Goal: Task Accomplishment & Management: Use online tool/utility

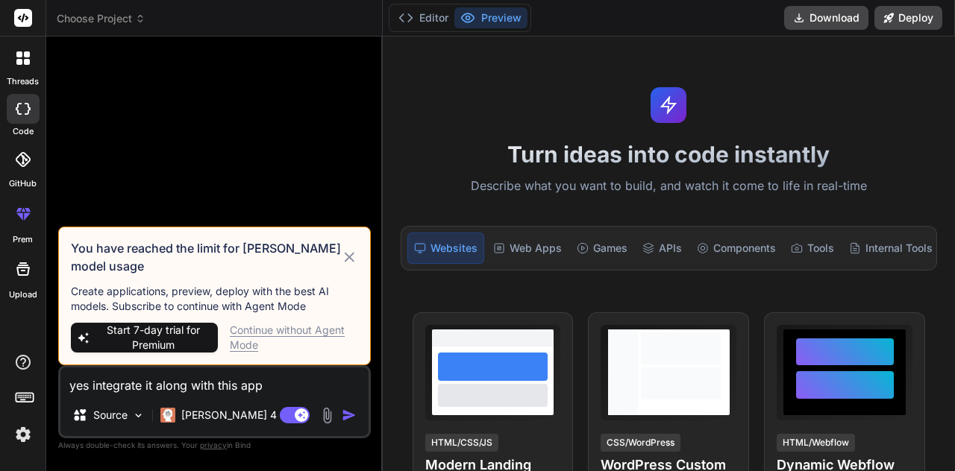
click at [350, 412] on img "button" at bounding box center [349, 415] width 15 height 15
click at [292, 330] on div "Continue without Agent Mode" at bounding box center [294, 338] width 128 height 30
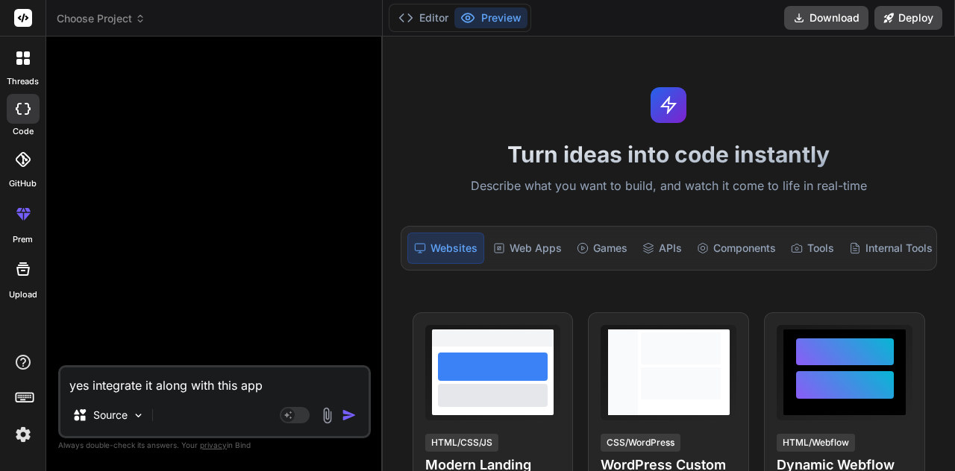
click at [348, 413] on img "button" at bounding box center [349, 415] width 15 height 15
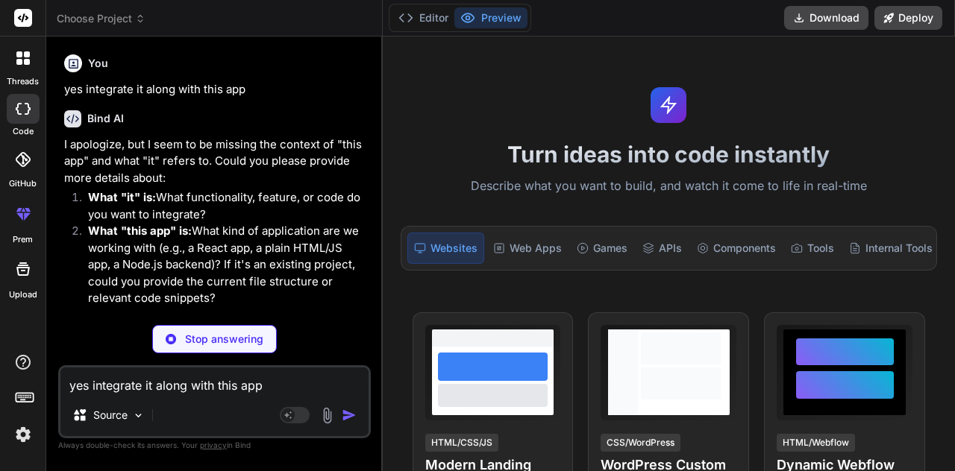
type textarea "x"
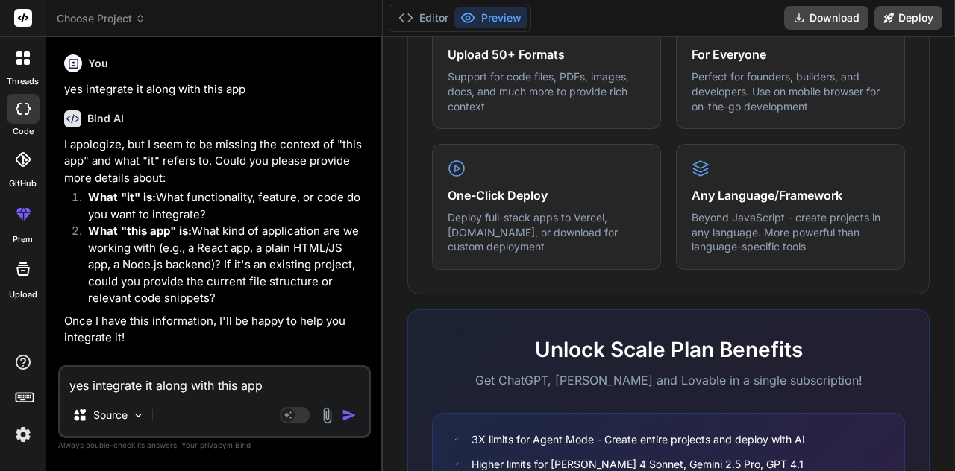
scroll to position [984, 0]
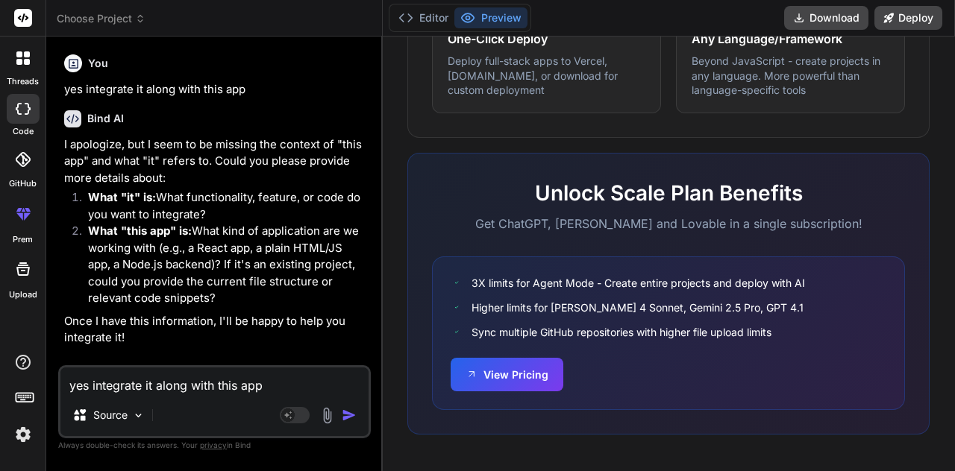
click at [210, 374] on textarea "yes integrate it along with this app" at bounding box center [214, 381] width 308 height 27
click at [233, 396] on div "yes integrate it along with this app Source Agent Mode. When this toggle is act…" at bounding box center [214, 401] width 312 height 73
click at [220, 390] on textarea "yes integrate it along with this app" at bounding box center [214, 381] width 308 height 27
paste textarea "Emotion-Based Workout Recommendations → detect user’s current mood (happy, stre…"
type textarea "Emotion-Based Workout Recommendations → detect user’s current mood (happy, stre…"
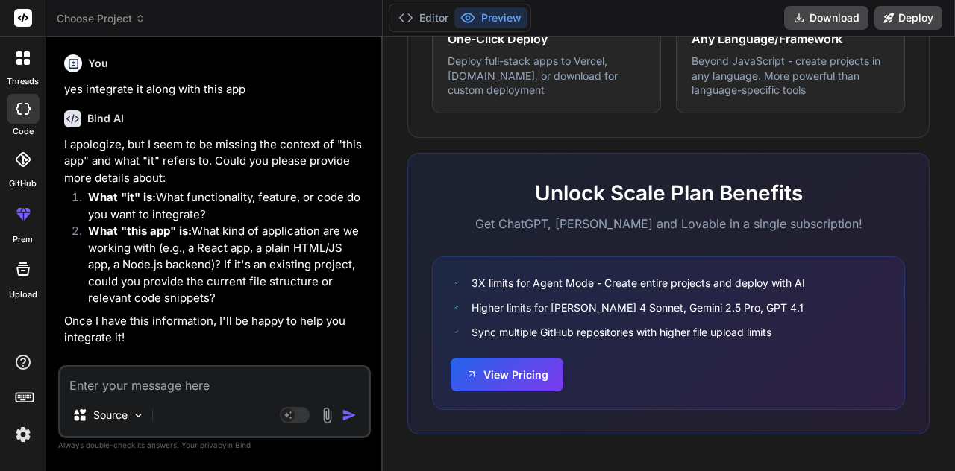
type textarea "x"
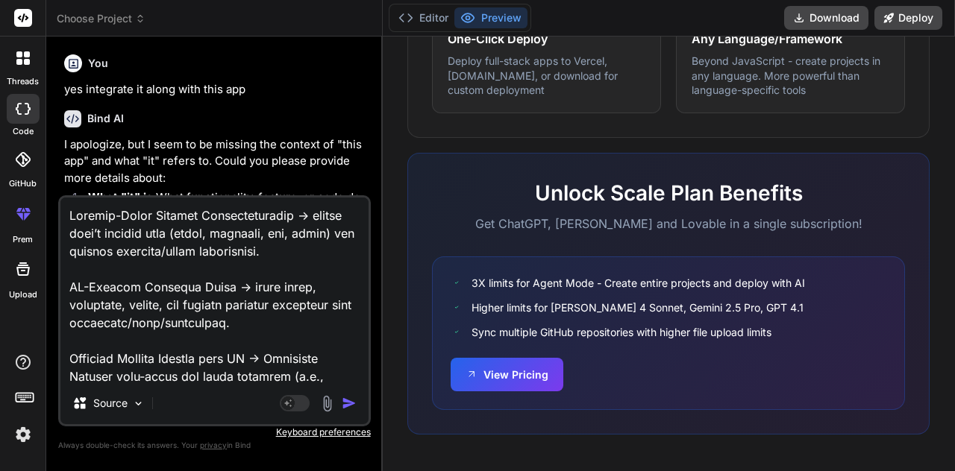
scroll to position [591, 0]
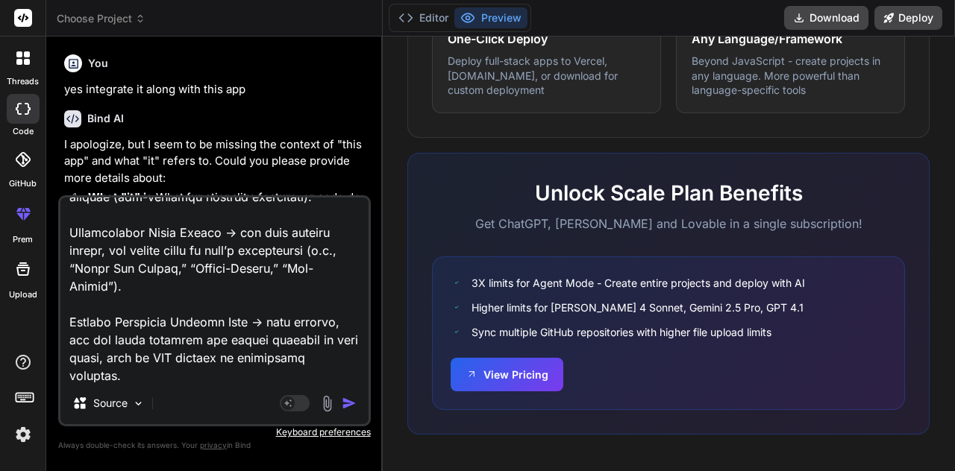
type textarea "Emotion-Based Workout Recommendations → detect user’s current mood (happy, stre…"
click at [349, 399] on img "button" at bounding box center [349, 403] width 15 height 15
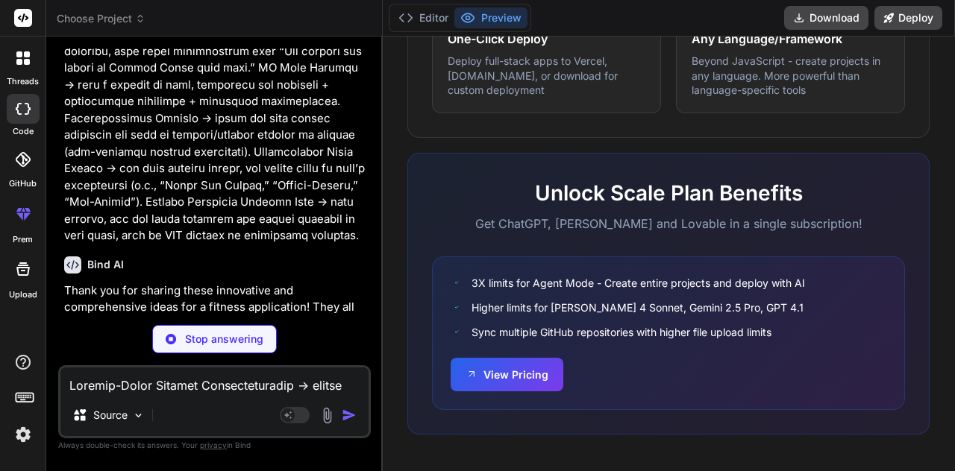
scroll to position [574, 0]
type textarea "x"
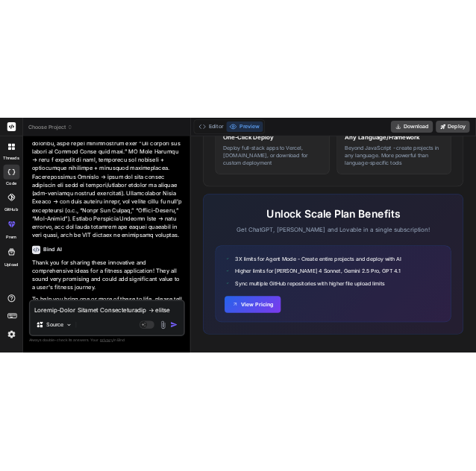
scroll to position [760, 0]
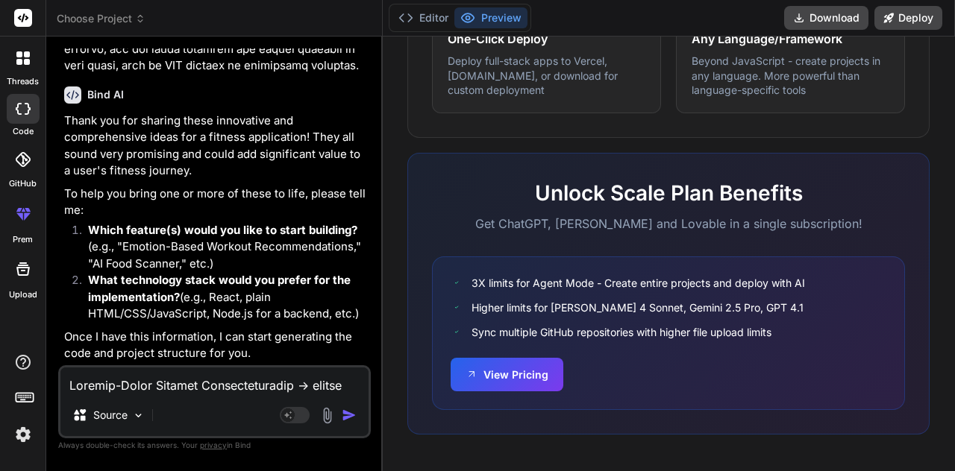
drag, startPoint x: 225, startPoint y: 225, endPoint x: 237, endPoint y: 260, distance: 36.3
click at [237, 260] on li "Which feature(s) would you like to start building? (e.g., "Emotion-Based Workou…" at bounding box center [222, 247] width 292 height 51
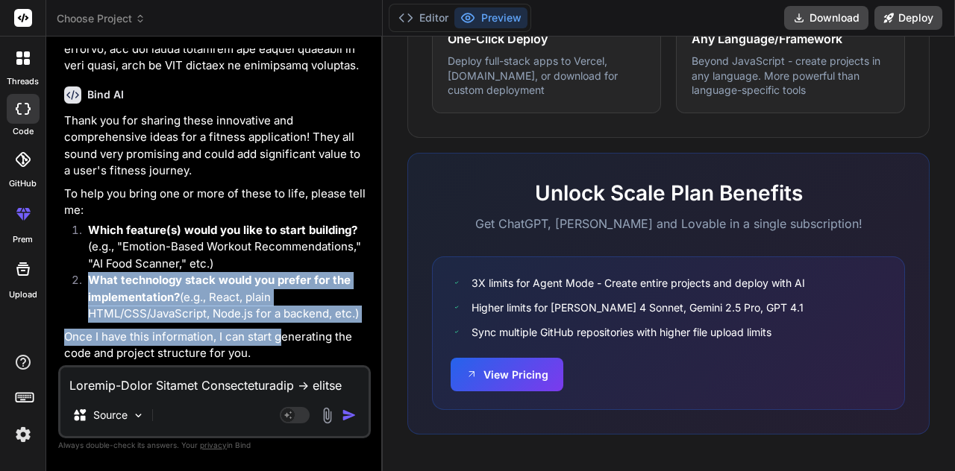
drag, startPoint x: 277, startPoint y: 324, endPoint x: 79, endPoint y: 278, distance: 203.7
click at [79, 278] on div "Thank you for sharing these innovative and comprehensive ideas for a fitness ap…" at bounding box center [216, 238] width 304 height 250
click at [79, 278] on li "What technology stack would you prefer for the implementation? (e.g., React, pl…" at bounding box center [222, 297] width 292 height 51
drag, startPoint x: 79, startPoint y: 278, endPoint x: 239, endPoint y: 327, distance: 167.0
click at [239, 327] on div "Thank you for sharing these innovative and comprehensive ideas for a fitness ap…" at bounding box center [216, 238] width 304 height 250
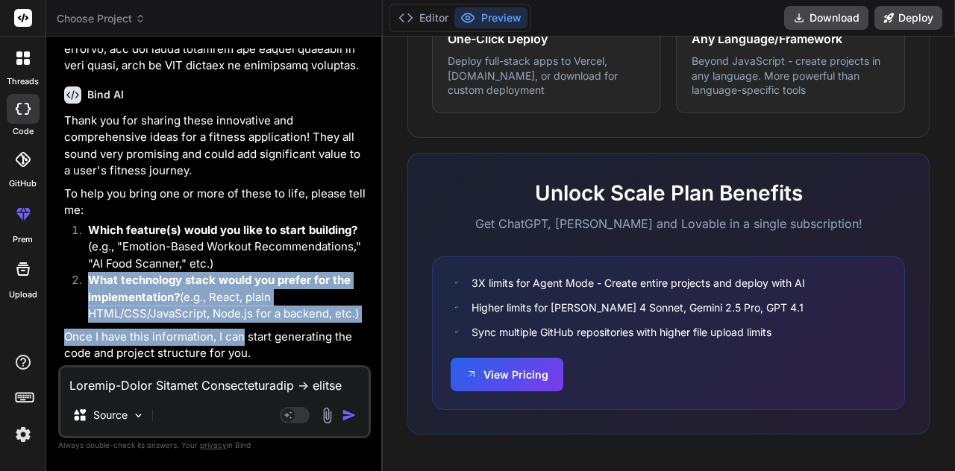
click at [239, 327] on div "Thank you for sharing these innovative and comprehensive ideas for a fitness ap…" at bounding box center [216, 238] width 304 height 250
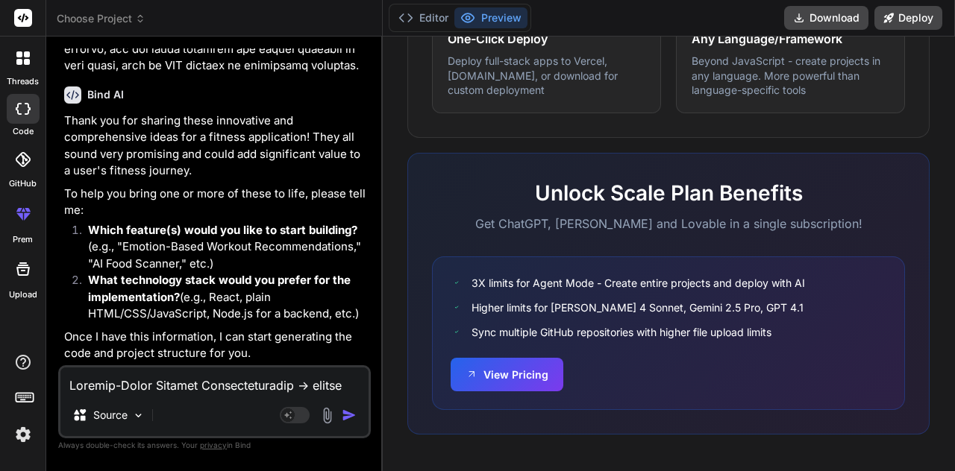
click at [222, 383] on textarea at bounding box center [214, 381] width 308 height 27
click at [192, 386] on textarea at bounding box center [214, 381] width 308 height 27
type textarea "i"
type textarea "x"
type textarea "in"
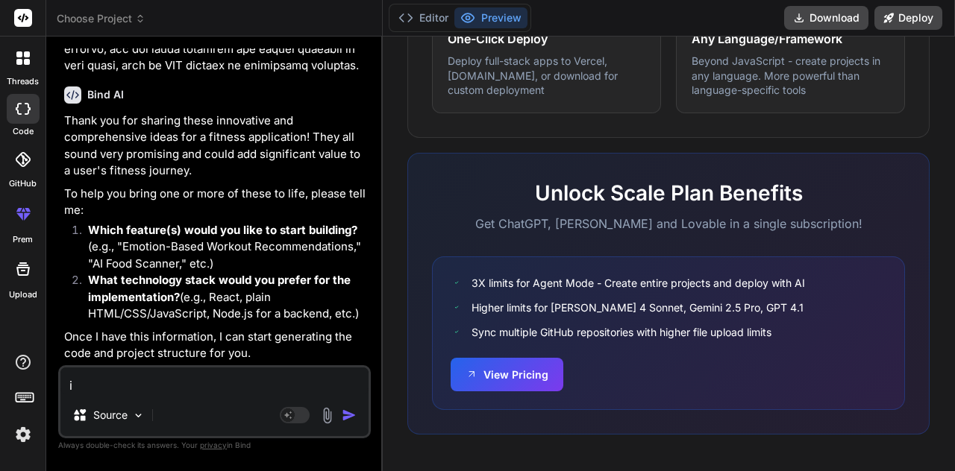
type textarea "x"
type textarea "int"
type textarea "x"
type textarea "inte"
type textarea "x"
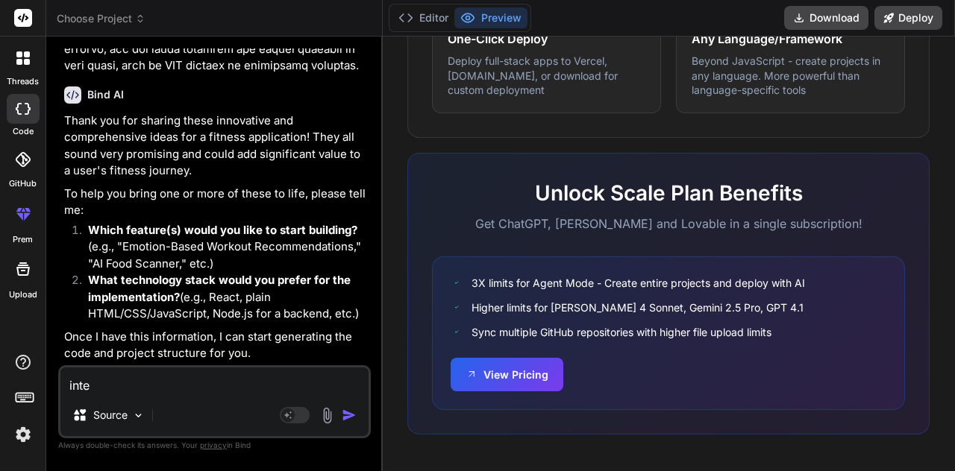
type textarea "integ"
type textarea "x"
type textarea "integr"
type textarea "x"
type textarea "integra"
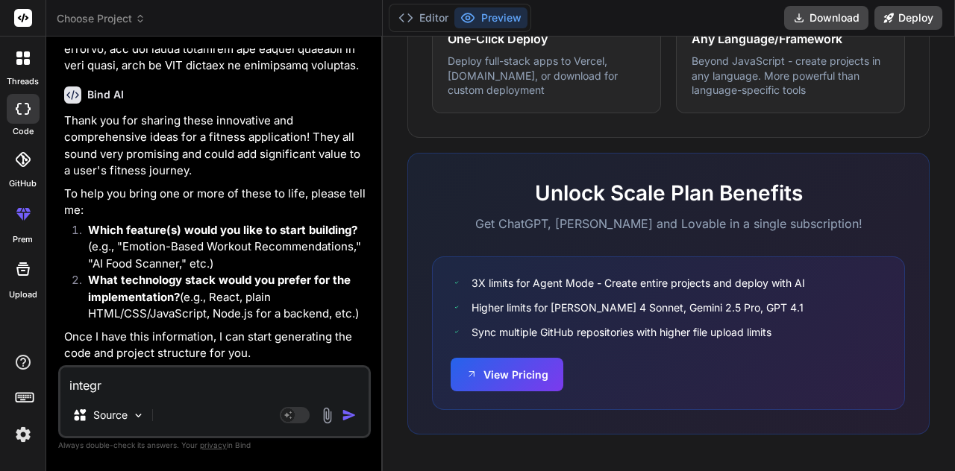
type textarea "x"
type textarea "integrat"
type textarea "x"
type textarea "integrate"
type textarea "x"
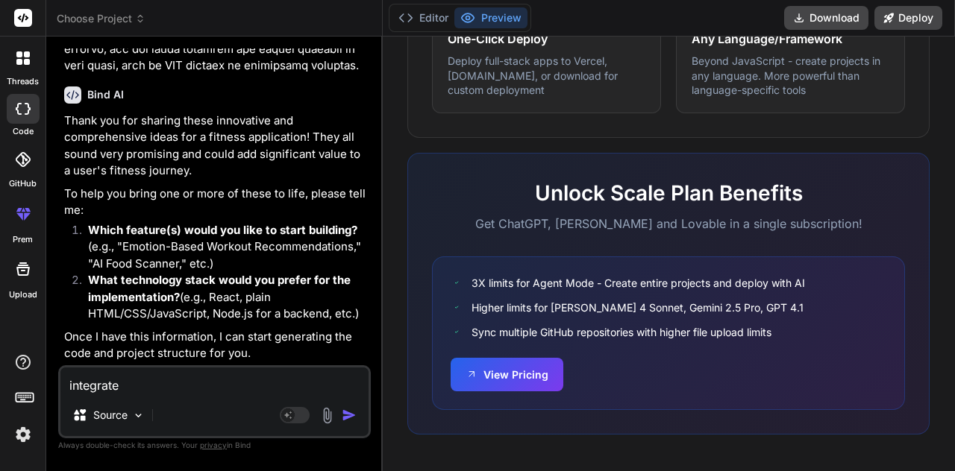
type textarea "integrate"
type textarea "x"
type textarea "integrate a"
type textarea "x"
type textarea "integrate ak"
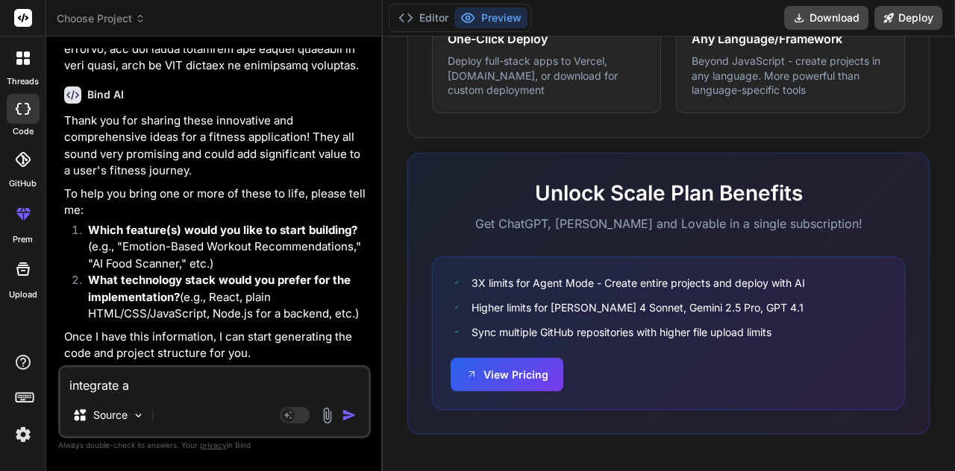
type textarea "x"
type textarea "integrate akl"
type textarea "x"
type textarea "integrate ak"
type textarea "x"
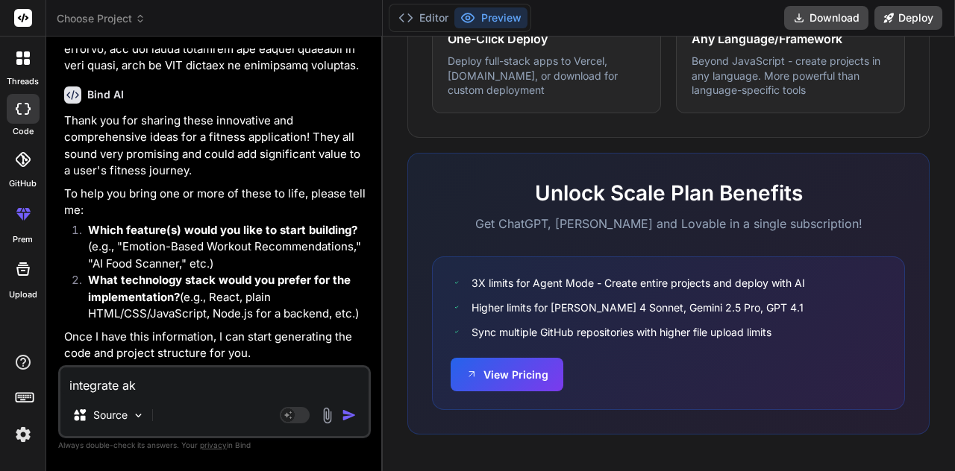
type textarea "integrate a"
type textarea "x"
type textarea "integrate al"
type textarea "x"
type textarea "integrate all"
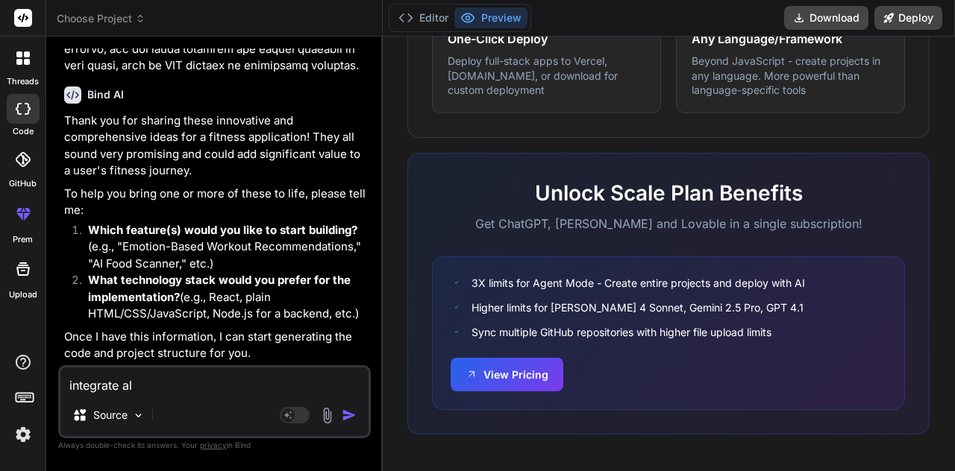
type textarea "x"
type textarea "integrate all"
type textarea "x"
type textarea "integrate all t"
type textarea "x"
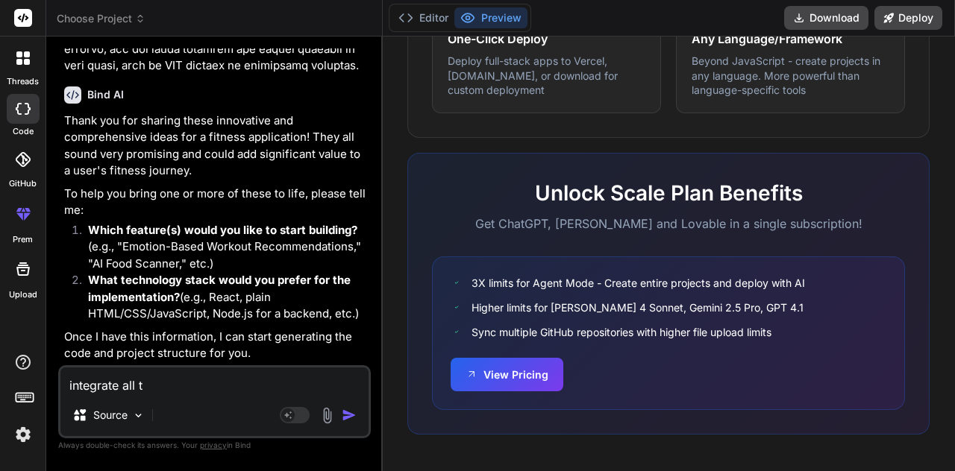
type textarea "integrate all th"
type textarea "x"
type textarea "integrate all the"
type textarea "x"
type textarea "integrate all the"
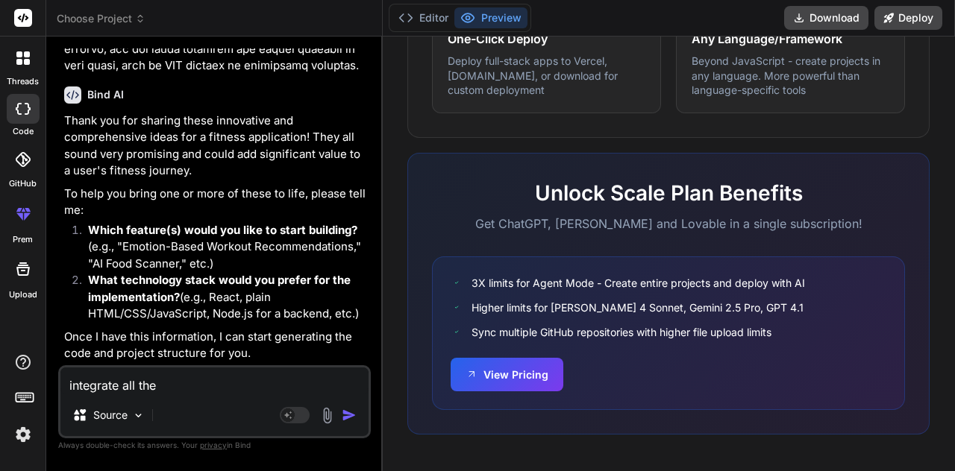
type textarea "x"
type textarea "integrate all the f"
type textarea "x"
type textarea "integrate all the fe"
type textarea "x"
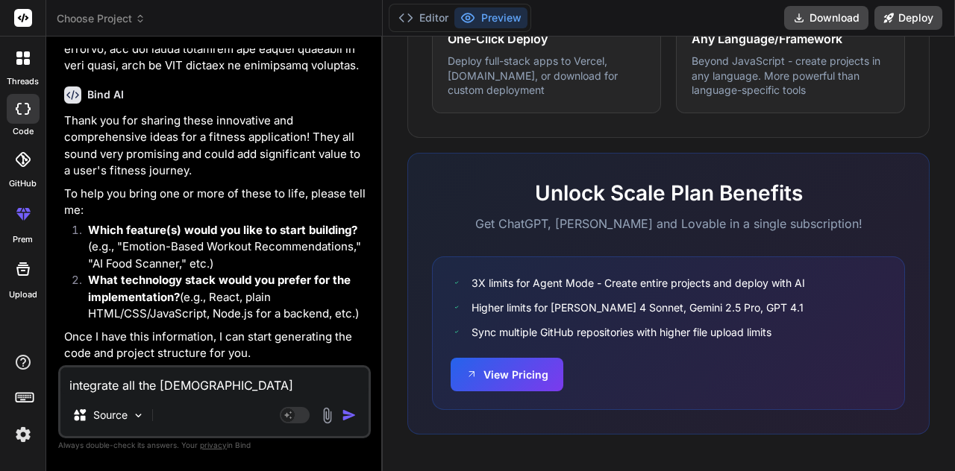
type textarea "integrate all the fea"
type textarea "x"
type textarea "integrate all the feat"
type textarea "x"
type textarea "integrate all the featu"
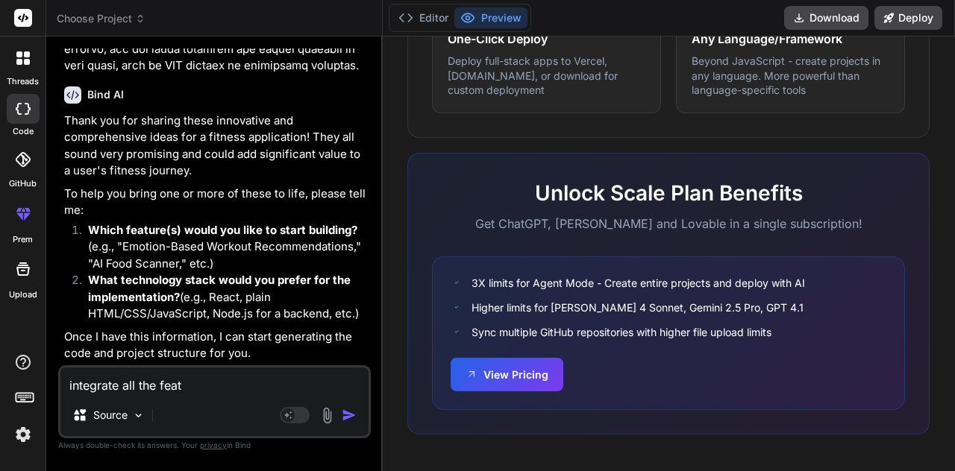
type textarea "x"
type textarea "integrate all the featur"
type textarea "x"
type textarea "integrate all the feature"
type textarea "x"
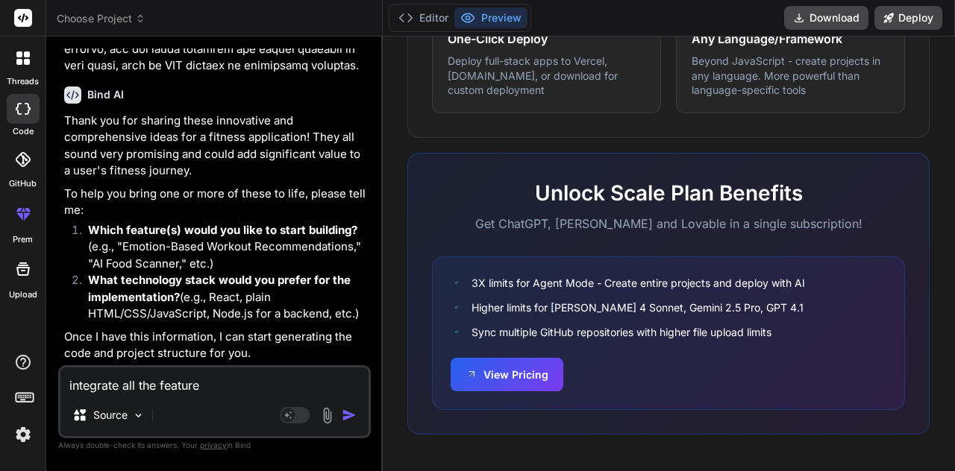
type textarea "integrate all the features"
type textarea "x"
type textarea "integrate all the features"
type textarea "x"
type textarea "integrate all the features ."
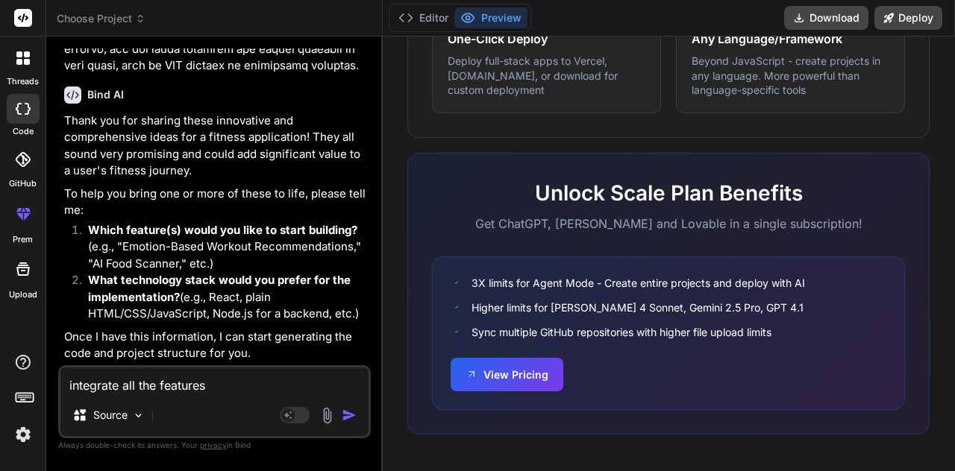
type textarea "x"
type textarea "integrate all the features .."
type textarea "x"
type textarea "integrate all the features ..r"
type textarea "x"
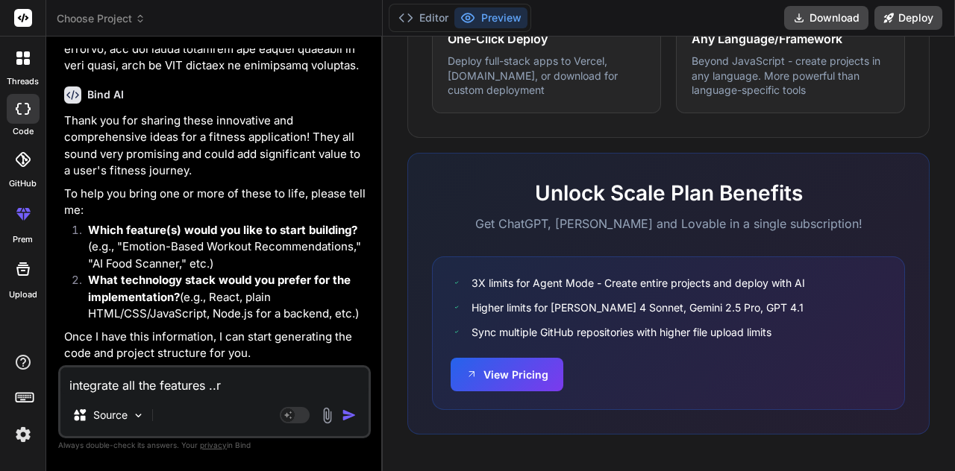
type textarea "integrate all the features ..re"
type textarea "x"
type textarea "integrate all the features ..rea"
type textarea "x"
type textarea "integrate all the features ..reaa"
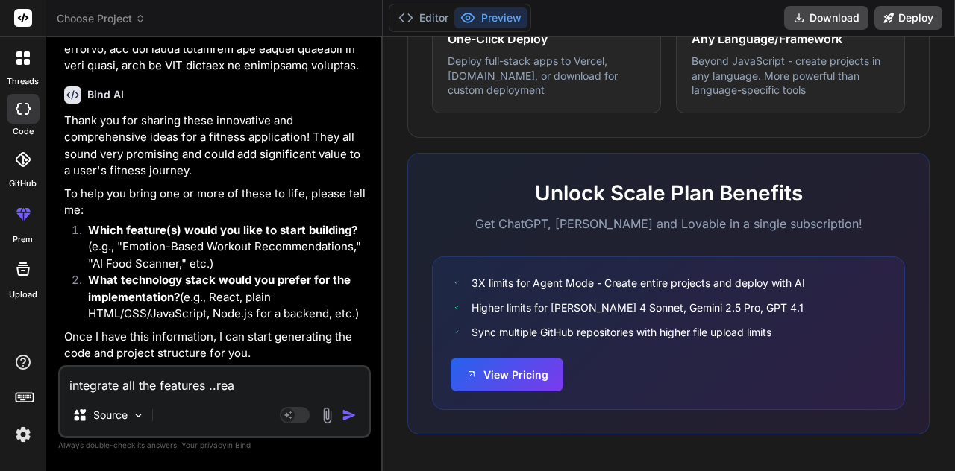
type textarea "x"
type textarea "integrate all the features ..rea"
type textarea "x"
type textarea "integrate all the features ..reac"
type textarea "x"
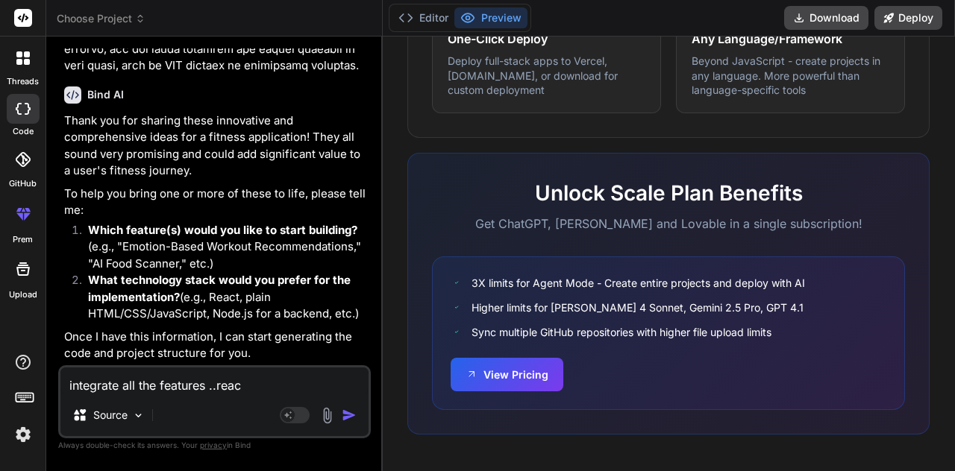
type textarea "integrate all the features ..react"
type textarea "x"
type textarea "integrate all the features ..react"
click at [324, 418] on img at bounding box center [326, 415] width 17 height 17
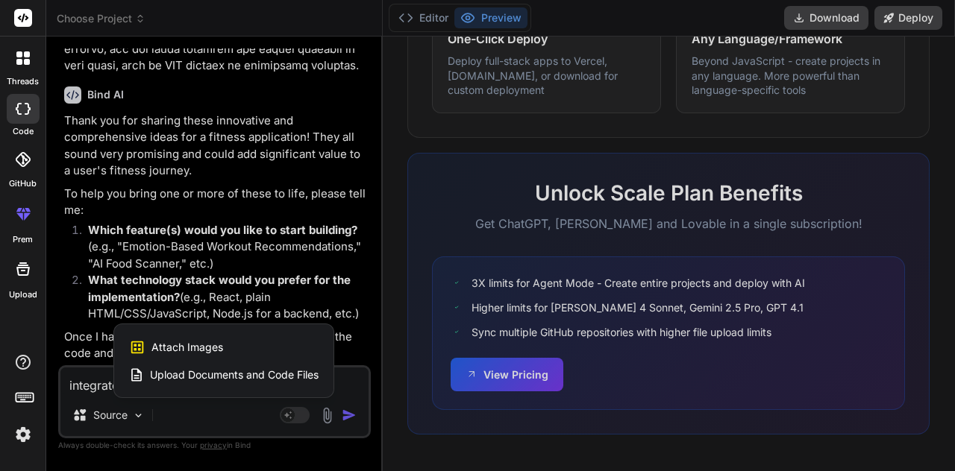
click at [253, 380] on span "Upload Documents and Code Files" at bounding box center [234, 375] width 169 height 15
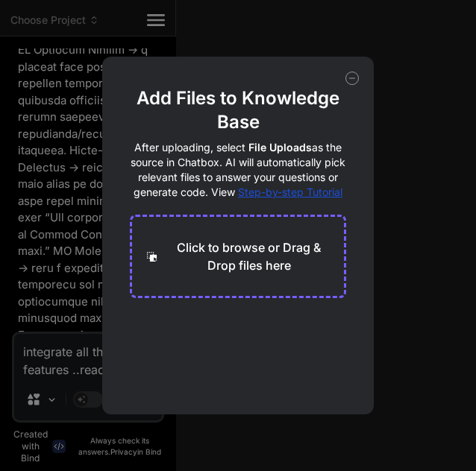
scroll to position [455, 0]
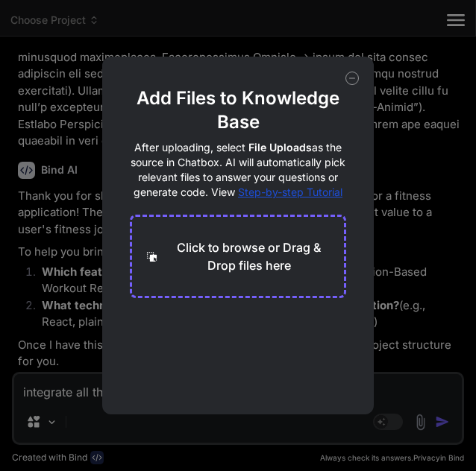
click at [302, 255] on p "Click to browse or Drag & Drop files here" at bounding box center [249, 257] width 166 height 36
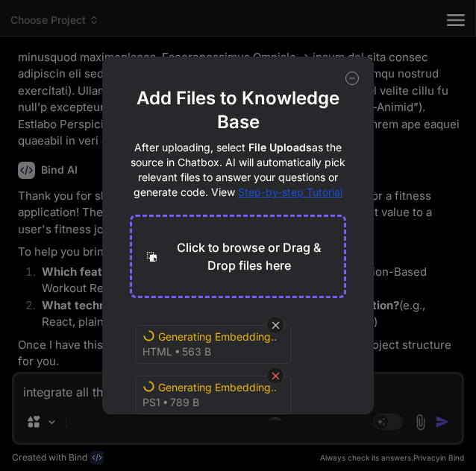
click at [272, 380] on icon at bounding box center [274, 375] width 7 height 7
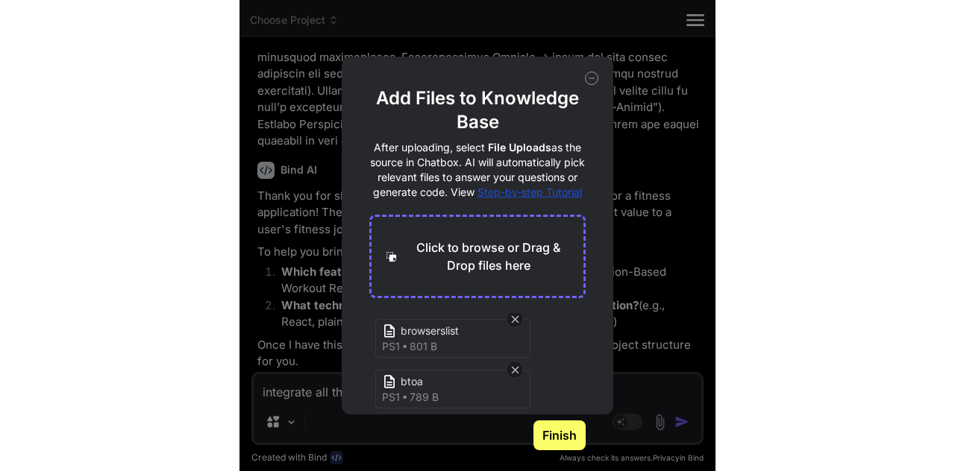
scroll to position [0, 0]
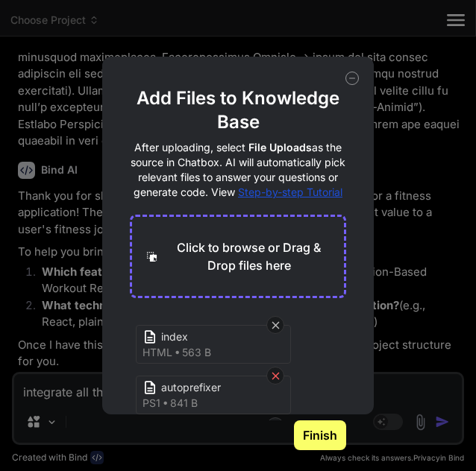
click at [280, 383] on icon at bounding box center [275, 376] width 13 height 13
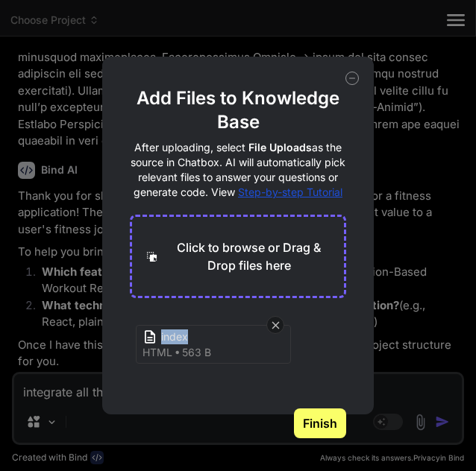
click at [280, 389] on div "index html 563 B" at bounding box center [238, 360] width 216 height 95
click at [273, 329] on icon at bounding box center [274, 324] width 7 height 7
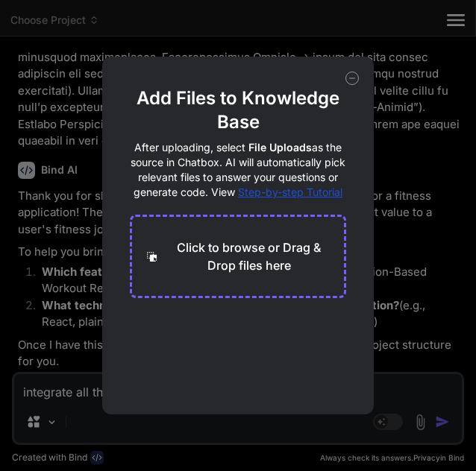
click at [154, 265] on icon at bounding box center [152, 257] width 16 height 16
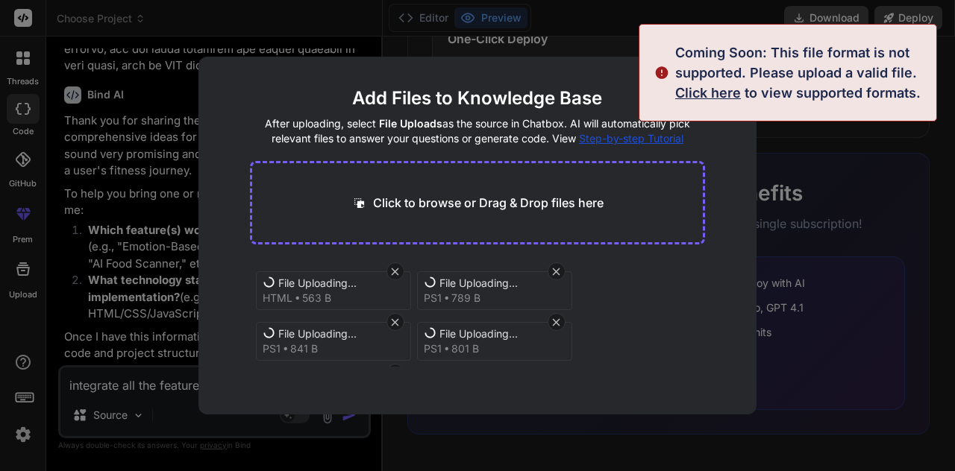
scroll to position [838, 0]
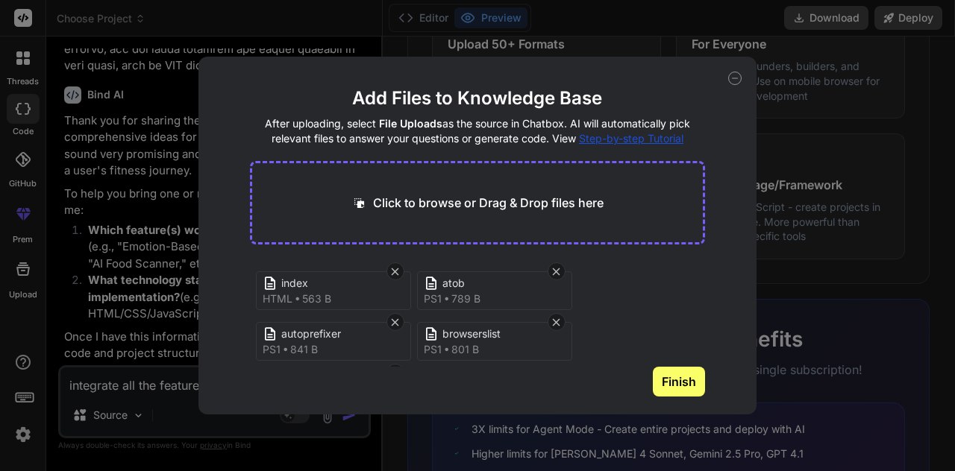
click at [679, 386] on button "Finish" at bounding box center [679, 382] width 52 height 30
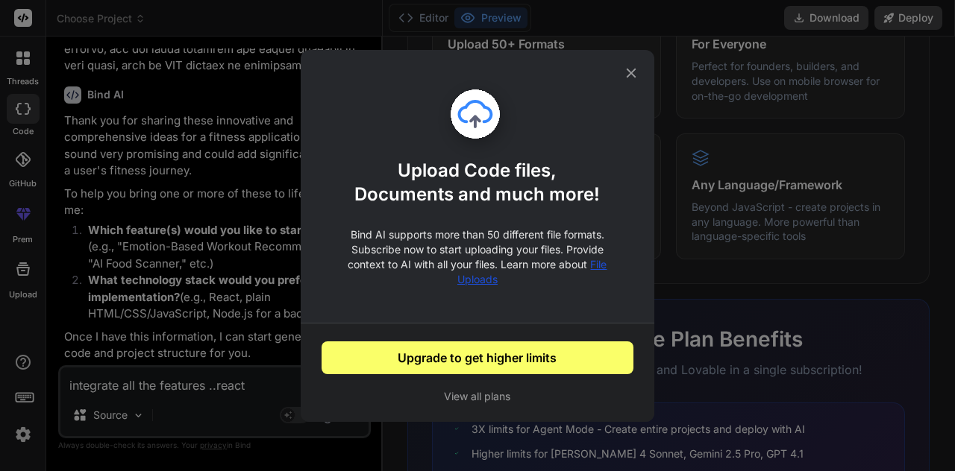
click at [490, 363] on button "Upgrade to get higher limits" at bounding box center [477, 358] width 312 height 33
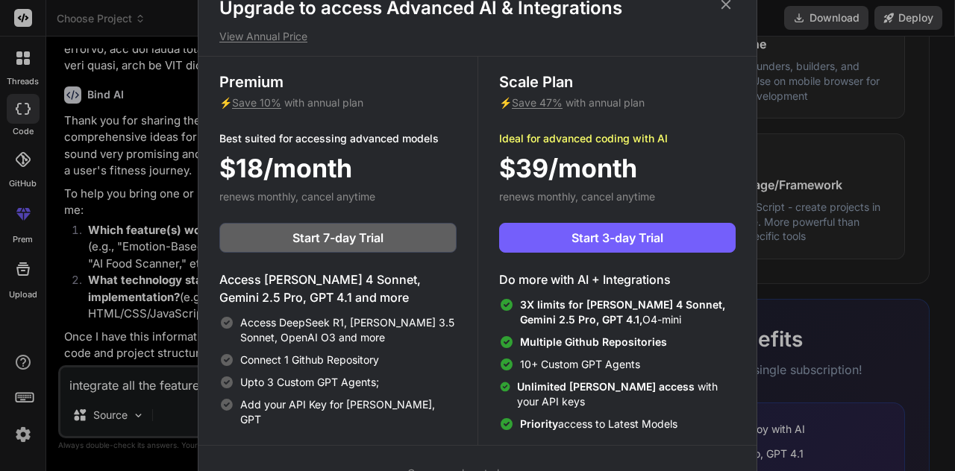
click at [723, 11] on icon at bounding box center [725, 4] width 16 height 16
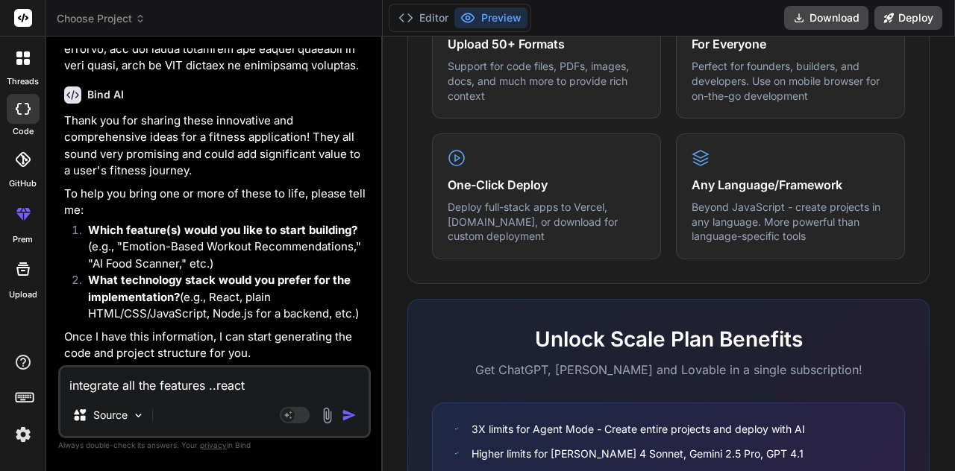
click at [343, 412] on img "button" at bounding box center [349, 415] width 15 height 15
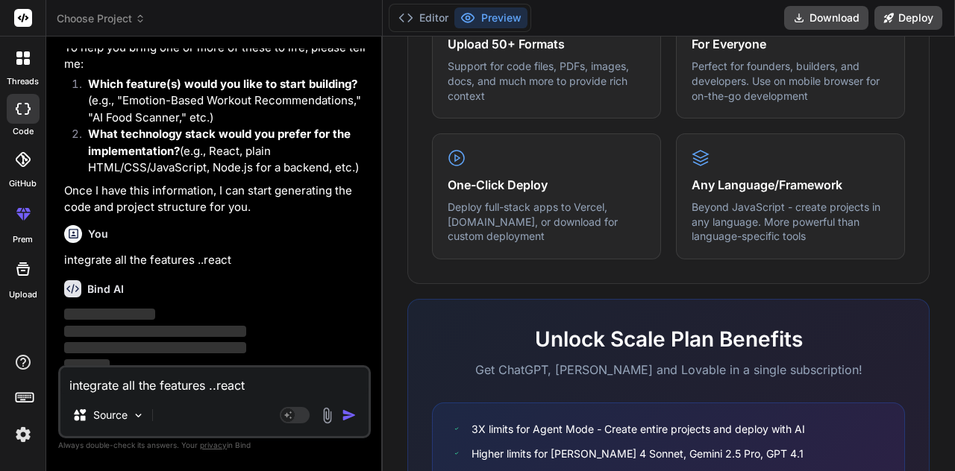
scroll to position [914, 0]
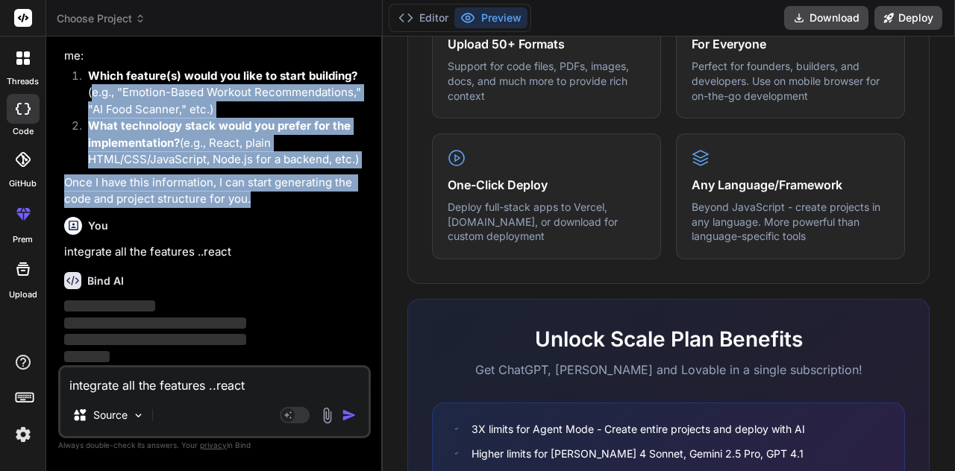
drag, startPoint x: 287, startPoint y: 207, endPoint x: 74, endPoint y: 87, distance: 245.1
click at [74, 87] on div "Thank you for sharing these innovative and comprehensive ideas for a fitness ap…" at bounding box center [216, 83] width 304 height 250
click at [177, 136] on strong "What technology stack would you prefer for the implementation?" at bounding box center [219, 134] width 262 height 31
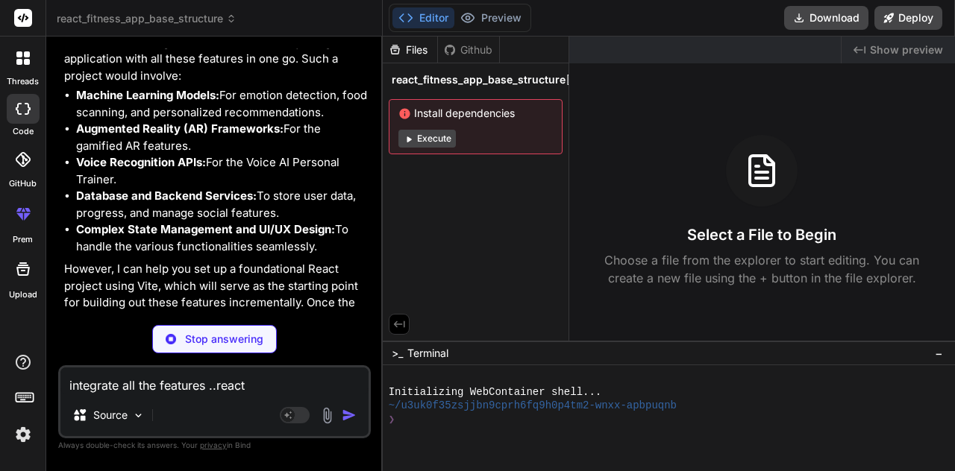
scroll to position [1397, 0]
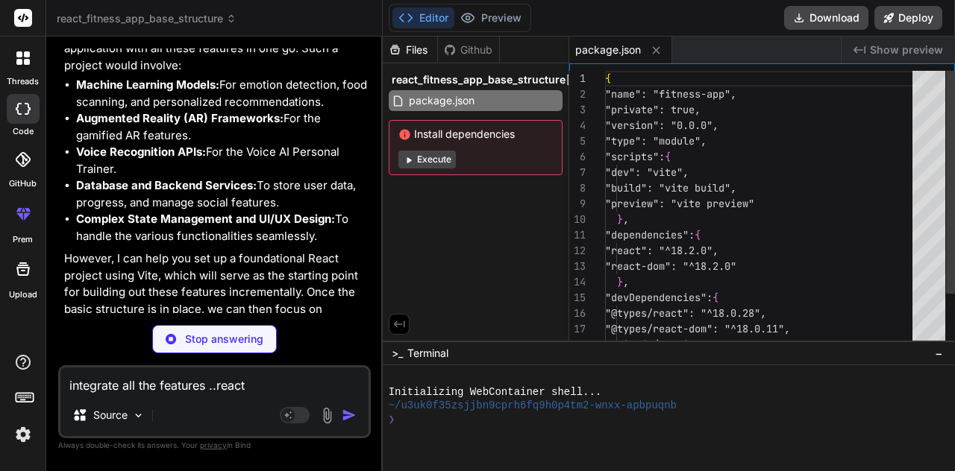
type textarea "x"
type textarea "<body> <div id="root"></div> <script type="module" src="/src/main.jsx"></script…"
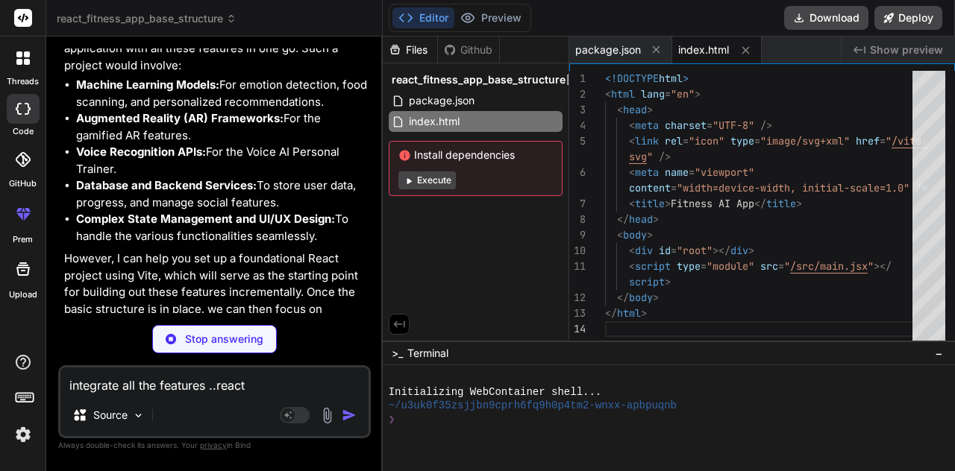
type textarea "x"
type textarea ")"
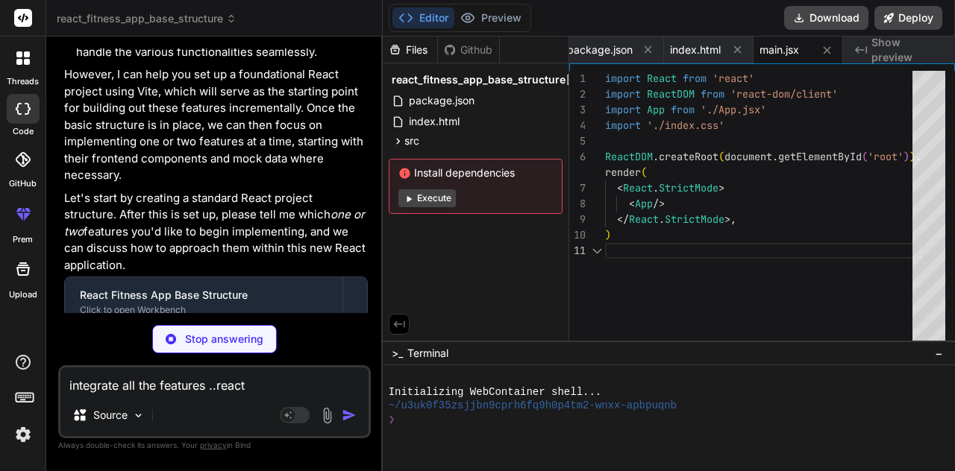
scroll to position [1582, 0]
type textarea "x"
type textarea "} code { font-family: source-code-pro, Menlo, Monaco, Consolas, 'Courier New', …"
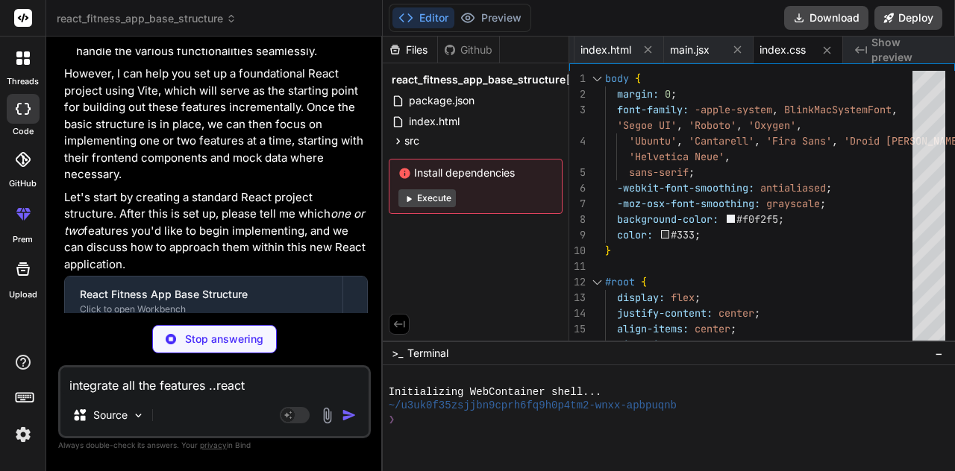
type textarea "x"
type textarea "} export default App;"
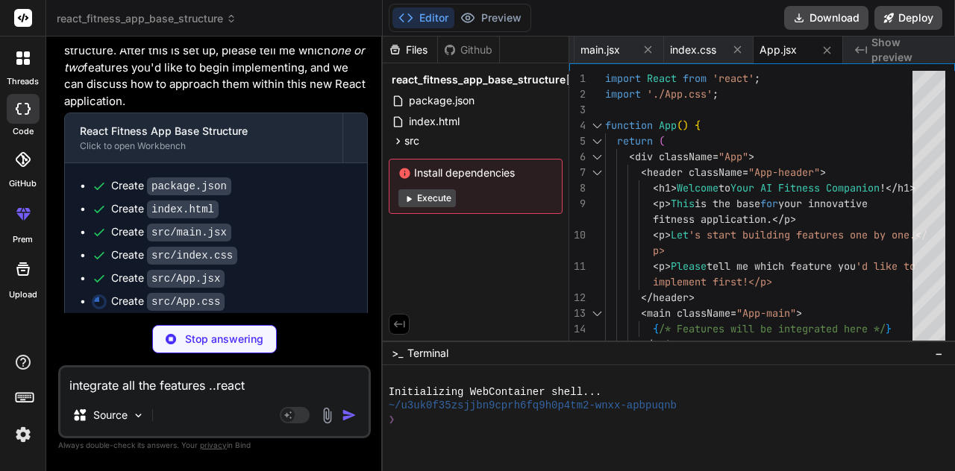
type textarea "x"
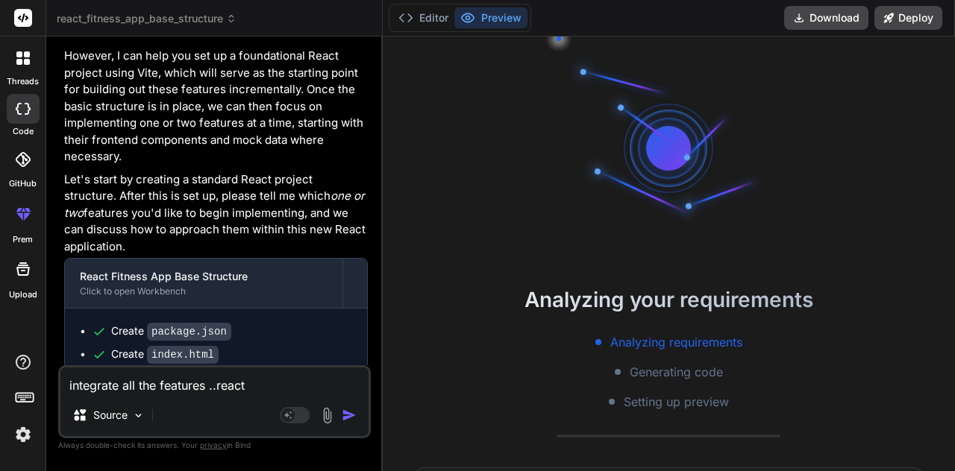
scroll to position [1920, 0]
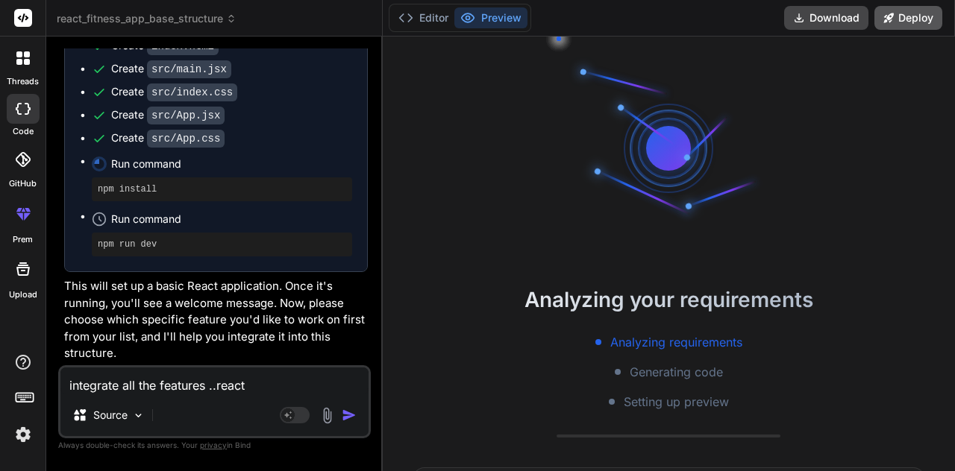
click at [902, 25] on button "Deploy" at bounding box center [908, 18] width 68 height 24
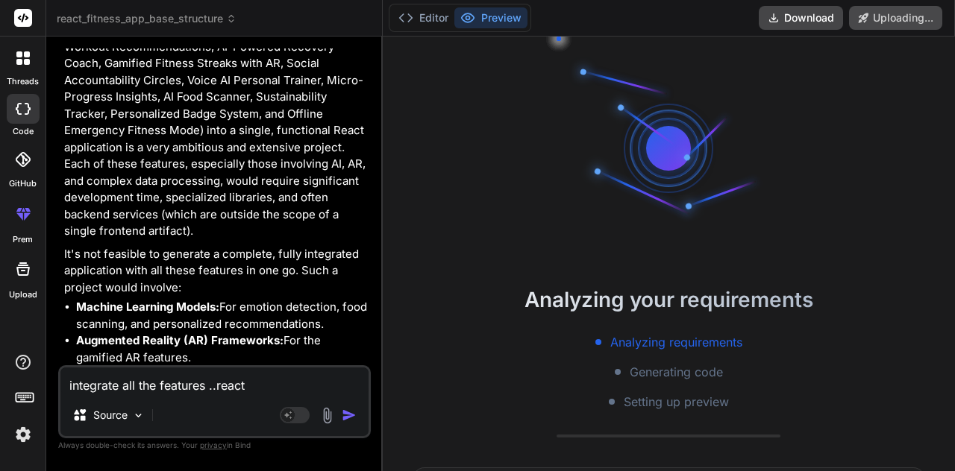
scroll to position [1127, 0]
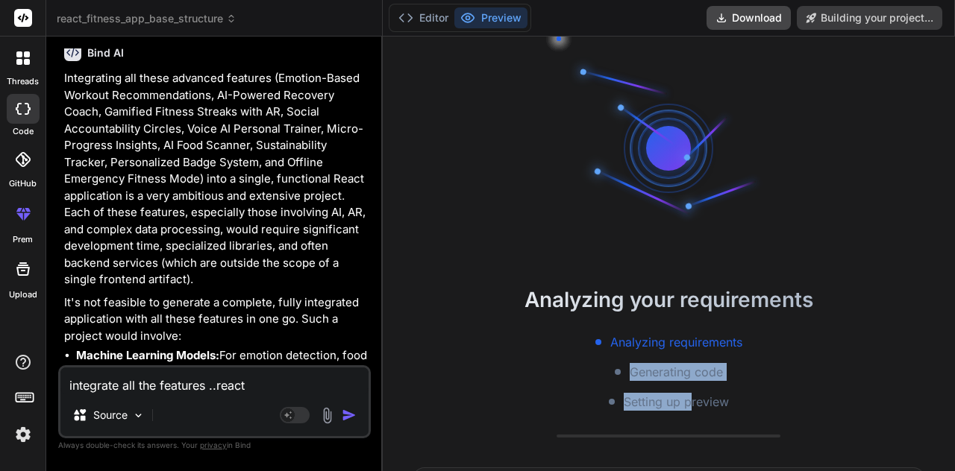
drag, startPoint x: 607, startPoint y: 365, endPoint x: 689, endPoint y: 394, distance: 87.0
click at [689, 394] on div "Analyzing requirements Generating code Setting up preview" at bounding box center [669, 372] width 572 height 78
click at [689, 394] on span "Setting up preview" at bounding box center [675, 402] width 105 height 18
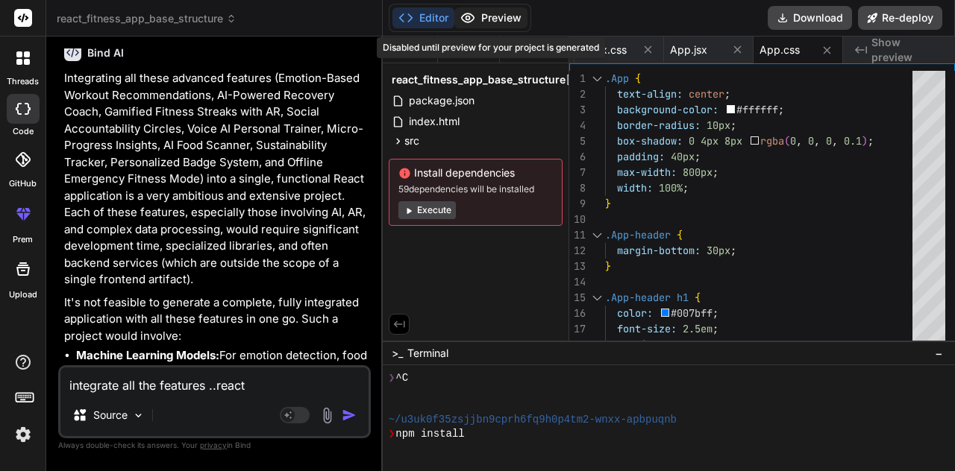
type textarea "x"
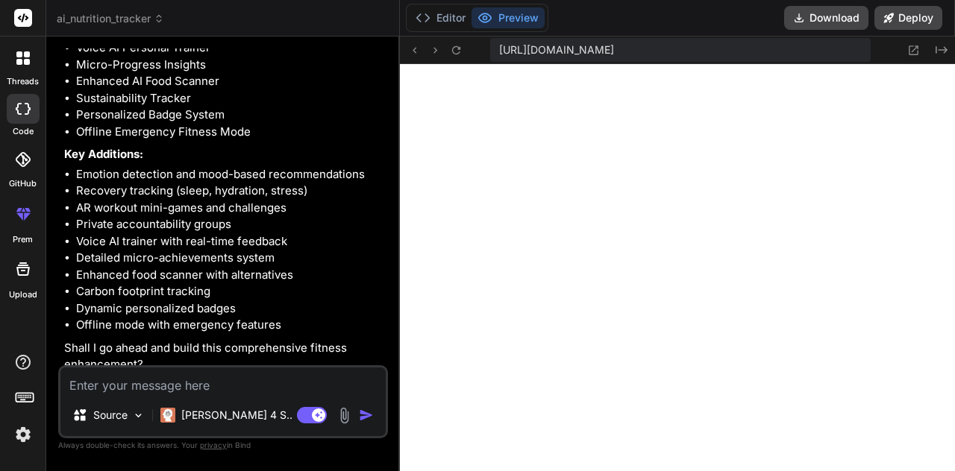
scroll to position [4689, 0]
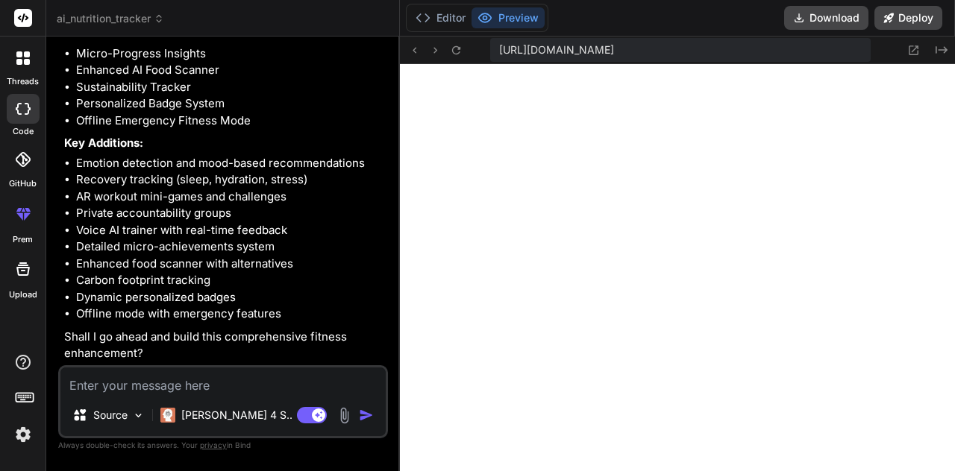
click at [194, 394] on div "Source [PERSON_NAME] 4 S.. Agent Mode. When this toggle is activated, AI automa…" at bounding box center [223, 401] width 330 height 73
click at [177, 386] on textarea at bounding box center [222, 381] width 325 height 27
type textarea "y"
type textarea "x"
type textarea "ye"
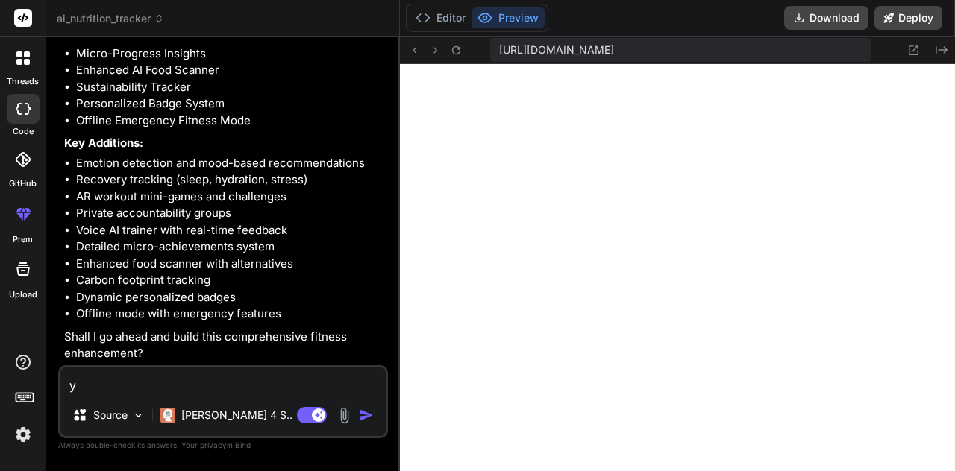
type textarea "x"
type textarea "yes"
type textarea "x"
type textarea "yes"
type textarea "x"
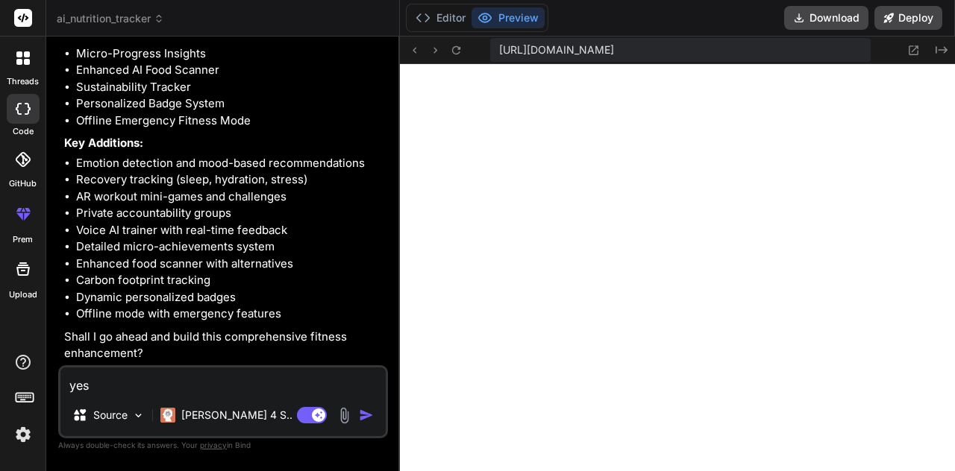
type textarea "yes m"
type textarea "x"
type textarea "yes ma"
type textarea "x"
type textarea "yes mak"
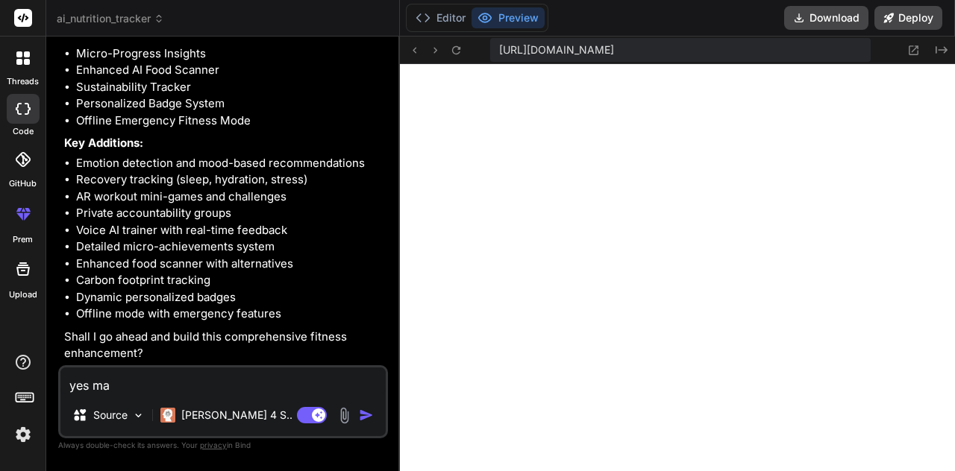
type textarea "x"
type textarea "yes make"
type textarea "x"
type textarea "yes make"
type textarea "x"
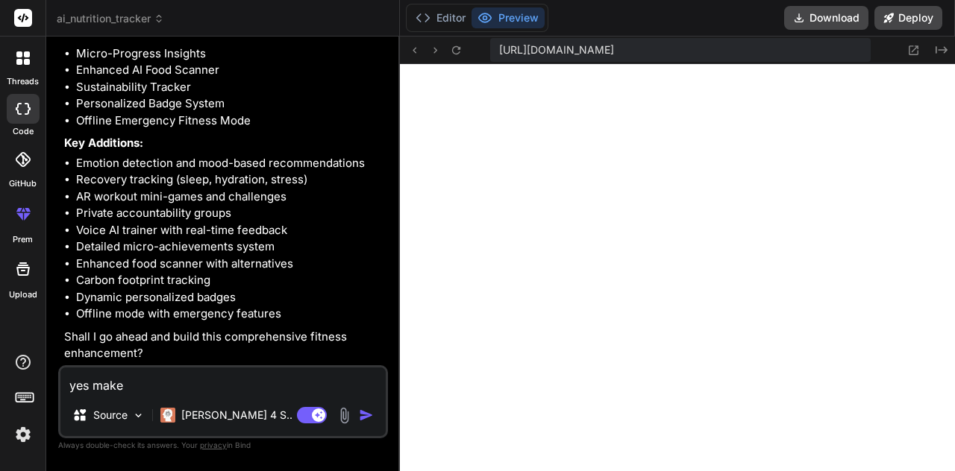
type textarea "yes make t"
type textarea "x"
type textarea "yes make th"
type textarea "x"
type textarea "yes make thi"
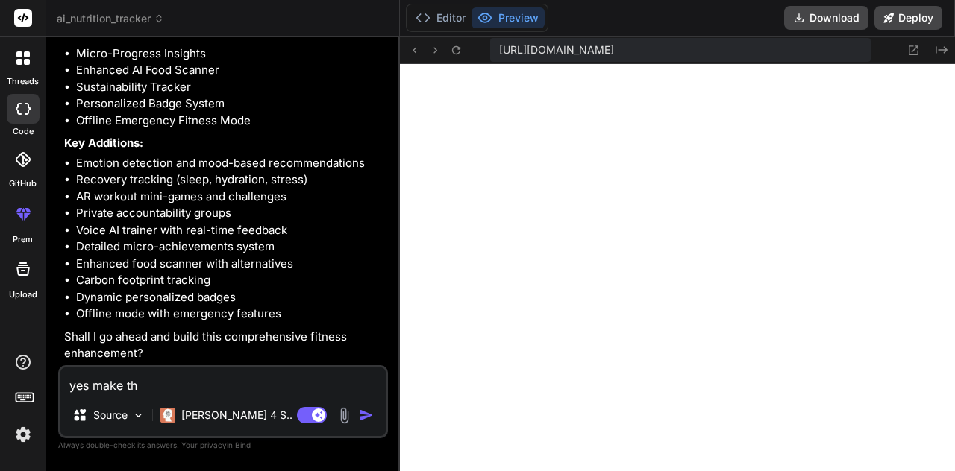
type textarea "x"
type textarea "yes make this"
type textarea "x"
type textarea "yes make this"
type textarea "x"
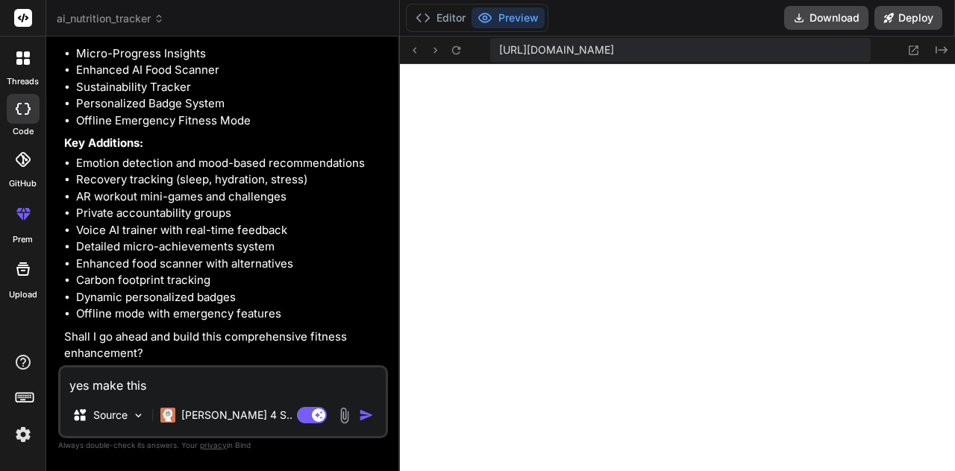
type textarea "yes make this s"
type textarea "x"
type textarea "yes make this st"
type textarea "x"
type textarea "yes make this sta"
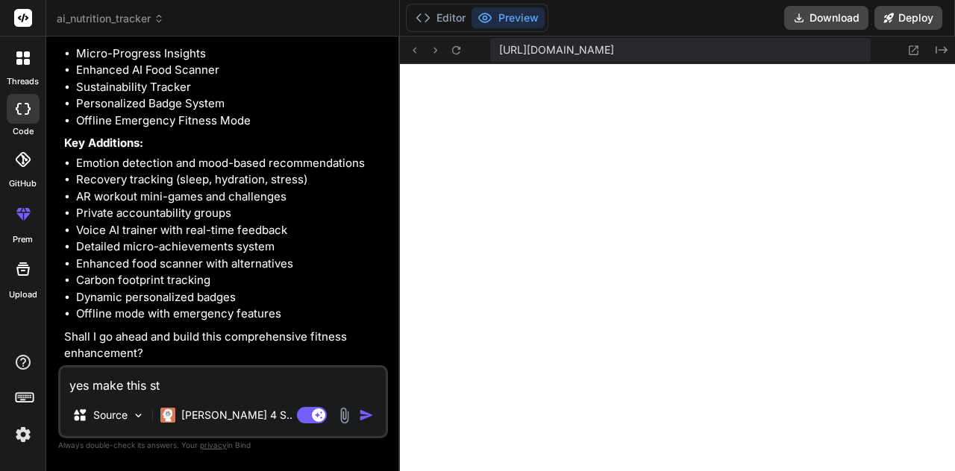
type textarea "x"
type textarea "yes make this [PERSON_NAME]"
type textarea "x"
type textarea "yes make this stand"
type textarea "x"
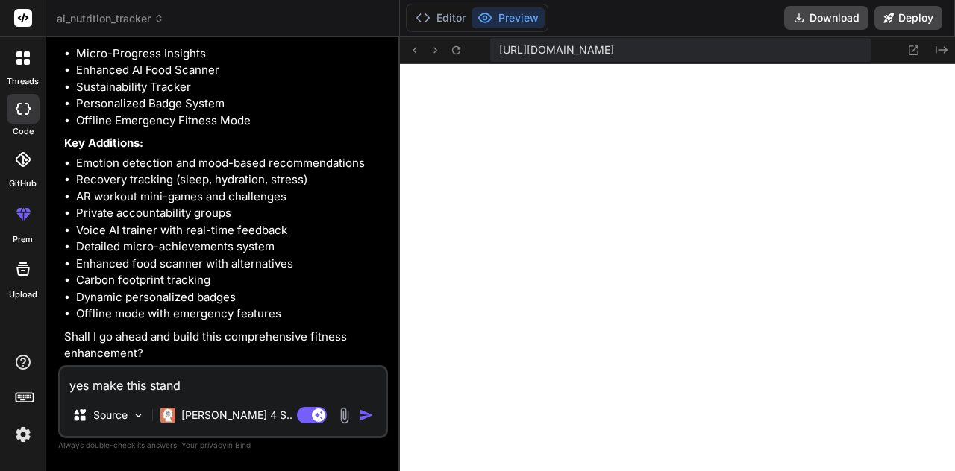
type textarea "yes make this stand"
type textarea "x"
type textarea "yes make this stand o"
type textarea "x"
type textarea "yes make this stand ou"
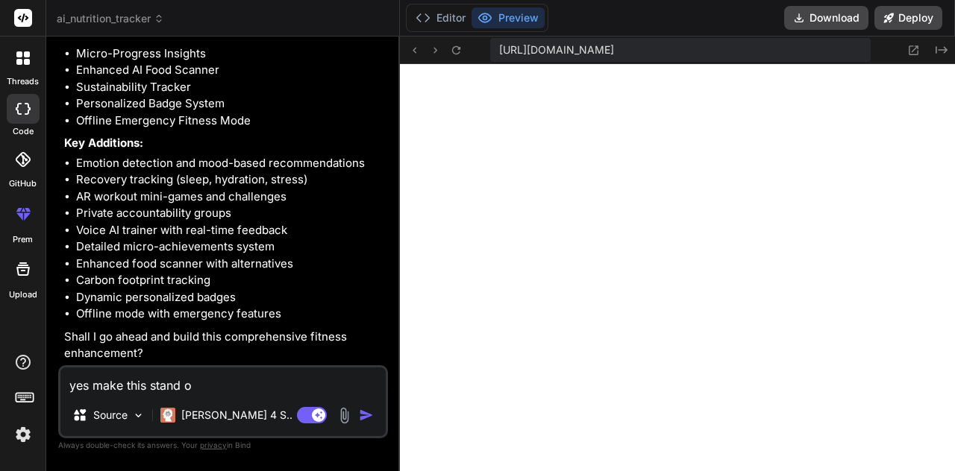
type textarea "x"
type textarea "yes make this stand out"
type textarea "x"
type textarea "yes make this stand out"
type textarea "x"
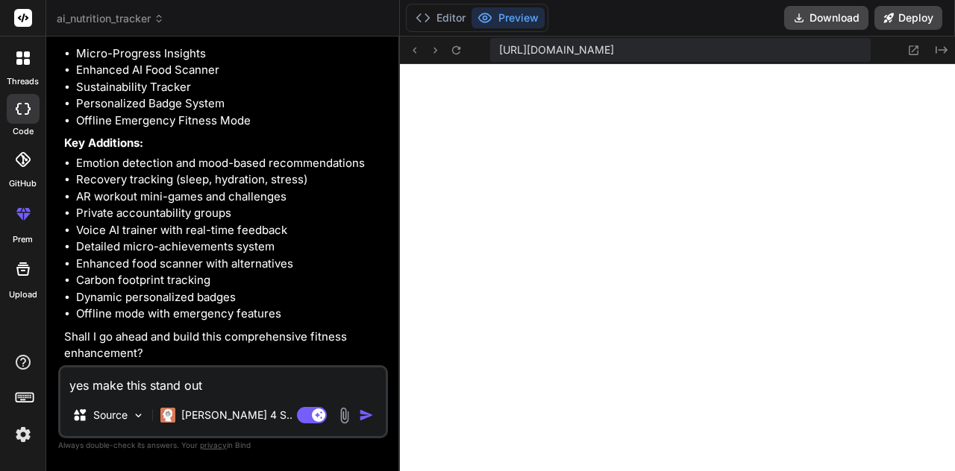
type textarea "yes make this stand out f"
type textarea "x"
type textarea "yes make this stand out fr"
type textarea "x"
type textarea "yes make this stand out fro"
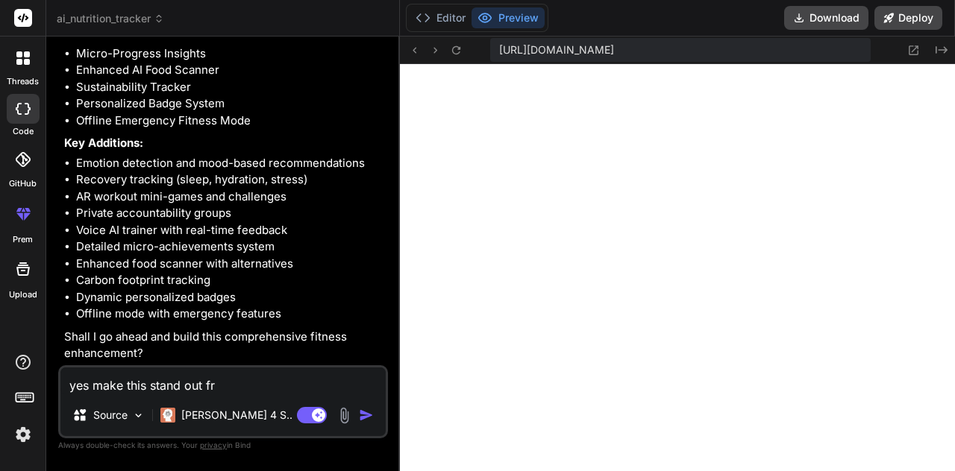
type textarea "x"
type textarea "yes make this stand out from"
type textarea "x"
type textarea "yes make this stand out from"
type textarea "x"
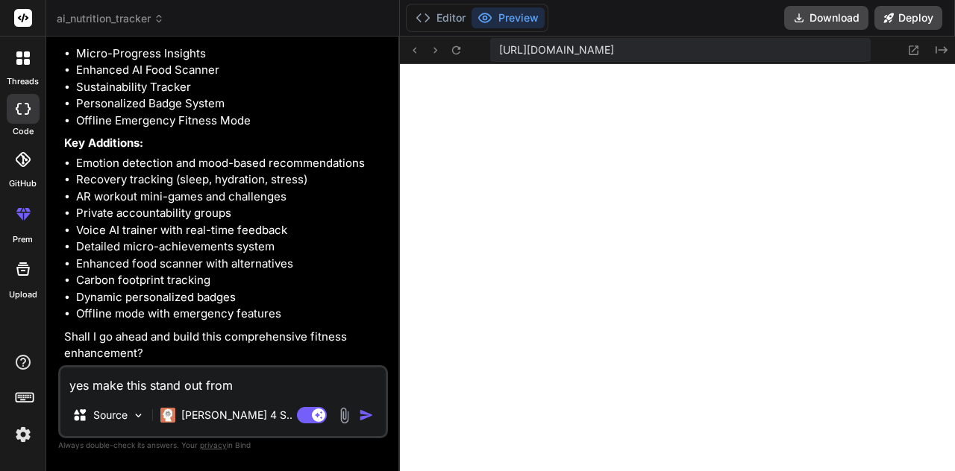
type textarea "yes make this stand out from o"
type textarea "x"
type textarea "yes make this stand out from ot"
type textarea "x"
type textarea "yes make this stand out from oth"
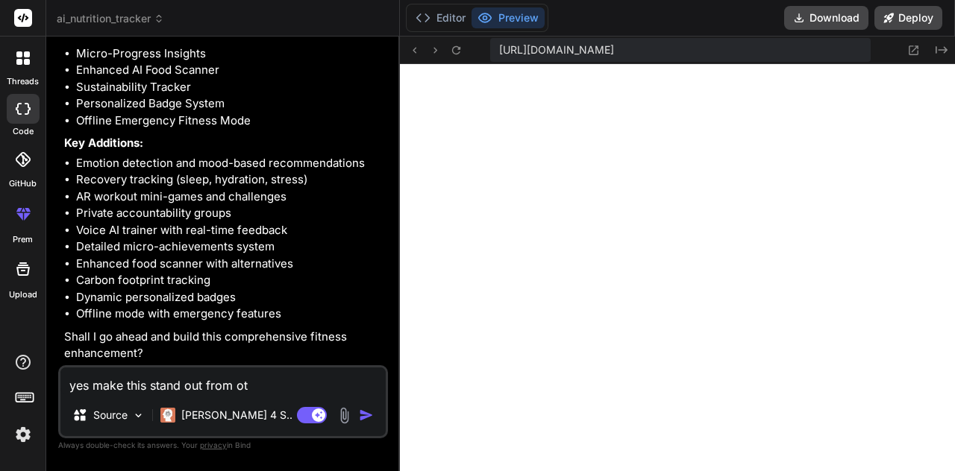
type textarea "x"
type textarea "yes make this stand out from othe"
type textarea "x"
type textarea "yes make this stand out from other"
type textarea "x"
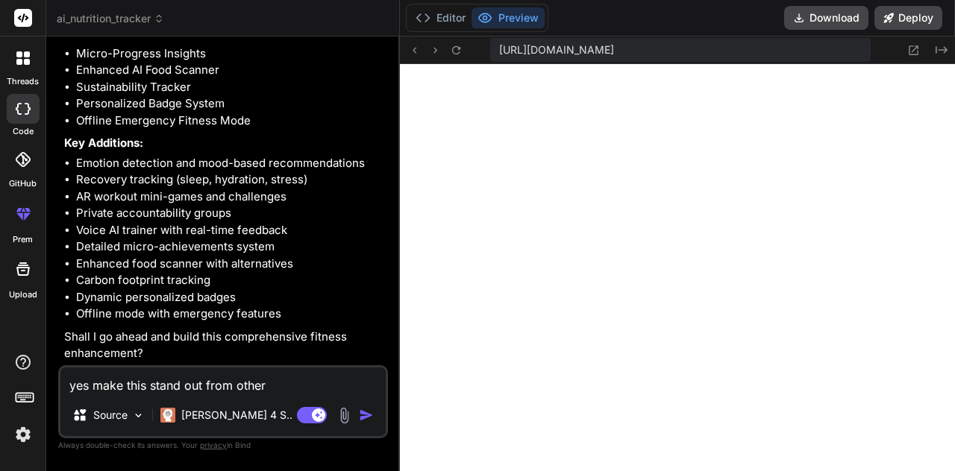
type textarea "yes make this stand out from other"
type textarea "x"
type textarea "yes make this stand out from other e"
type textarea "x"
type textarea "yes make this stand out from other ex"
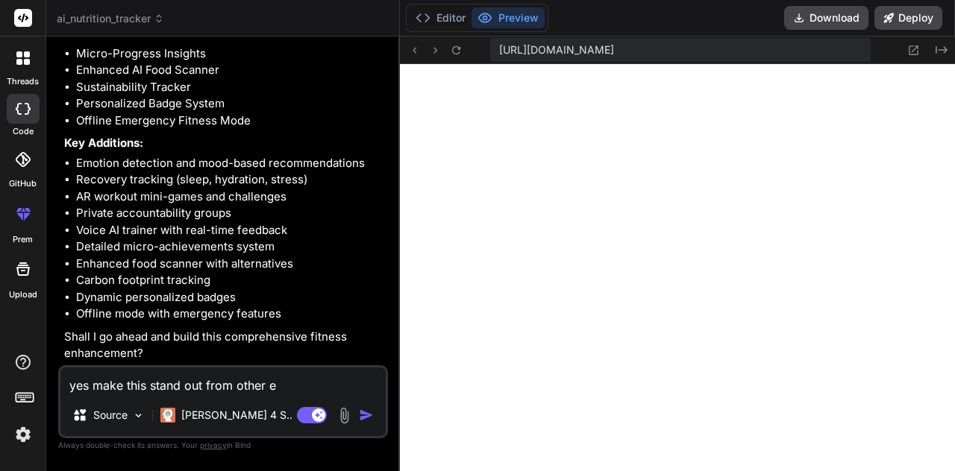
type textarea "x"
type textarea "yes make this stand out from other exi"
type textarea "x"
type textarea "yes make this stand out from other exis"
type textarea "x"
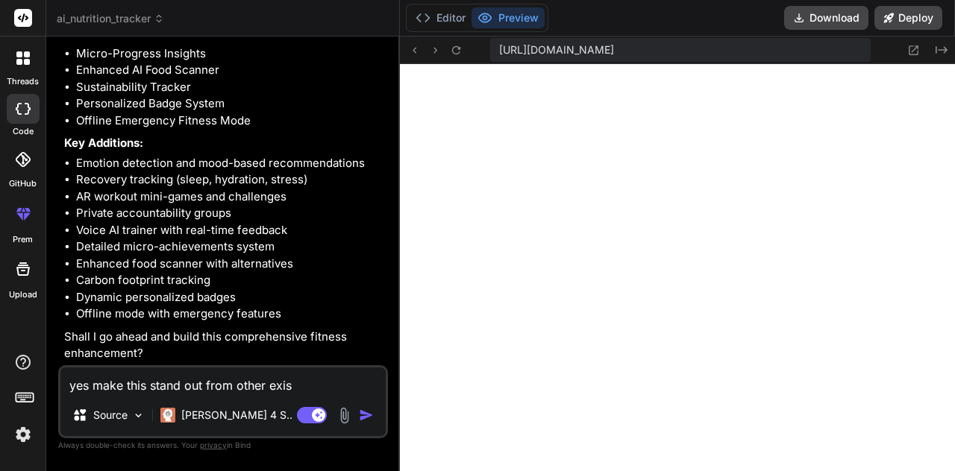
type textarea "yes make this stand out from other exist"
type textarea "x"
type textarea "yes make this stand out from other existi"
type textarea "x"
type textarea "yes make this stand out from other existin"
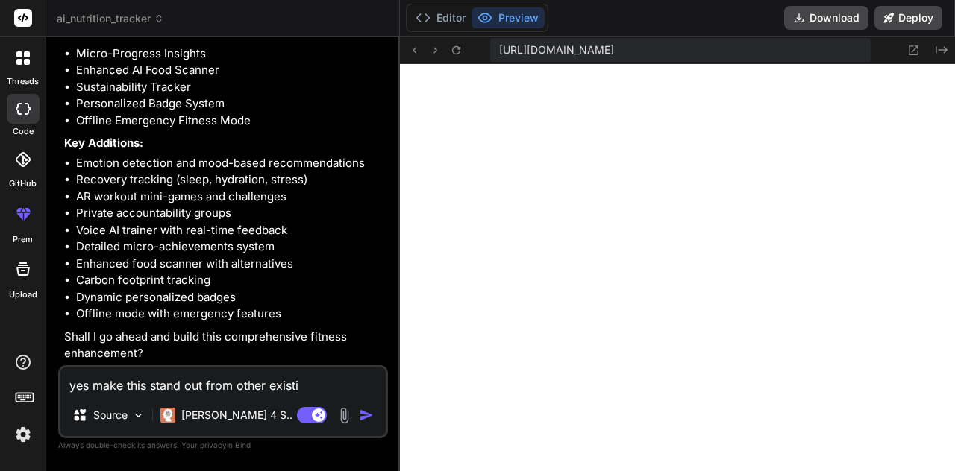
type textarea "x"
type textarea "yes make this stand out from other existing"
type textarea "x"
type textarea "yes make this stand out from other existing"
type textarea "x"
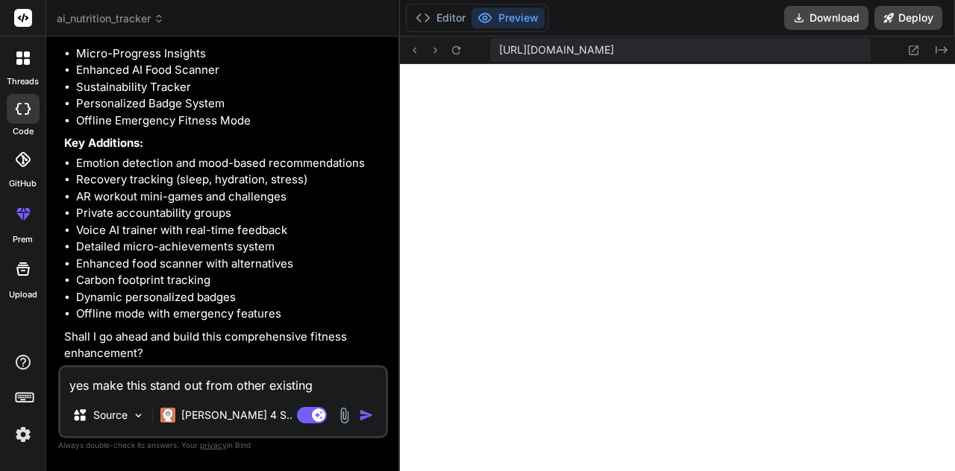
type textarea "yes make this stand out from other existing p"
type textarea "x"
type textarea "yes make this stand out from other existing pr"
type textarea "x"
type textarea "yes make this stand out from other existing pro"
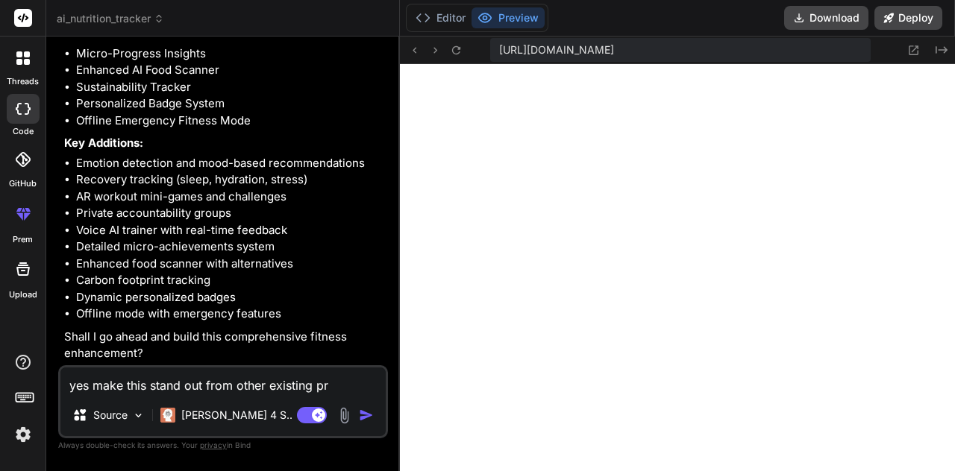
type textarea "x"
type textarea "yes make this stand out from other existing proj"
type textarea "x"
type textarea "yes make this stand out from other existing proje"
type textarea "x"
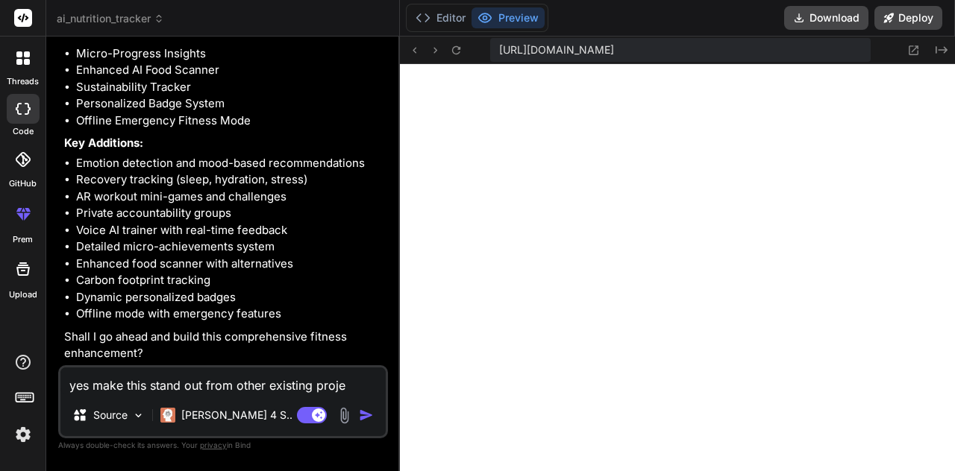
type textarea "yes make this stand out from other existing projec"
type textarea "x"
type textarea "yes make this stand out from other existing project"
type textarea "x"
type textarea "yes make this stand out from other existing projects"
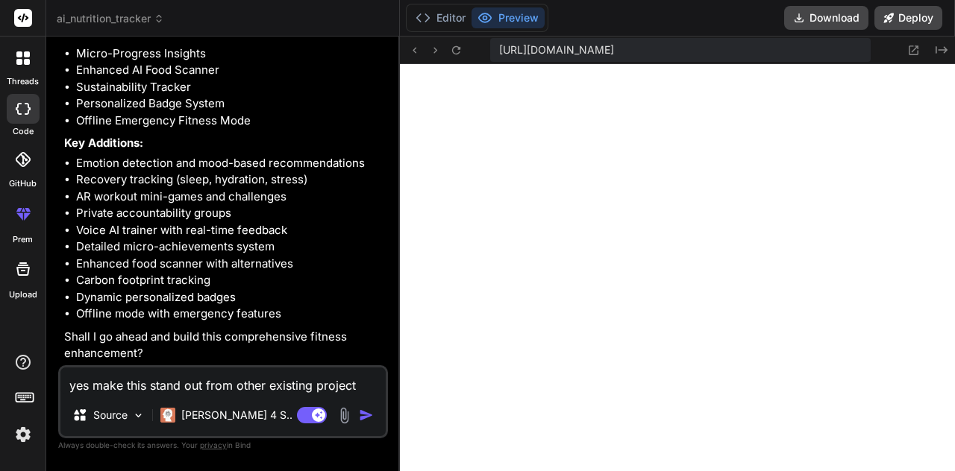
type textarea "x"
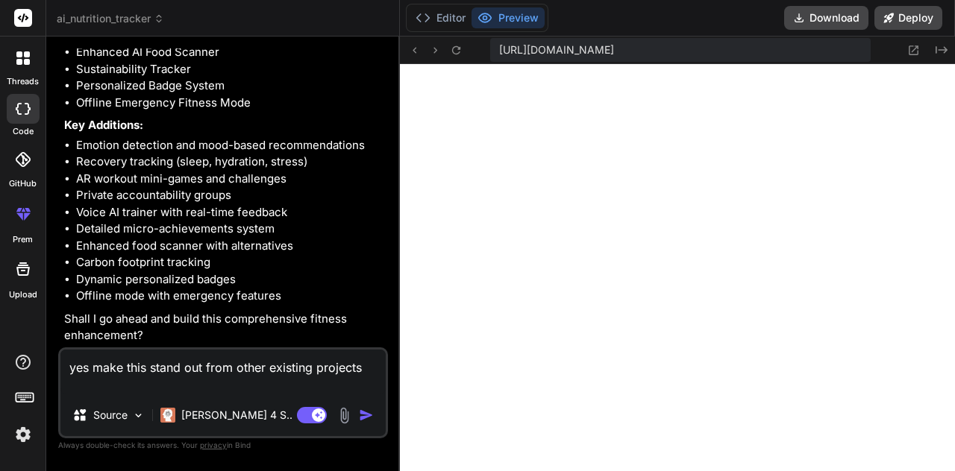
type textarea "yes make this stand out from other existing projects"
type textarea "x"
type textarea "yes make this stand out from other existing projects a"
type textarea "x"
type textarea "yes make this stand out from other existing projects an"
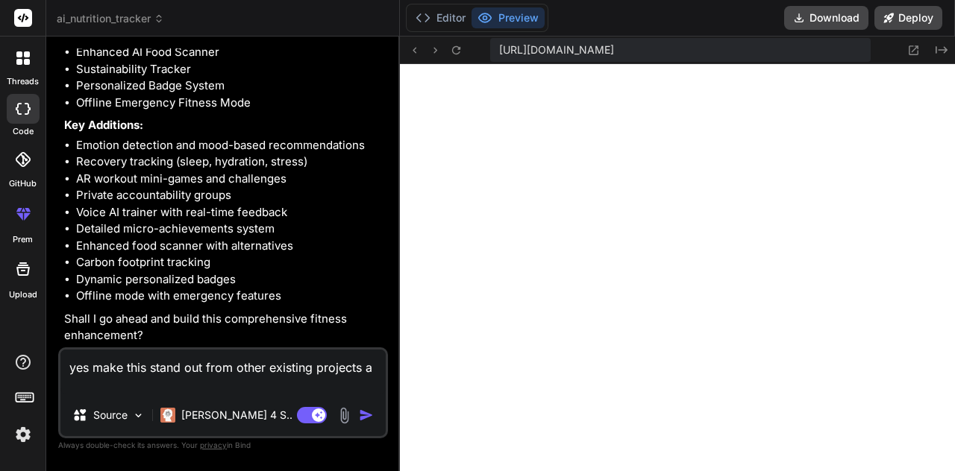
type textarea "x"
type textarea "yes make this stand out from other existing projects and"
type textarea "x"
type textarea "yes make this stand out from other existing projects and"
type textarea "x"
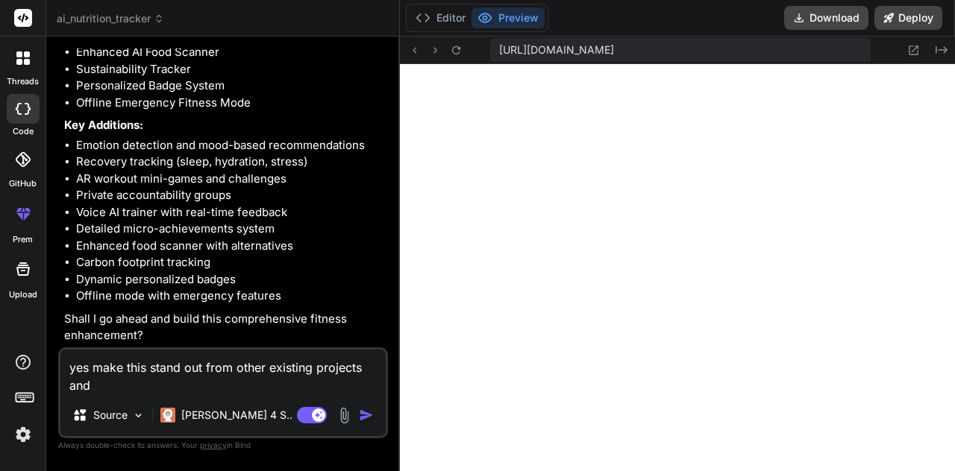
type textarea "yes make this stand out from other existing projects and a"
type textarea "x"
type textarea "yes make this stand out from other existing projects and al"
type textarea "x"
type textarea "yes make this stand out from other existing projects and als"
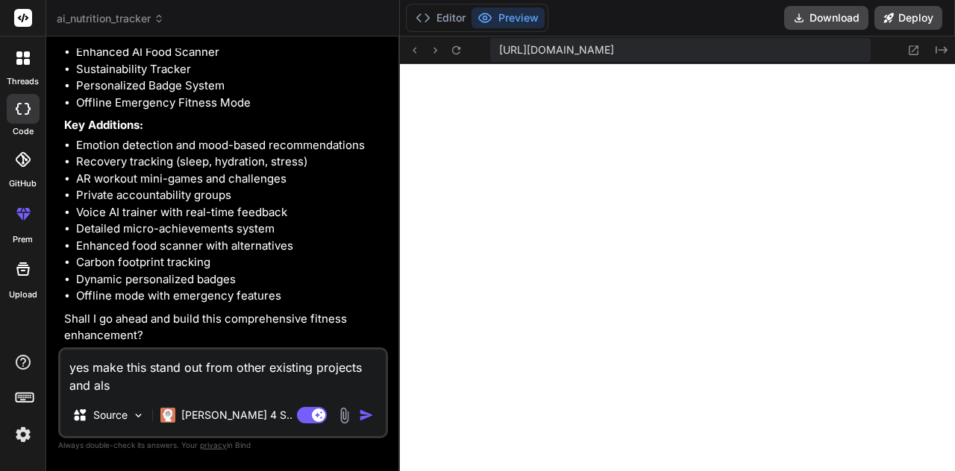
type textarea "x"
type textarea "yes make this stand out from other existing projects and also"
type textarea "x"
type textarea "yes make this stand out from other existing projects and also"
type textarea "x"
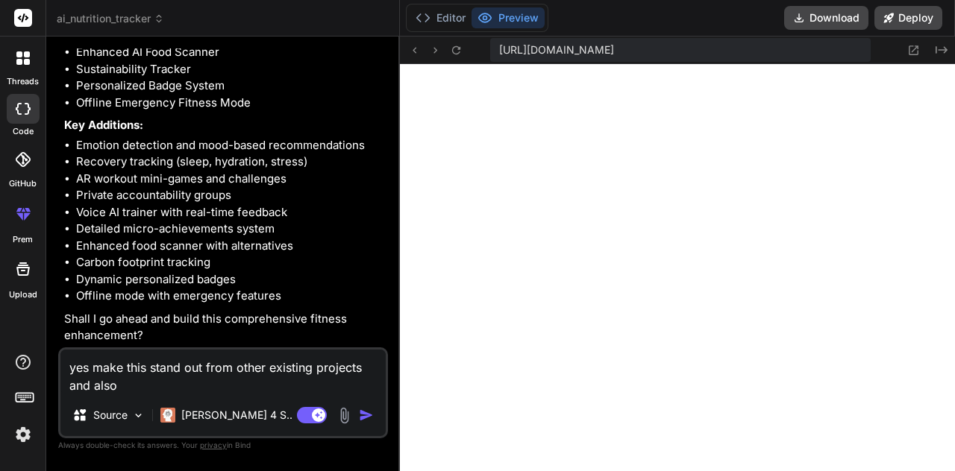
type textarea "yes make this stand out from other existing projects and also n"
type textarea "x"
type textarea "yes make this stand out from other existing projects and also ne"
type textarea "x"
type textarea "yes make this stand out from other existing projects and also nee"
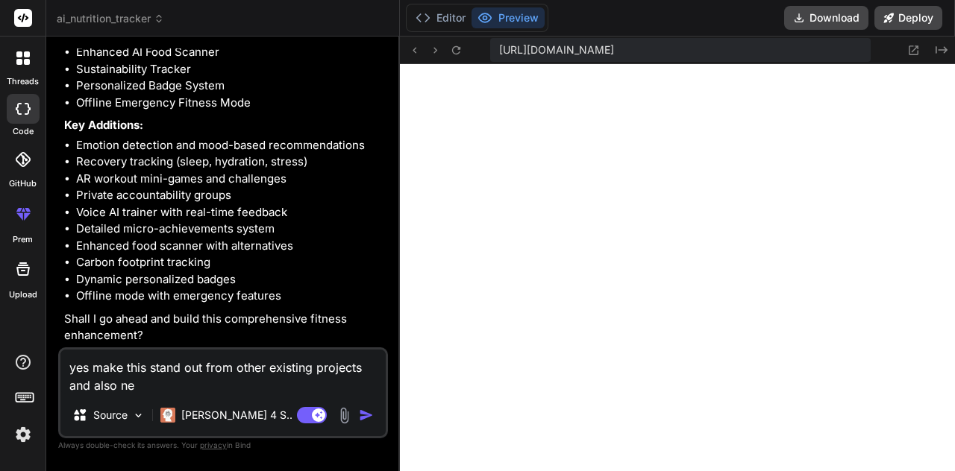
type textarea "x"
type textarea "yes make this stand out from other existing projects and also need"
type textarea "x"
type textarea "yes make this stand out from other existing projects and also need"
type textarea "x"
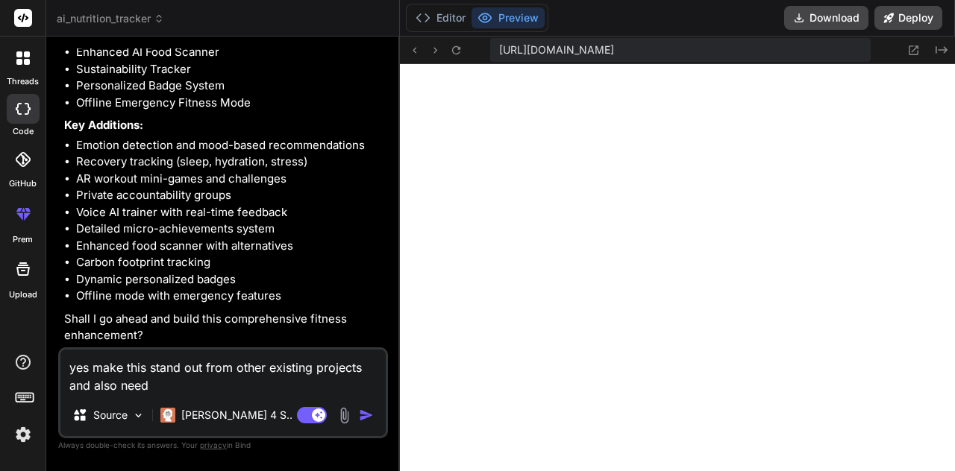
type textarea "yes make this stand out from other existing projects and also need a"
type textarea "x"
type textarea "yes make this stand out from other existing projects and also need ae"
type textarea "x"
type textarea "yes make this stand out from other existing projects and also need a"
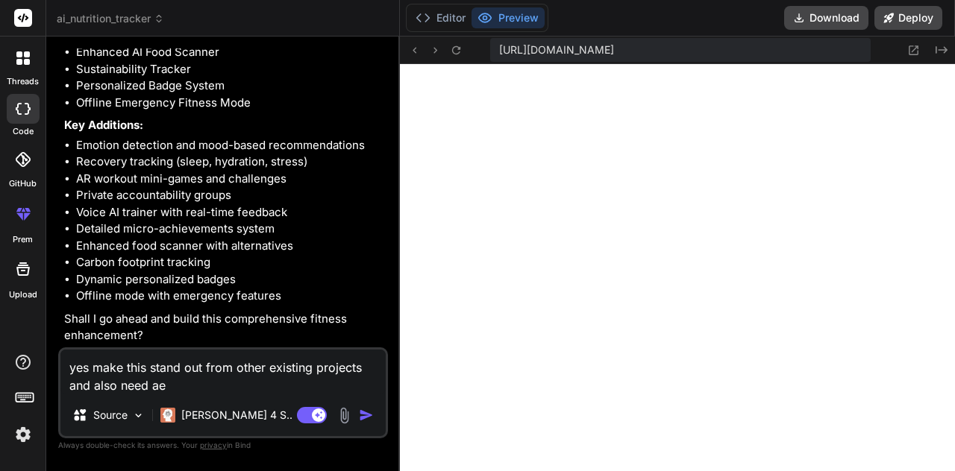
type textarea "x"
type textarea "yes make this stand out from other existing projects and also need ae"
type textarea "x"
type textarea "yes make this stand out from other existing projects and also need aes"
type textarea "x"
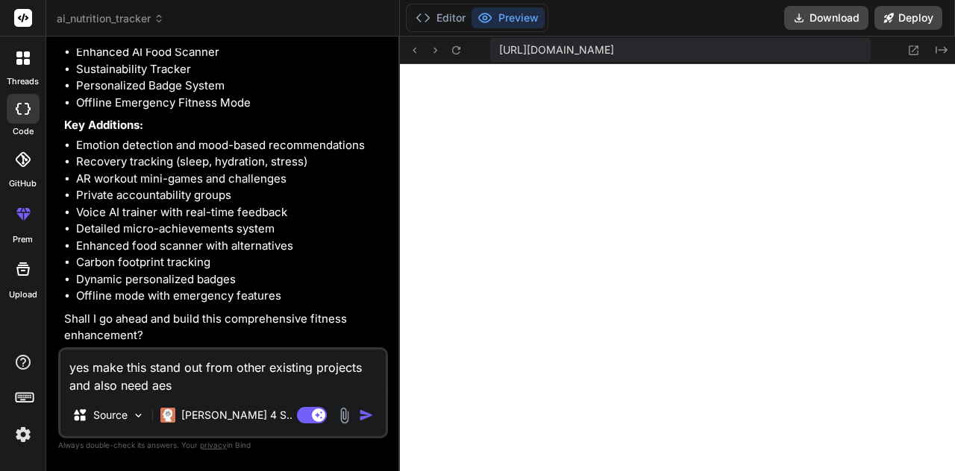
type textarea "yes make this stand out from other existing projects and also need aest"
type textarea "x"
type textarea "yes make this stand out from other existing projects and also need aesth"
type textarea "x"
type textarea "yes make this stand out from other existing projects and also need aesthe"
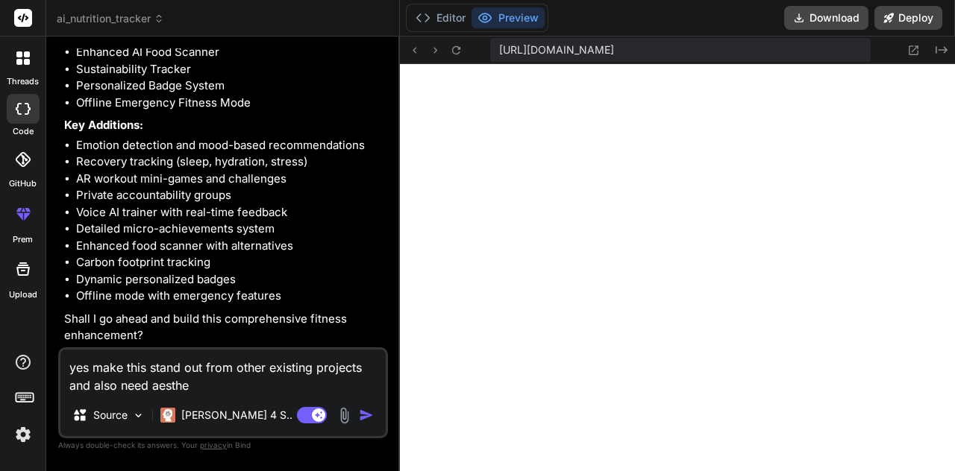
type textarea "x"
type textarea "yes make this stand out from other existing projects and also need aesthet"
type textarea "x"
type textarea "yes make this stand out from other existing projects and also need aestheti"
type textarea "x"
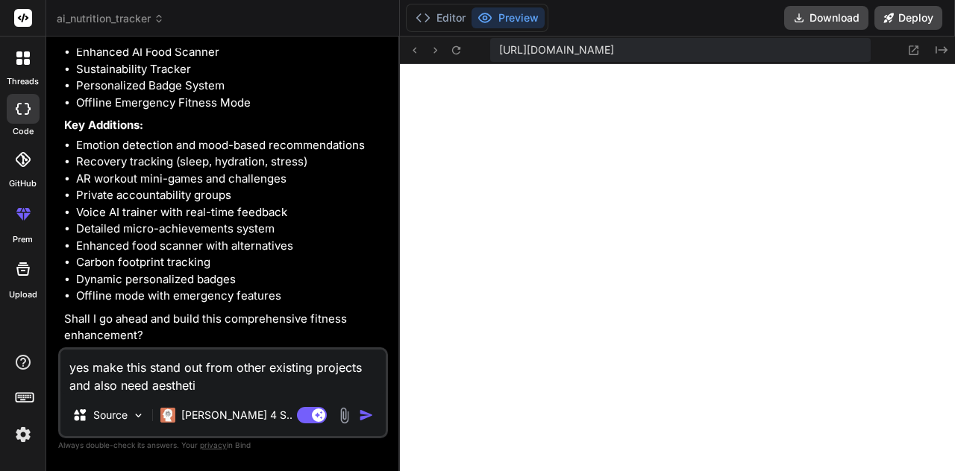
type textarea "yes make this stand out from other existing projects and also need aesthetic"
type textarea "x"
type textarea "yes make this stand out from other existing projects and also need aesthetic"
type textarea "x"
type textarea "yes make this stand out from other existing projects and also need aesthetic f"
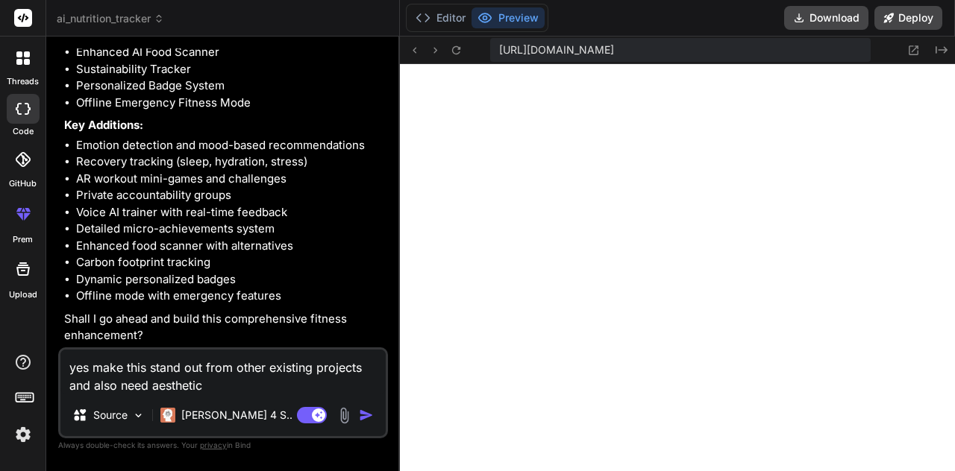
type textarea "x"
type textarea "yes make this stand out from other existing projects and also need aesthetic fo"
type textarea "x"
type textarea "yes make this stand out from other existing projects and also need aesthetic for"
type textarea "x"
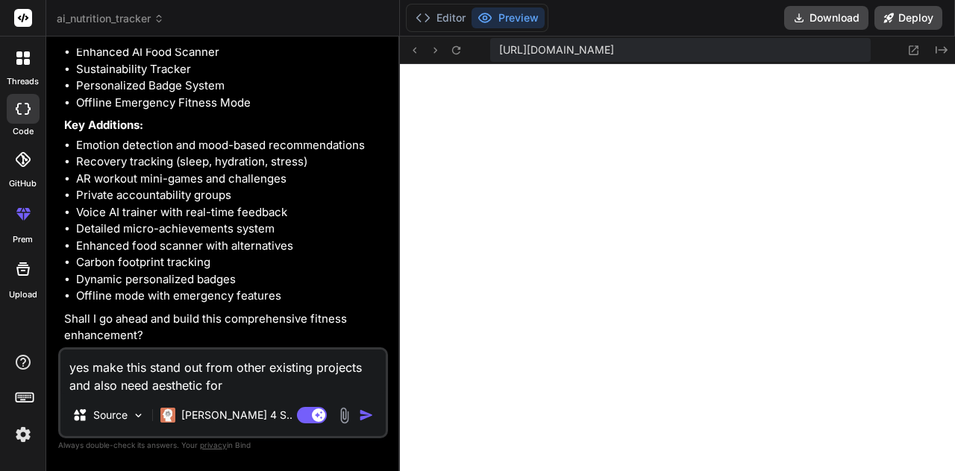
type textarea "yes make this stand out from other existing projects and also need aesthetic for"
type textarea "x"
type textarea "yes make this stand out from other existing projects and also need aesthetic fo…"
type textarea "x"
type textarea "yes make this stand out from other existing projects and also need aesthetic fo…"
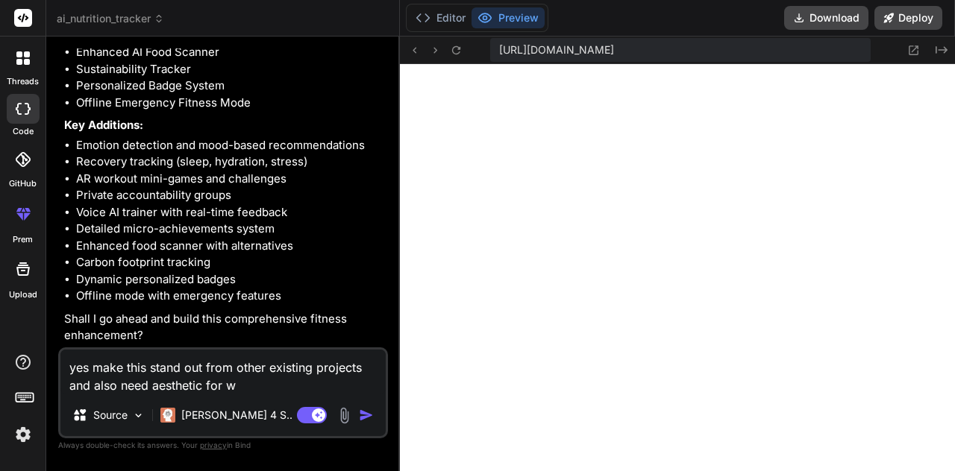
type textarea "x"
type textarea "yes make this stand out from other existing projects and also need aesthetic fo…"
type textarea "x"
type textarea "yes make this stand out from other existing projects and also need aesthetic fo…"
type textarea "x"
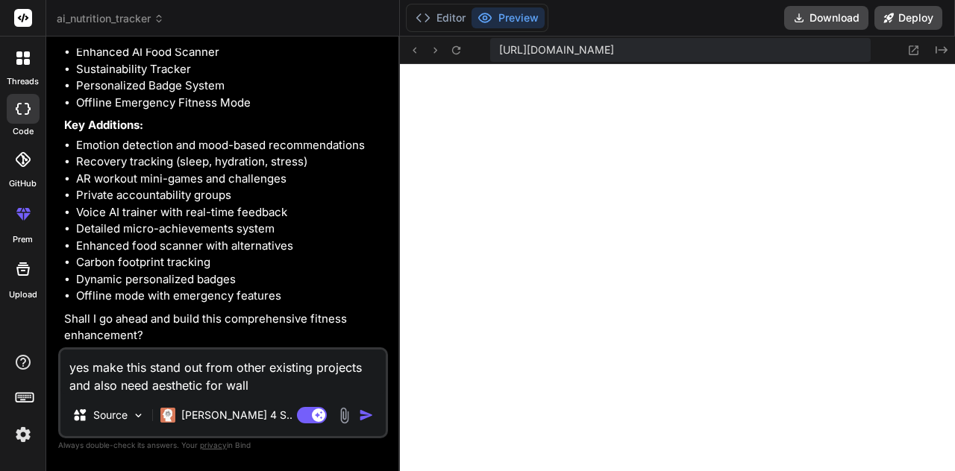
type textarea "yes make this stand out from other existing projects and also need aesthetic fo…"
type textarea "x"
type textarea "yes make this stand out from other existing projects and also need aesthetic fo…"
type textarea "x"
type textarea "yes make this stand out from other existing projects and also need aesthetic fo…"
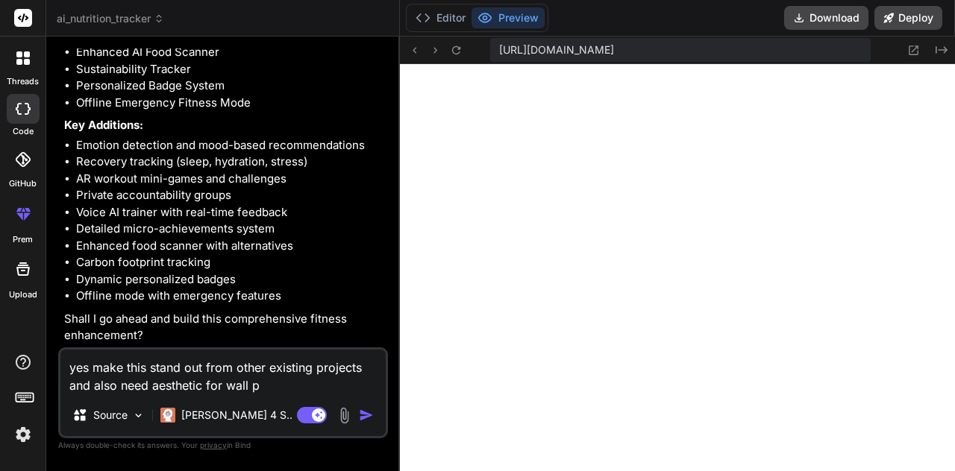
type textarea "x"
type textarea "yes make this stand out from other existing projects and also need aesthetic fo…"
type textarea "x"
type textarea "yes make this stand out from other existing projects and also need aesthetic fo…"
type textarea "x"
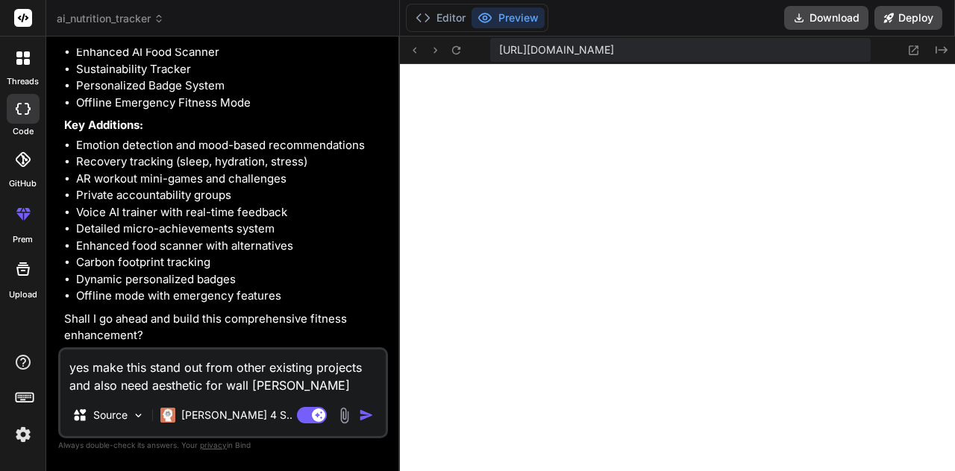
type textarea "yes make this stand out from other existing projects and also need aesthetic fo…"
type textarea "x"
type textarea "yes make this stand out from other existing projects and also need aesthetic fo…"
type textarea "x"
type textarea "yes make this stand out from other existing projects and also need aesthetic fo…"
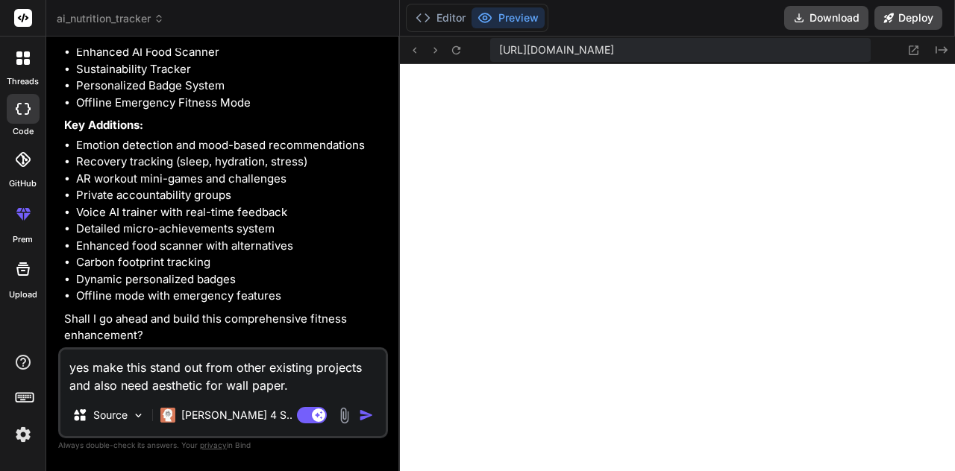
type textarea "x"
type textarea "yes make this stand out from other existing projects and also need aesthetic fo…"
type textarea "x"
type textarea "yes make this stand out from other existing projects and also need aesthetic fo…"
type textarea "x"
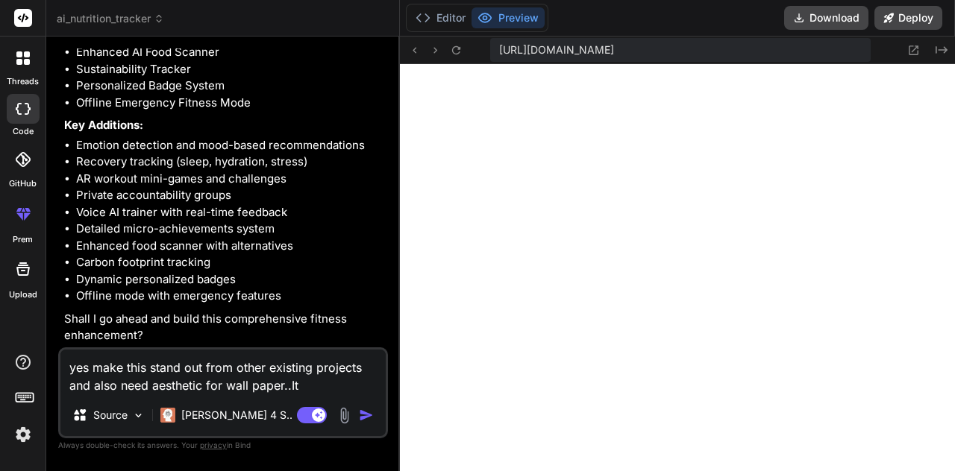
type textarea "yes make this stand out from other existing projects and also need aesthetic fo…"
type textarea "x"
type textarea "yes make this stand out from other existing projects and also need aesthetic fo…"
type textarea "x"
type textarea "yes make this stand out from other existing projects and also need aesthetic fo…"
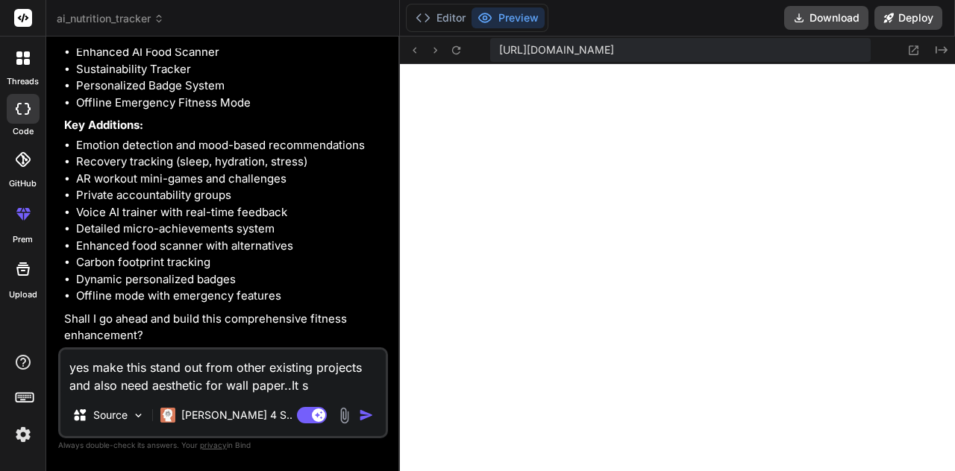
type textarea "x"
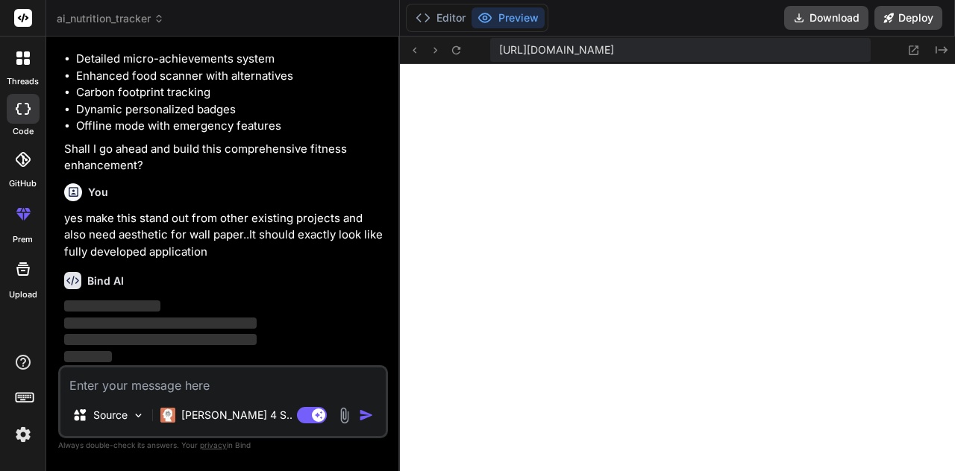
scroll to position [4877, 0]
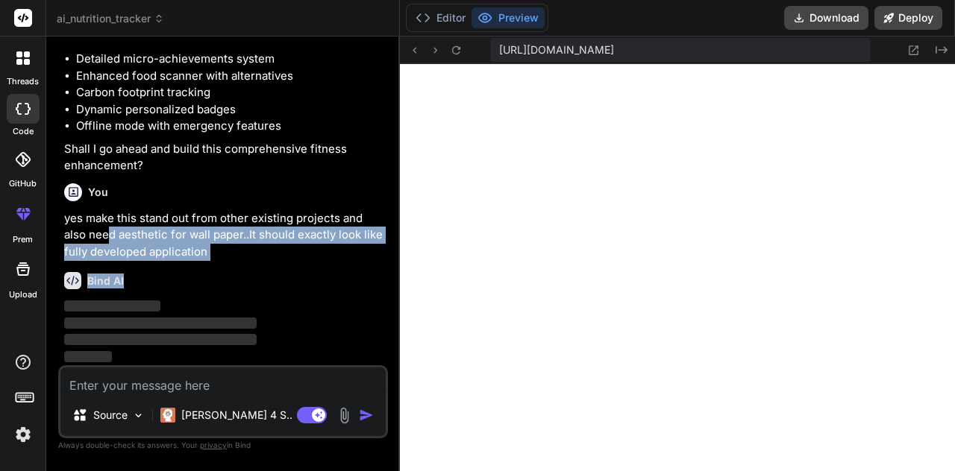
drag, startPoint x: 107, startPoint y: 228, endPoint x: 283, endPoint y: 280, distance: 184.3
click at [283, 280] on div "You **Core Features Built:** 1. **Beautiful User Onboarding** - Smart profile s…" at bounding box center [224, 206] width 327 height 317
click at [283, 280] on div "Bind AI" at bounding box center [224, 280] width 321 height 17
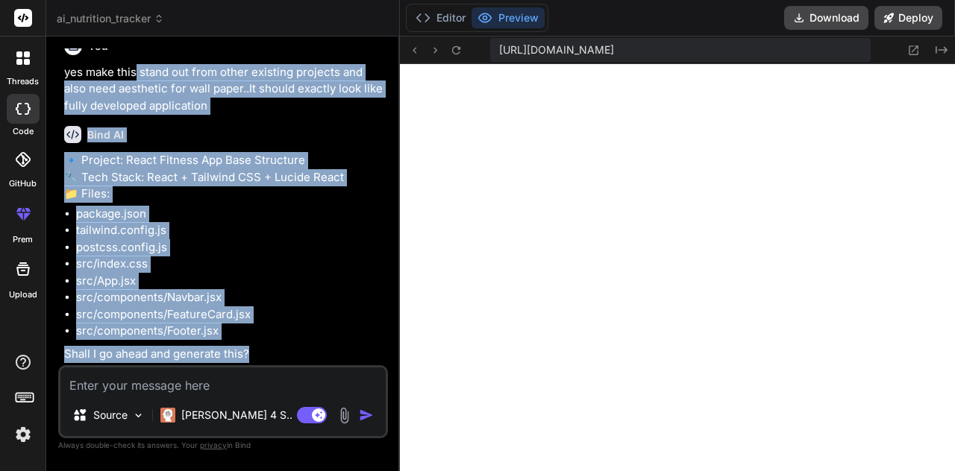
drag, startPoint x: 283, startPoint y: 280, endPoint x: 137, endPoint y: 211, distance: 161.8
click at [137, 211] on div "You **Core Features Built:** 1. **Beautiful User Onboarding** - Smart profile s…" at bounding box center [224, 206] width 327 height 317
click at [137, 115] on p "yes make this stand out from other existing projects and also need aesthetic fo…" at bounding box center [224, 89] width 321 height 51
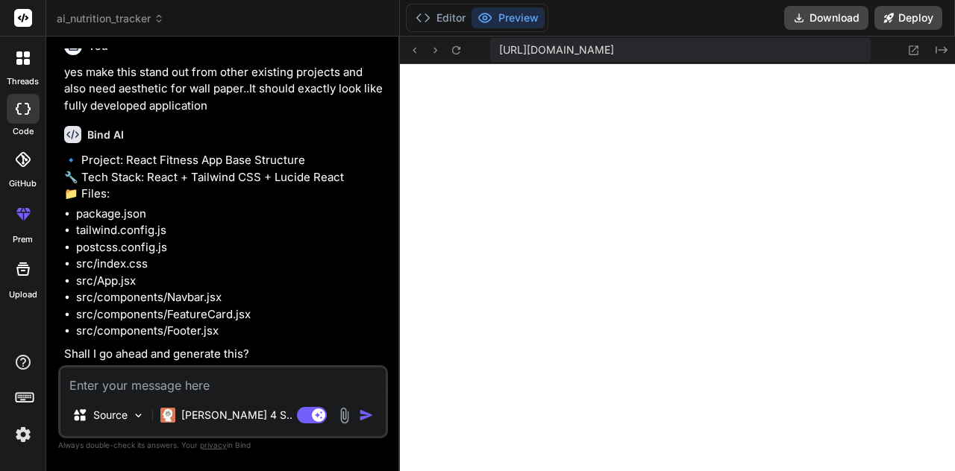
scroll to position [5023, 0]
click at [170, 392] on textarea at bounding box center [222, 381] width 325 height 27
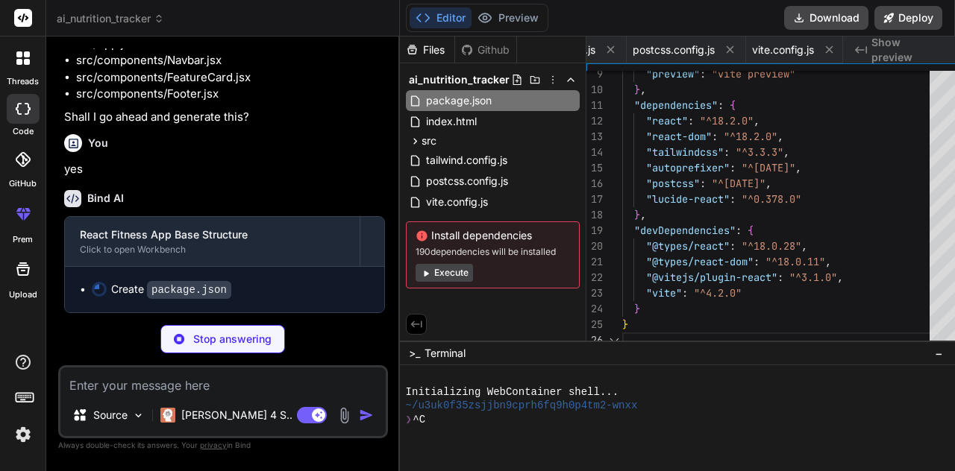
scroll to position [0, 0]
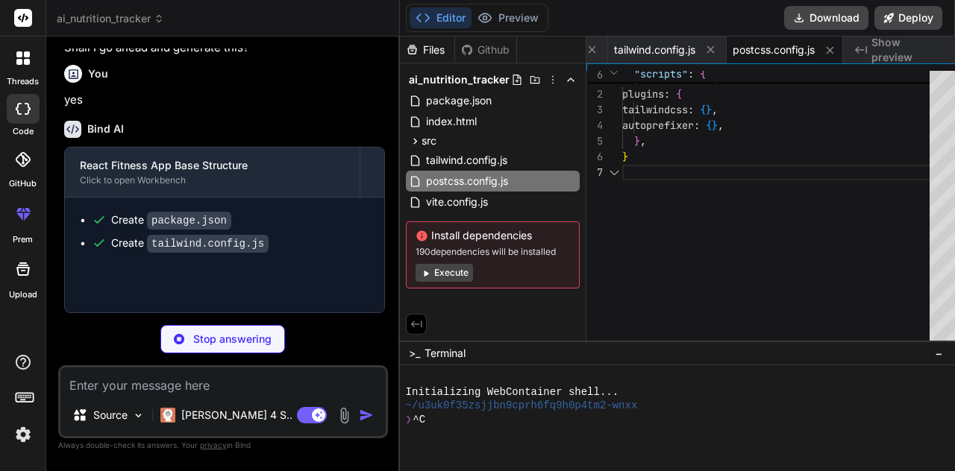
click at [418, 275] on button "Execute" at bounding box center [443, 273] width 57 height 18
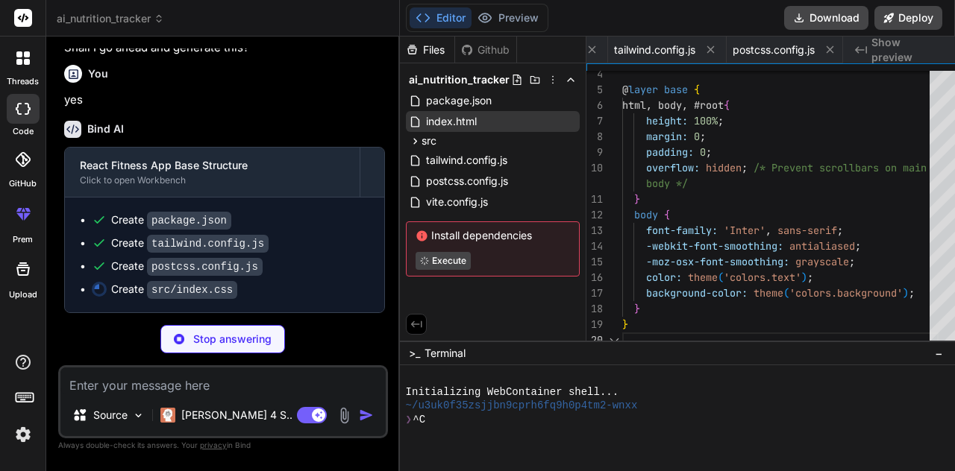
scroll to position [0, 282]
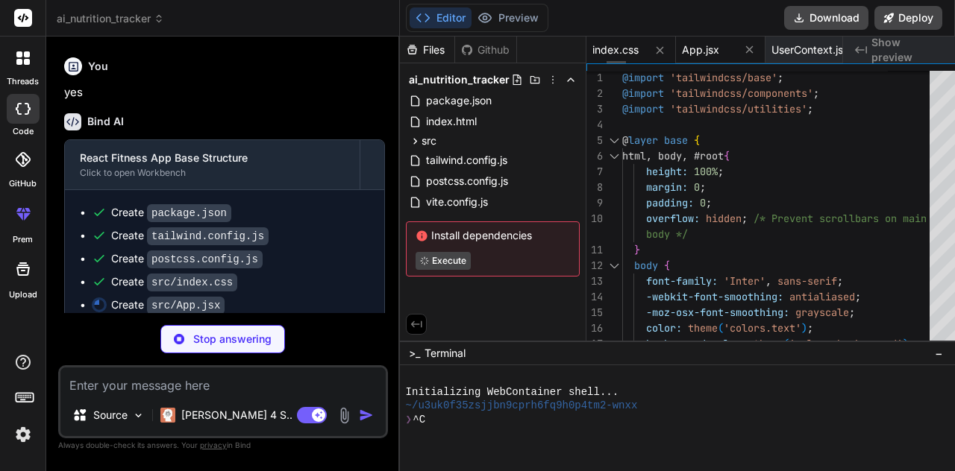
click at [688, 48] on span "App.jsx" at bounding box center [700, 50] width 37 height 15
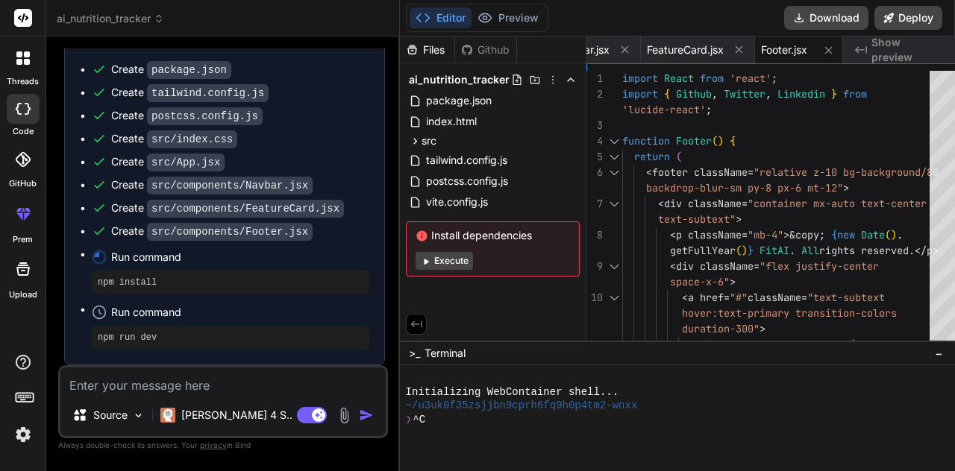
scroll to position [5474, 0]
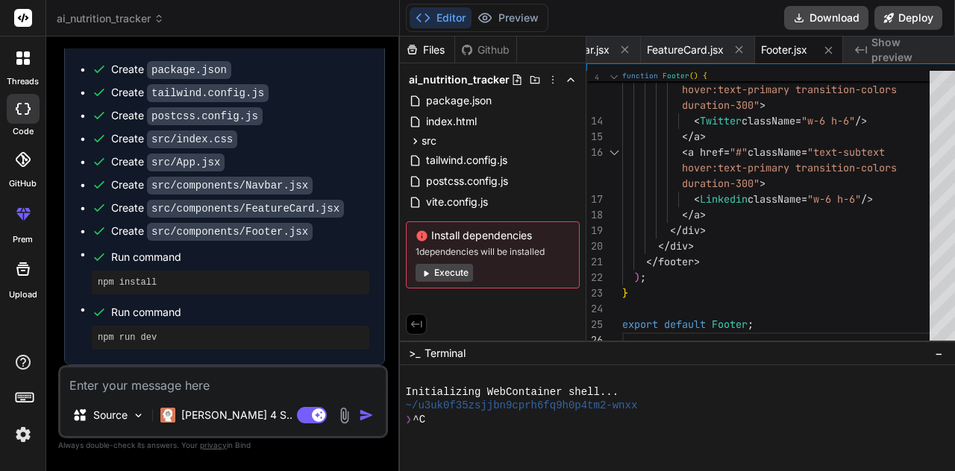
click at [433, 272] on button "Execute" at bounding box center [443, 273] width 57 height 18
click at [459, 433] on div at bounding box center [678, 434] width 545 height 14
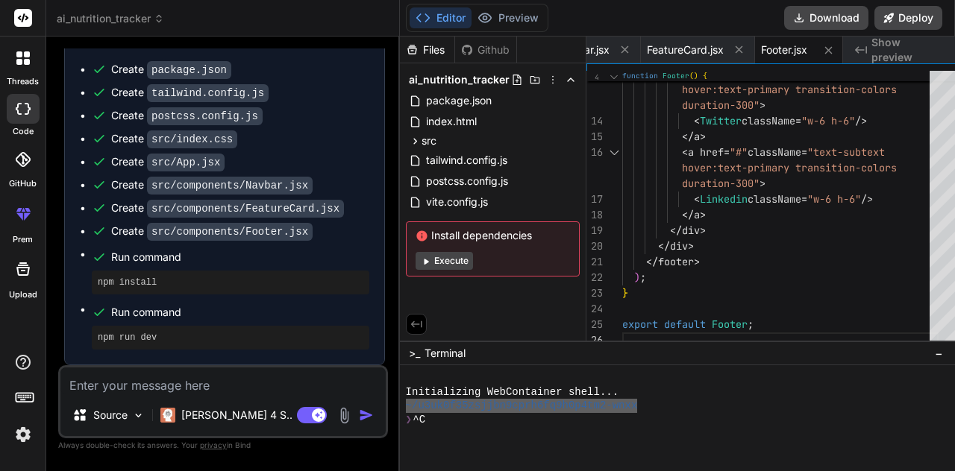
click at [428, 359] on span "Terminal" at bounding box center [444, 353] width 41 height 15
click at [424, 352] on span "Terminal" at bounding box center [444, 353] width 41 height 15
click at [409, 352] on div ">_ Terminal" at bounding box center [437, 353] width 57 height 15
click at [191, 336] on pre "npm run dev" at bounding box center [230, 338] width 265 height 12
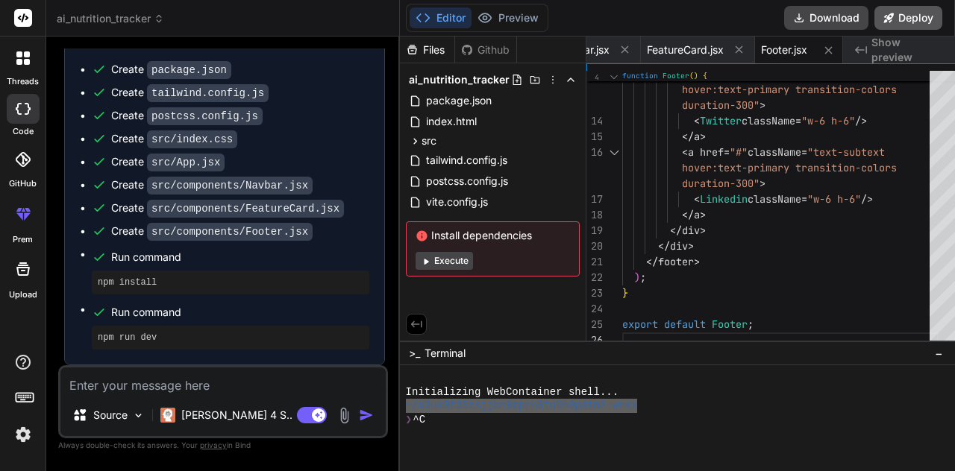
click at [912, 16] on button "Deploy" at bounding box center [908, 18] width 68 height 24
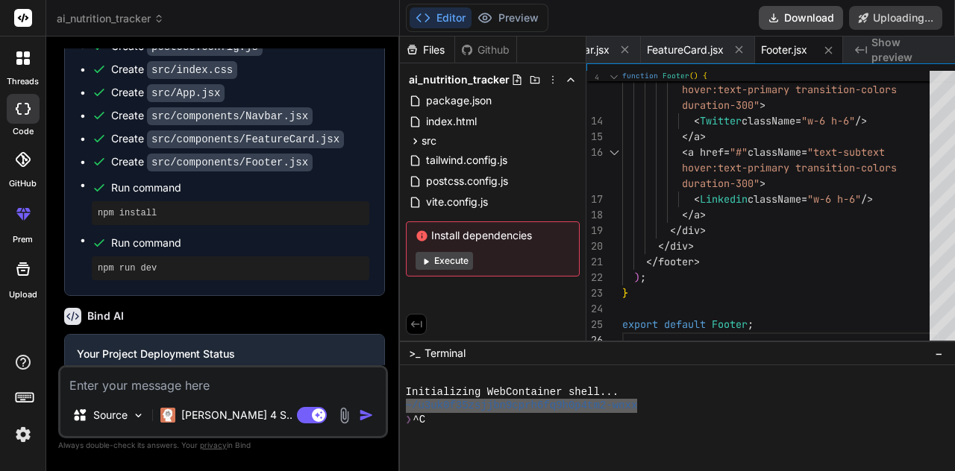
scroll to position [5603, 0]
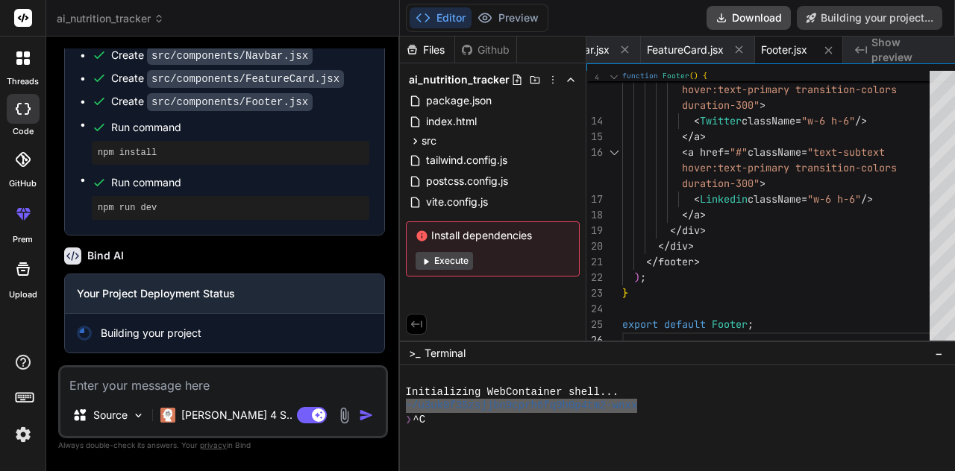
click at [462, 53] on div "Github" at bounding box center [485, 50] width 61 height 15
click at [423, 51] on div "Files" at bounding box center [427, 50] width 54 height 15
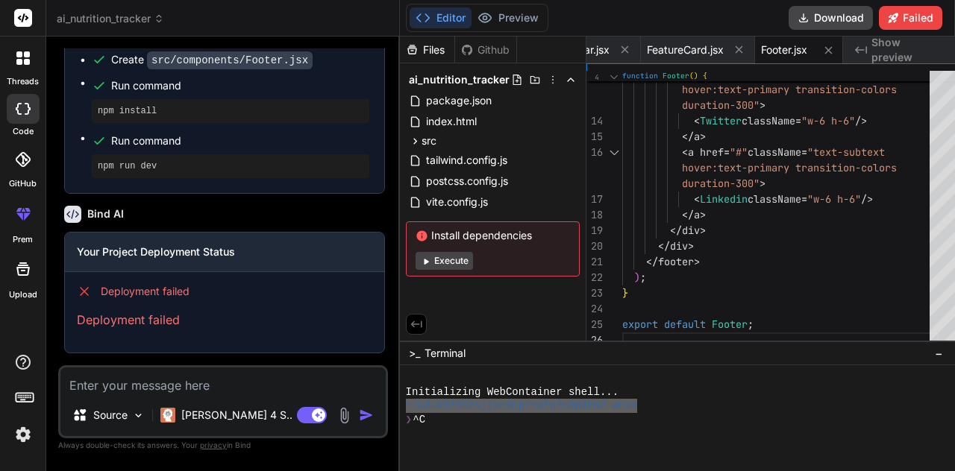
scroll to position [5645, 0]
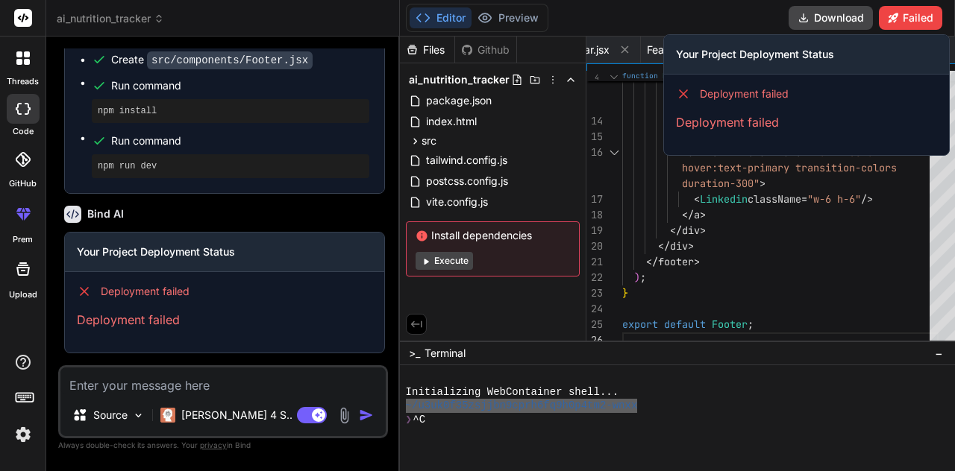
click at [725, 122] on p "Deployment failed" at bounding box center [806, 122] width 261 height 18
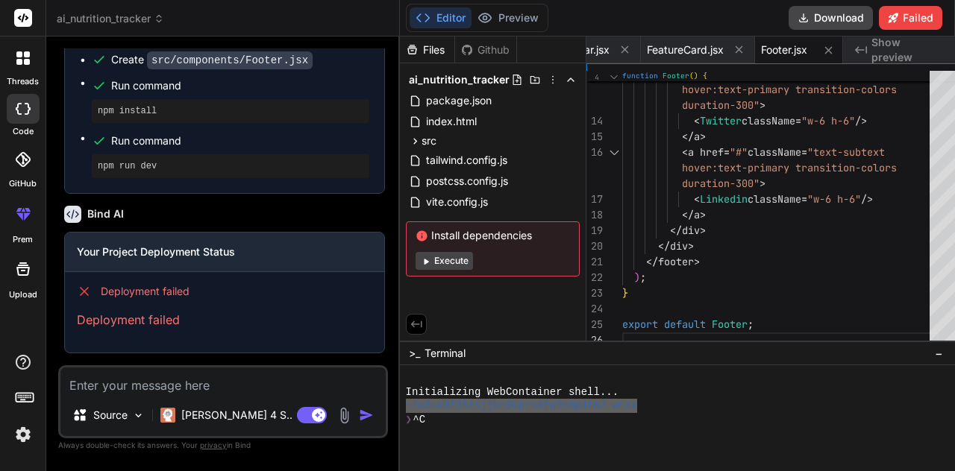
click at [438, 256] on button "Execute" at bounding box center [443, 261] width 57 height 18
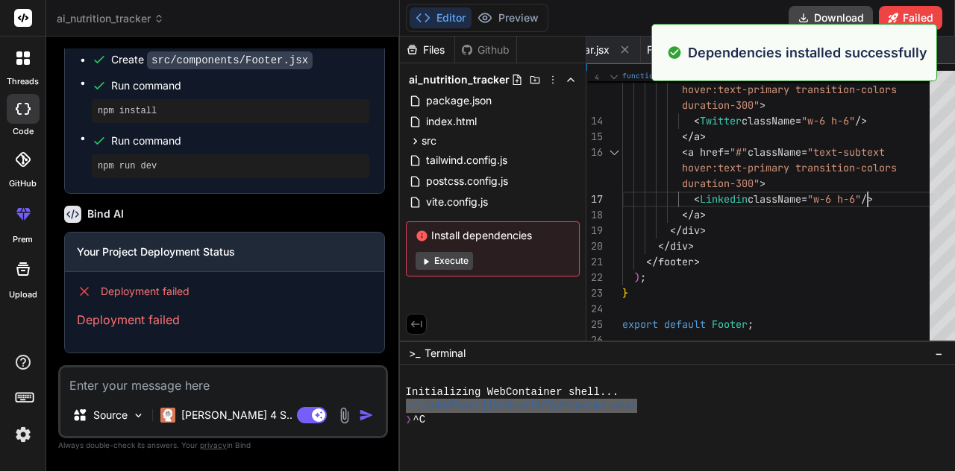
scroll to position [0, 0]
click at [878, 192] on div "< a href = "#" className = "text-subtext hover:text-primary transition-colors d…" at bounding box center [780, 58] width 316 height 579
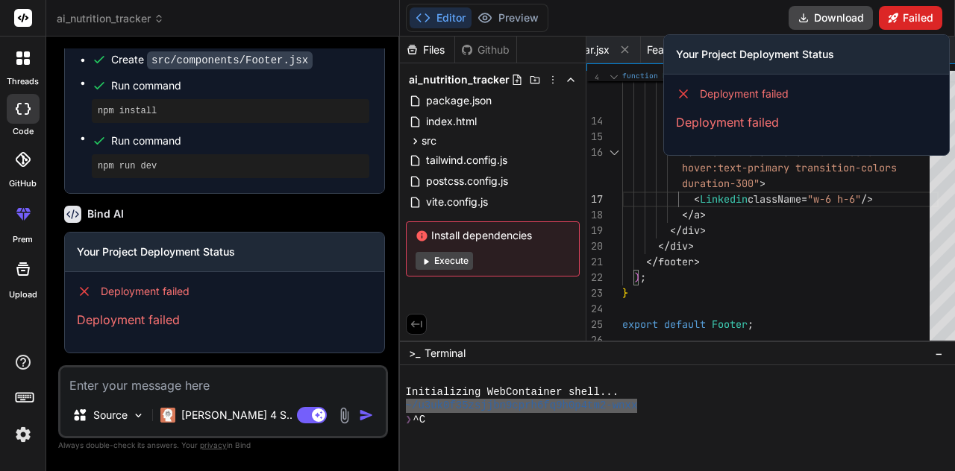
click at [892, 25] on button "Failed" at bounding box center [909, 18] width 63 height 24
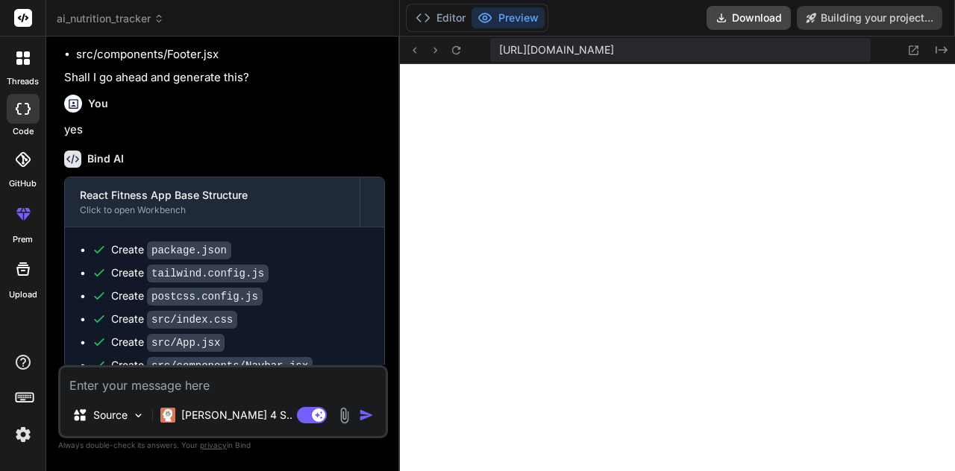
scroll to position [5603, 0]
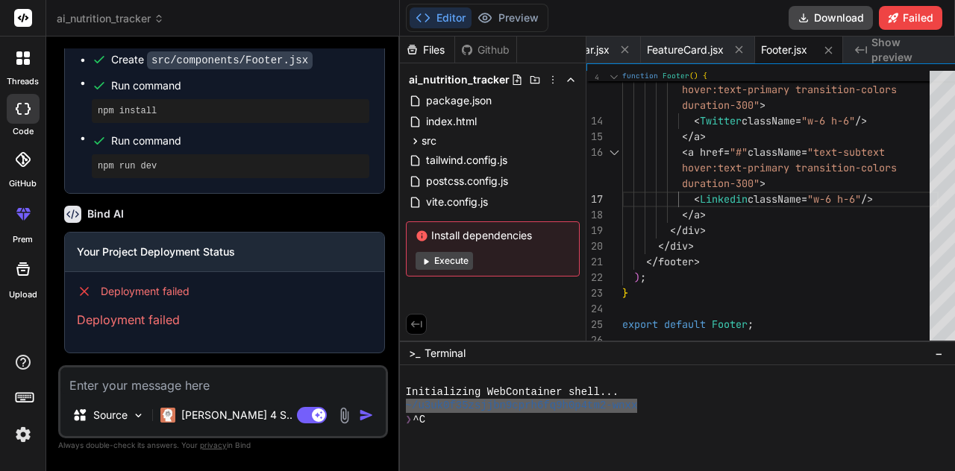
click at [446, 262] on button "Execute" at bounding box center [443, 261] width 57 height 18
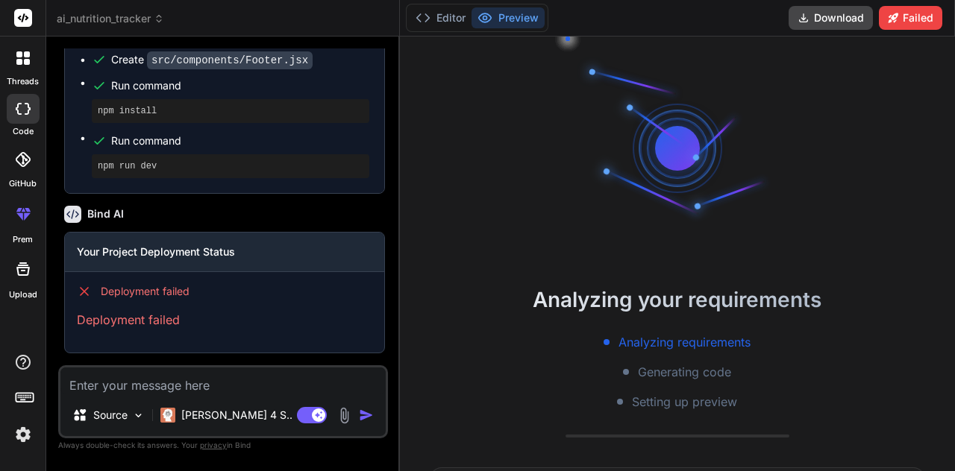
scroll to position [5645, 0]
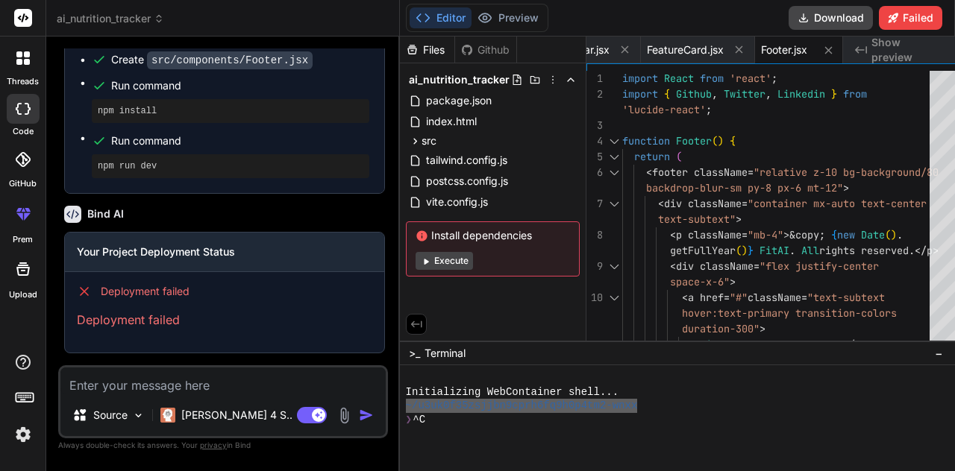
click at [443, 257] on button "Execute" at bounding box center [443, 261] width 57 height 18
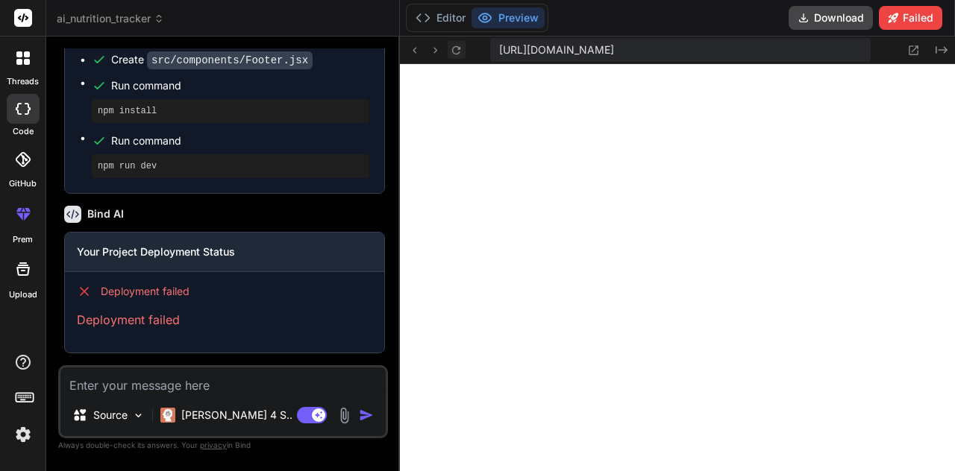
click at [447, 47] on button at bounding box center [456, 50] width 18 height 18
click at [606, 43] on span "[URL][DOMAIN_NAME]" at bounding box center [556, 50] width 115 height 15
click at [450, 50] on icon at bounding box center [456, 50] width 13 height 13
click at [225, 375] on textarea at bounding box center [222, 381] width 325 height 27
paste textarea "[plugin:vite:import-analysis] Failed to resolve import "react-router-dom" from …"
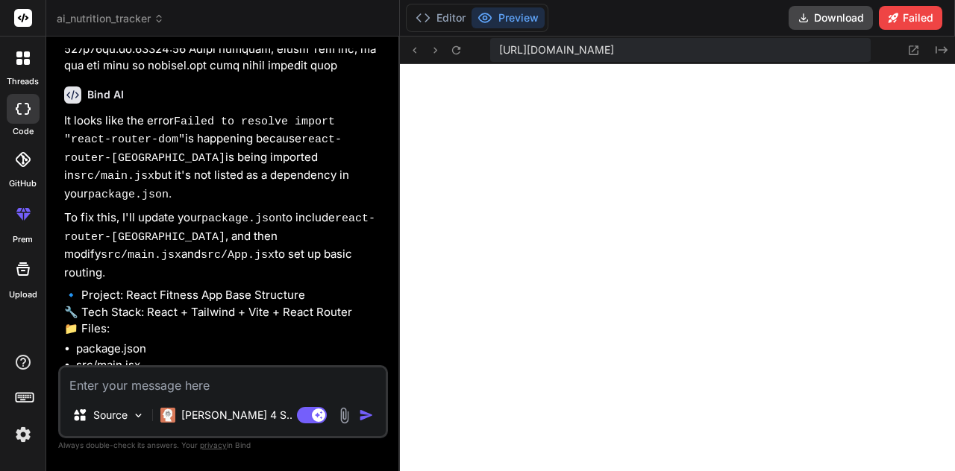
scroll to position [6582, 0]
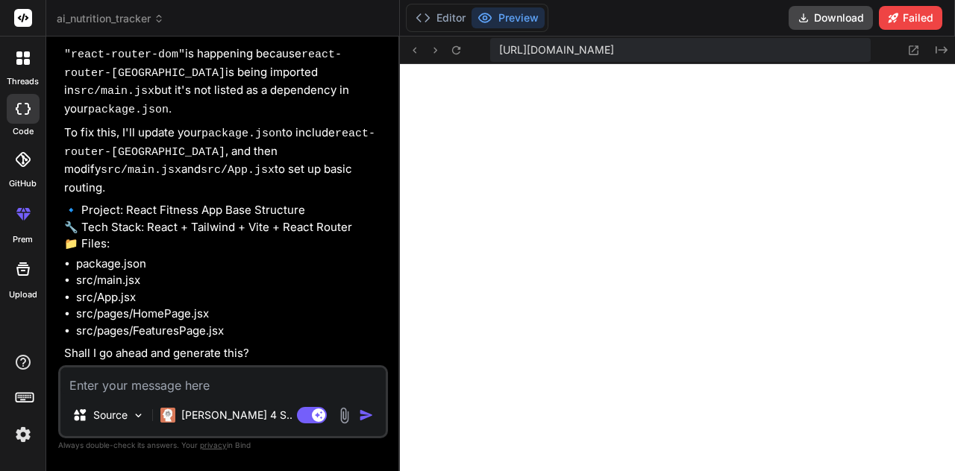
click at [135, 390] on textarea at bounding box center [222, 381] width 325 height 27
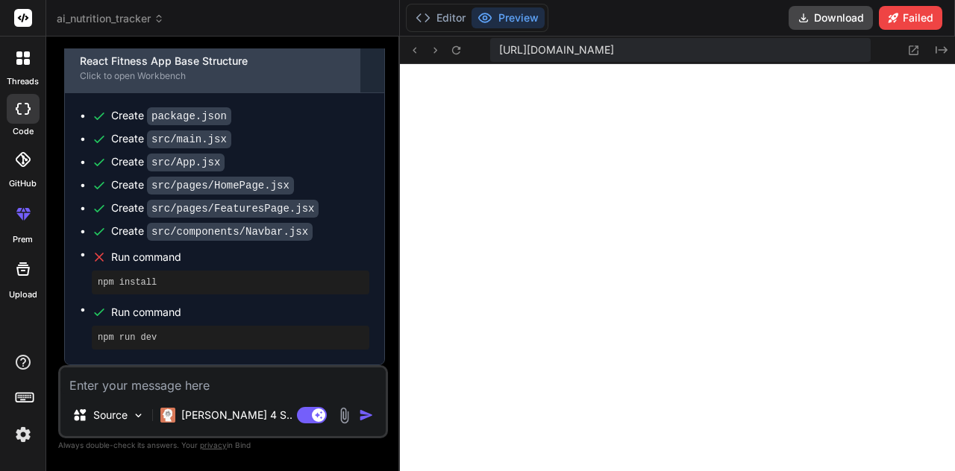
scroll to position [6987, 0]
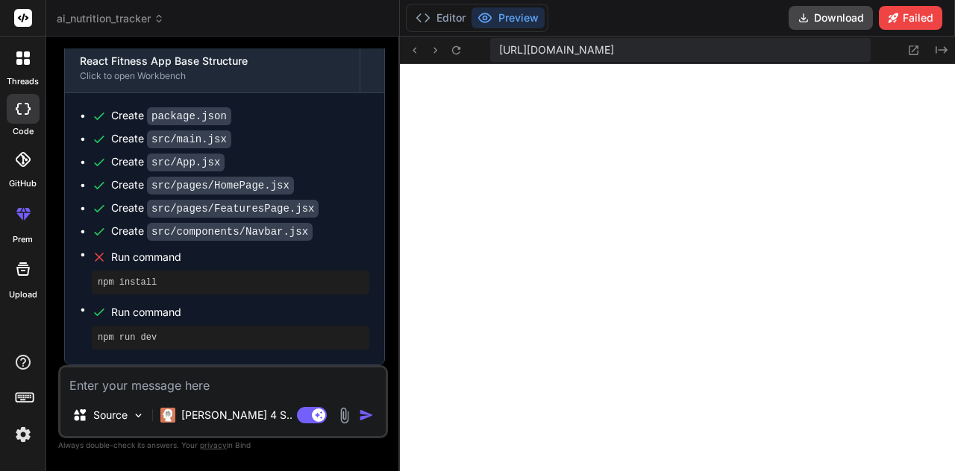
click at [175, 338] on pre "npm run dev" at bounding box center [230, 338] width 265 height 12
drag, startPoint x: 198, startPoint y: 366, endPoint x: 198, endPoint y: 374, distance: 8.2
click at [198, 374] on div "Source [PERSON_NAME] 4 S.. Agent Mode. When this toggle is activated, AI automa…" at bounding box center [223, 401] width 330 height 73
click at [198, 374] on textarea at bounding box center [222, 381] width 325 height 27
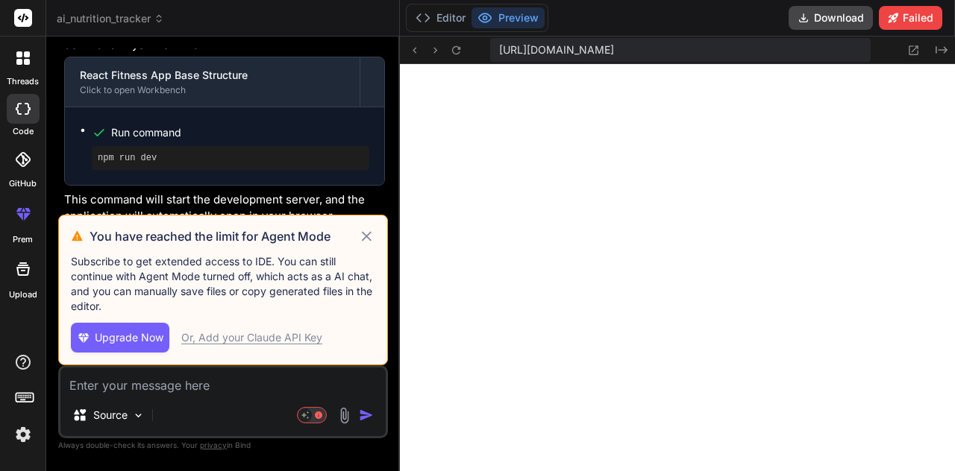
scroll to position [7327, 0]
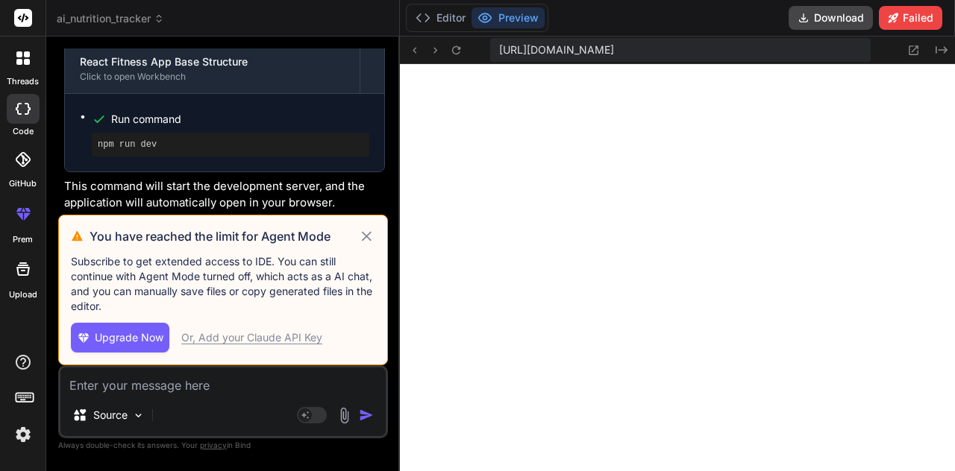
click at [362, 238] on icon at bounding box center [367, 236] width 10 height 10
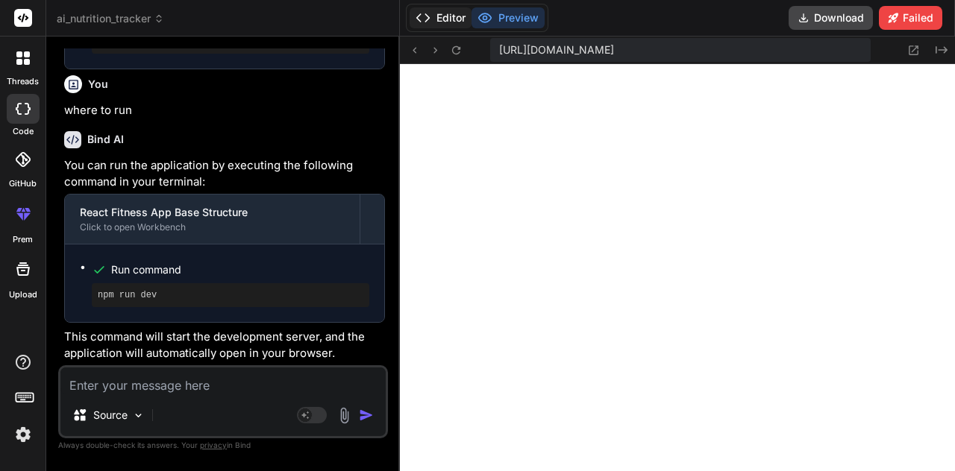
click at [432, 10] on button "Editor" at bounding box center [440, 17] width 62 height 21
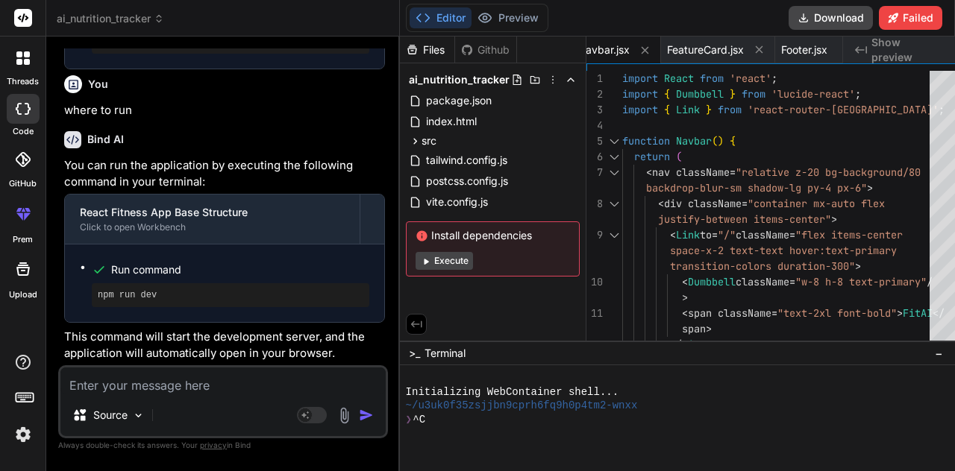
click at [942, 356] on span "−" at bounding box center [938, 353] width 8 height 15
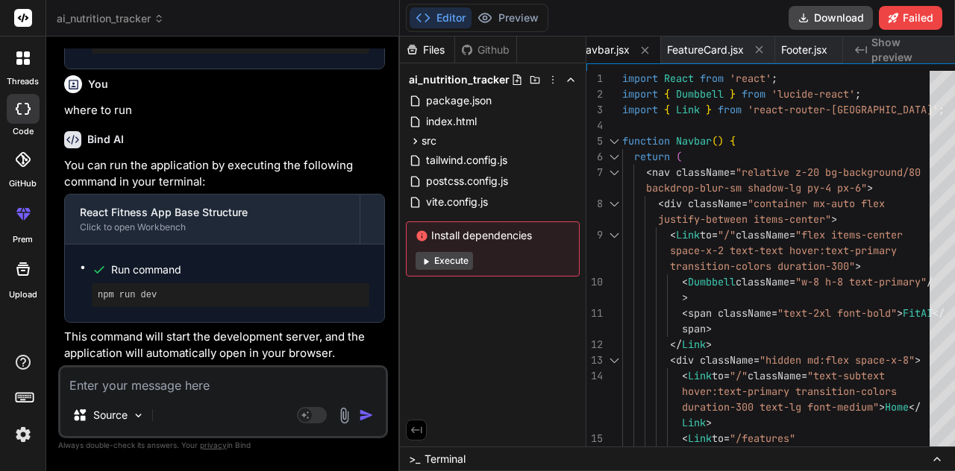
click at [528, 454] on div ">_ Terminal" at bounding box center [677, 459] width 555 height 25
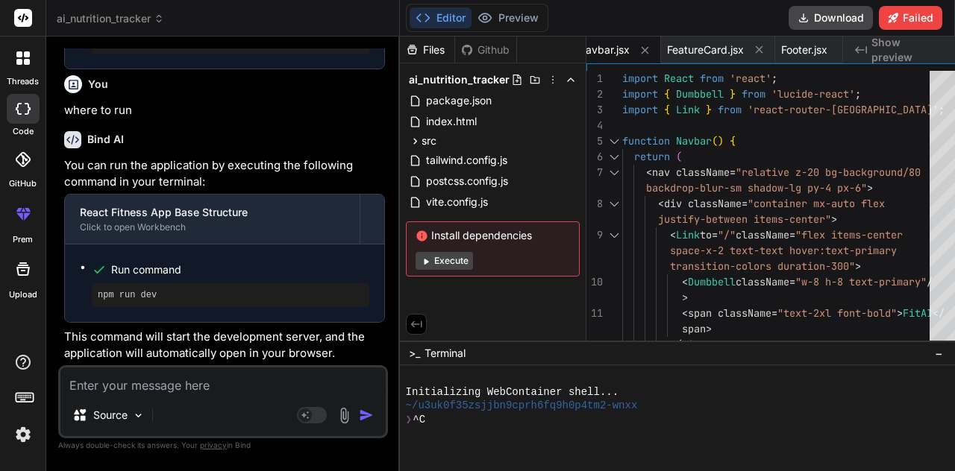
click at [515, 422] on div "❯ ^C" at bounding box center [678, 420] width 545 height 14
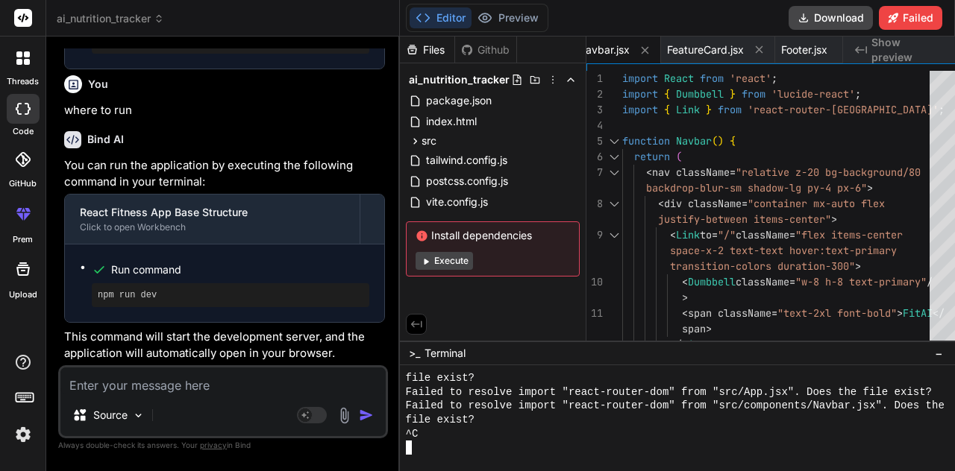
scroll to position [13419, 0]
click at [494, 416] on div "file exist?" at bounding box center [678, 420] width 545 height 14
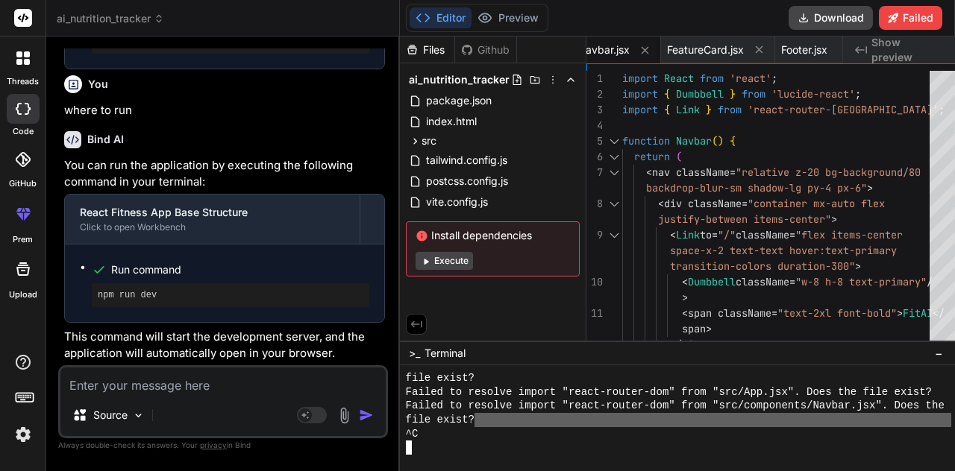
click at [494, 416] on div "file exist?" at bounding box center [678, 420] width 545 height 14
click at [306, 305] on div "npm run dev" at bounding box center [230, 295] width 277 height 24
drag, startPoint x: 306, startPoint y: 305, endPoint x: 152, endPoint y: 302, distance: 153.6
click at [152, 302] on div "npm run dev" at bounding box center [230, 295] width 277 height 24
drag, startPoint x: 89, startPoint y: 287, endPoint x: 106, endPoint y: 287, distance: 17.2
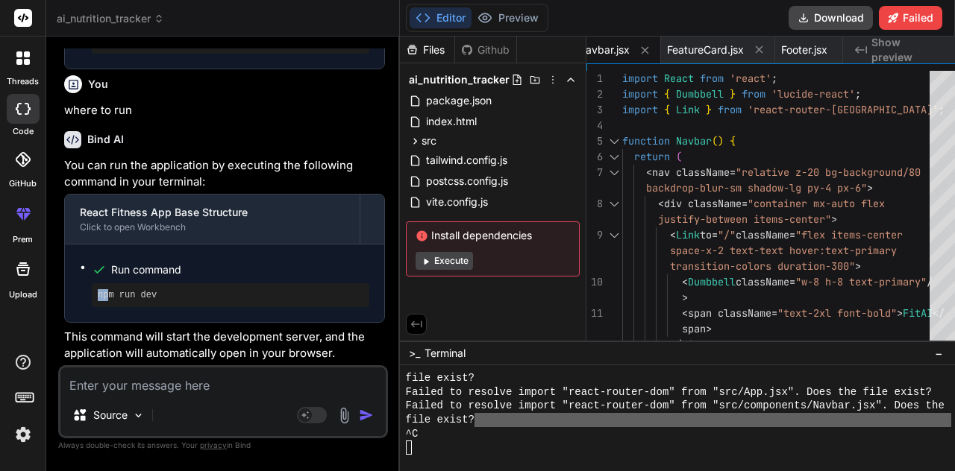
click at [106, 287] on ul "Run command npm run dev" at bounding box center [224, 284] width 289 height 48
drag, startPoint x: 354, startPoint y: 296, endPoint x: 163, endPoint y: 283, distance: 192.1
click at [163, 283] on div "Run command npm run dev" at bounding box center [224, 284] width 319 height 78
click at [163, 283] on li "Run command npm run dev" at bounding box center [230, 284] width 277 height 48
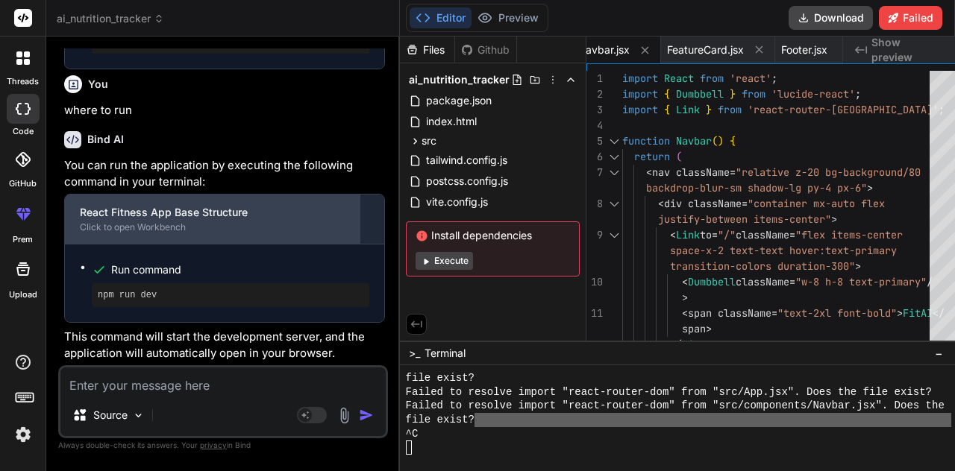
click at [143, 219] on div "React Fitness App Base Structure" at bounding box center [212, 212] width 265 height 15
click at [180, 221] on div "React Fitness App Base Structure Click to open Workbench" at bounding box center [212, 219] width 295 height 49
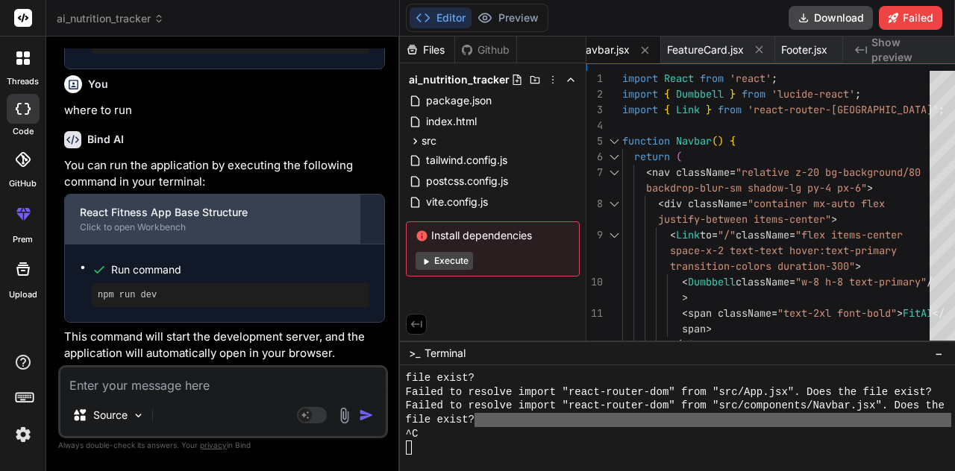
click at [180, 221] on div "React Fitness App Base Structure Click to open Workbench" at bounding box center [212, 219] width 295 height 49
click at [195, 213] on div "React Fitness App Base Structure" at bounding box center [212, 212] width 265 height 15
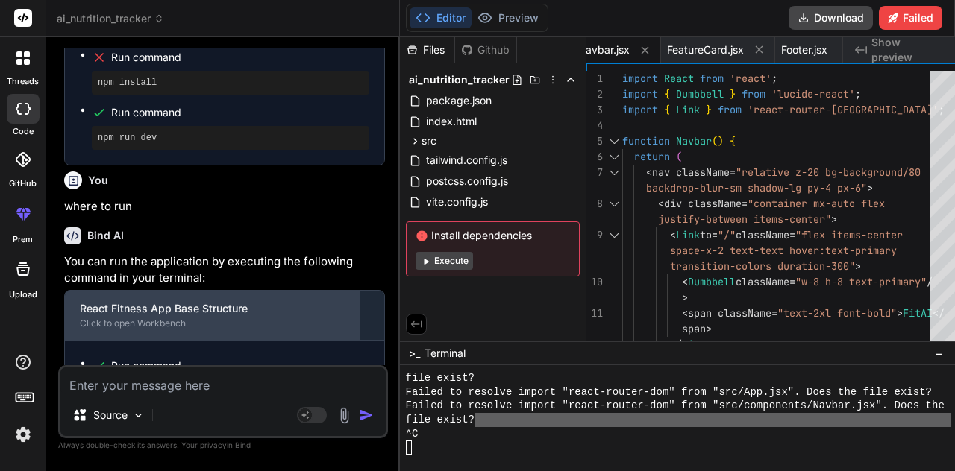
scroll to position [7283, 0]
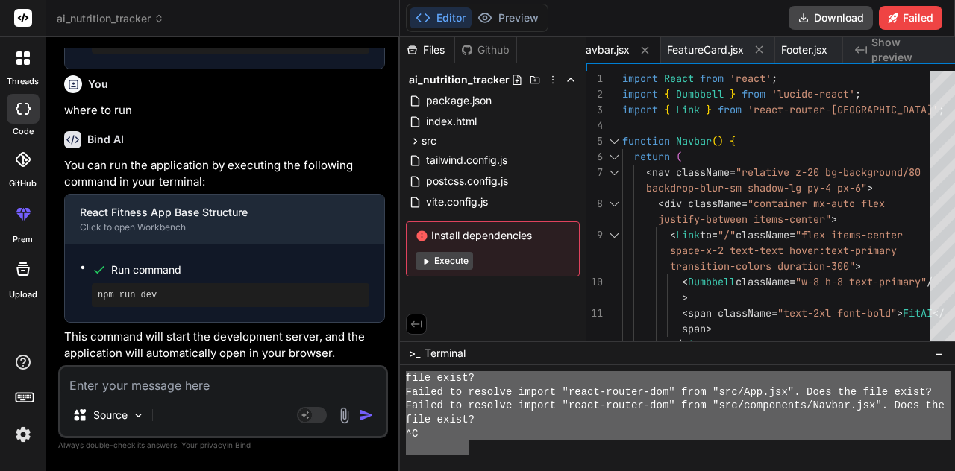
drag, startPoint x: 448, startPoint y: 442, endPoint x: 388, endPoint y: 380, distance: 86.5
click at [406, 380] on div "file exist? Failed to resolve import "react-router-dom" from "src/App.jsx". Doe…" at bounding box center [678, 413] width 545 height 84
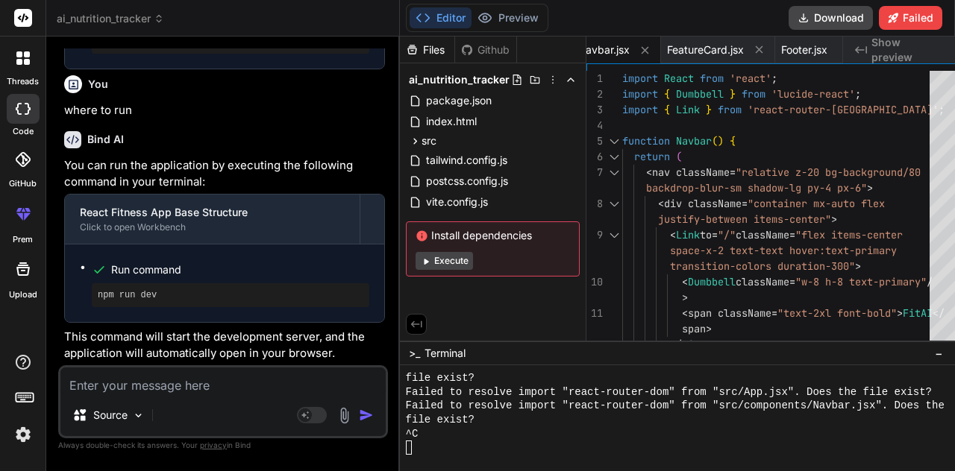
click at [200, 378] on textarea at bounding box center [222, 381] width 325 height 27
paste textarea "[plugin:vite:import-analysis] Failed to resolve import "react-router-dom" from …"
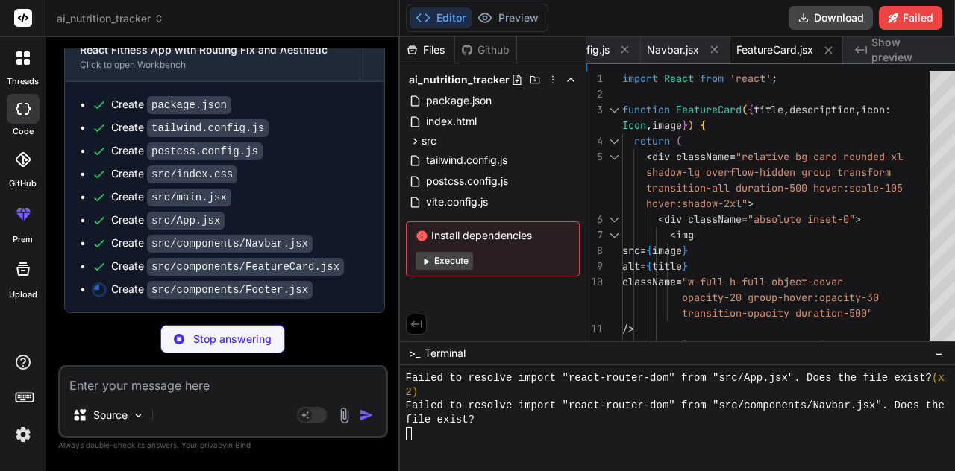
scroll to position [0, 3571]
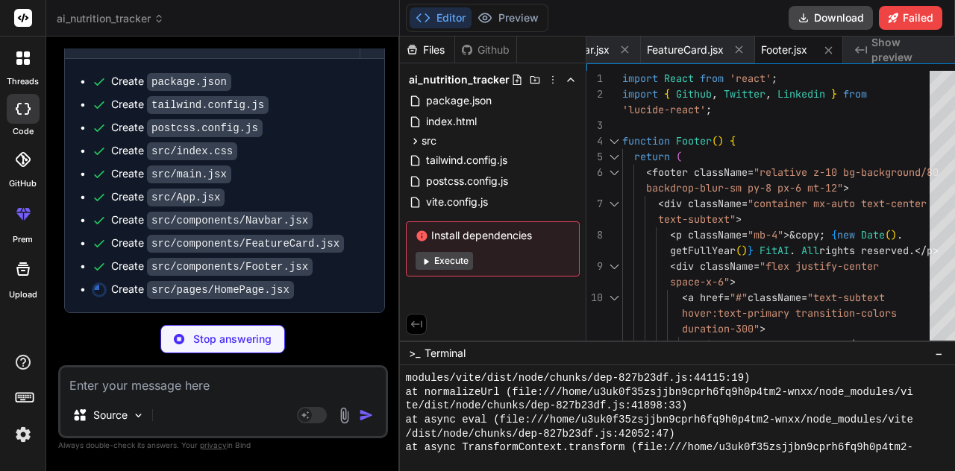
drag, startPoint x: 582, startPoint y: 389, endPoint x: 559, endPoint y: 471, distance: 85.9
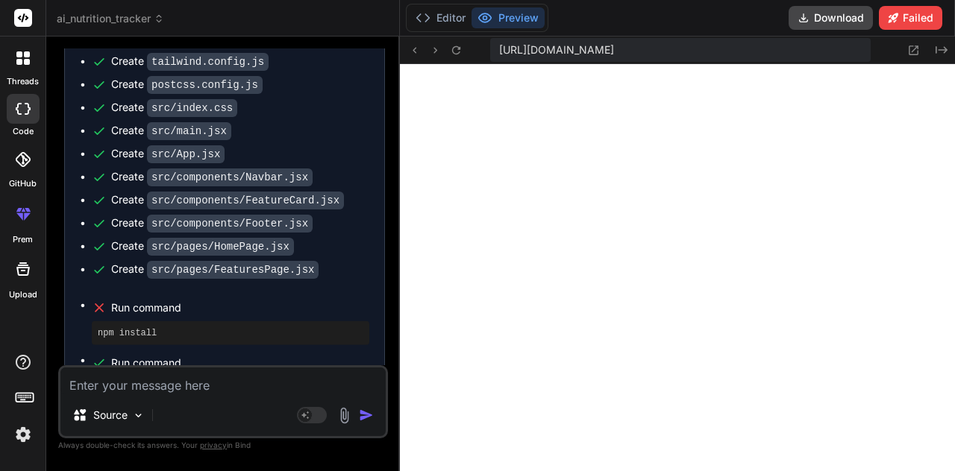
scroll to position [10537, 0]
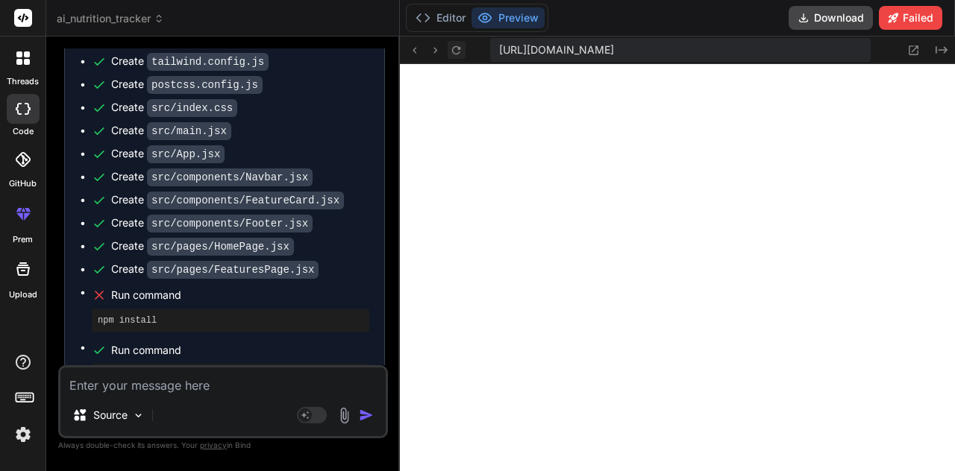
click at [450, 48] on icon at bounding box center [456, 50] width 13 height 13
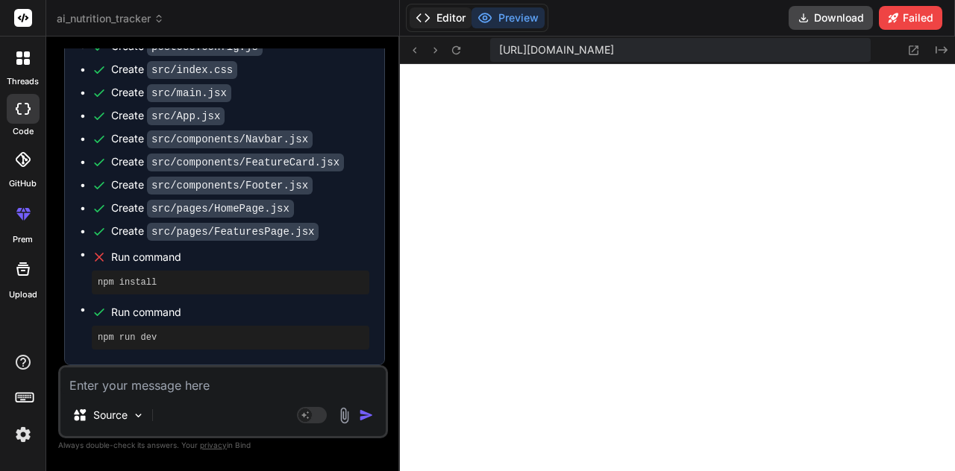
click at [419, 17] on button "Editor" at bounding box center [440, 17] width 62 height 21
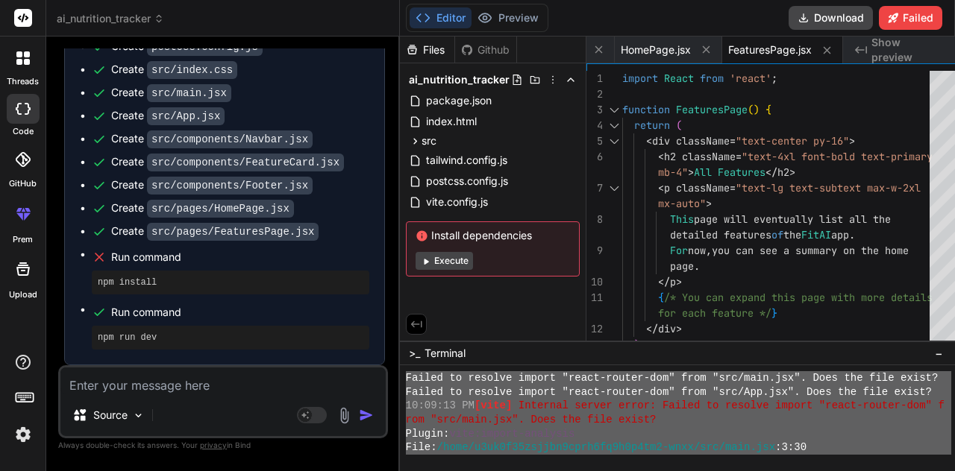
scroll to position [12779, 0]
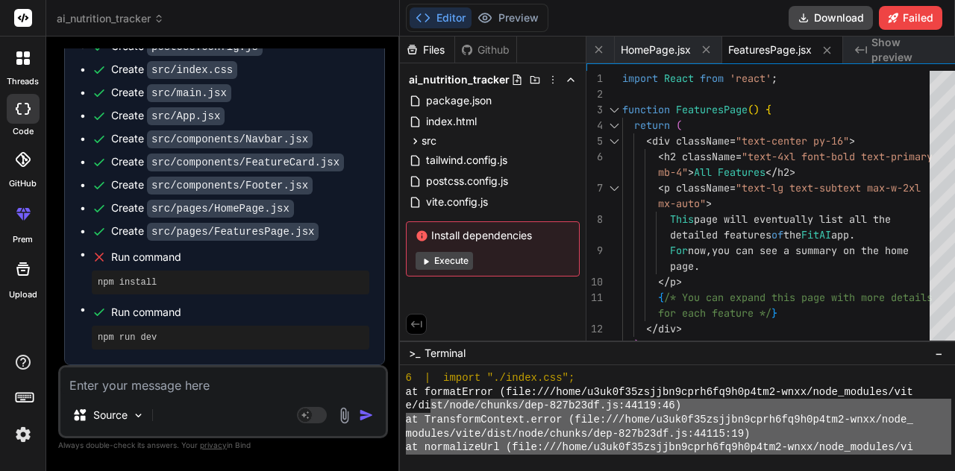
drag, startPoint x: 467, startPoint y: 441, endPoint x: 415, endPoint y: 403, distance: 64.1
click at [415, 403] on div "6 | import "./index.css"; at formatError (file:///home/u3uk0f35zsjjbn9cprh6fq9h…" at bounding box center [678, 413] width 545 height 84
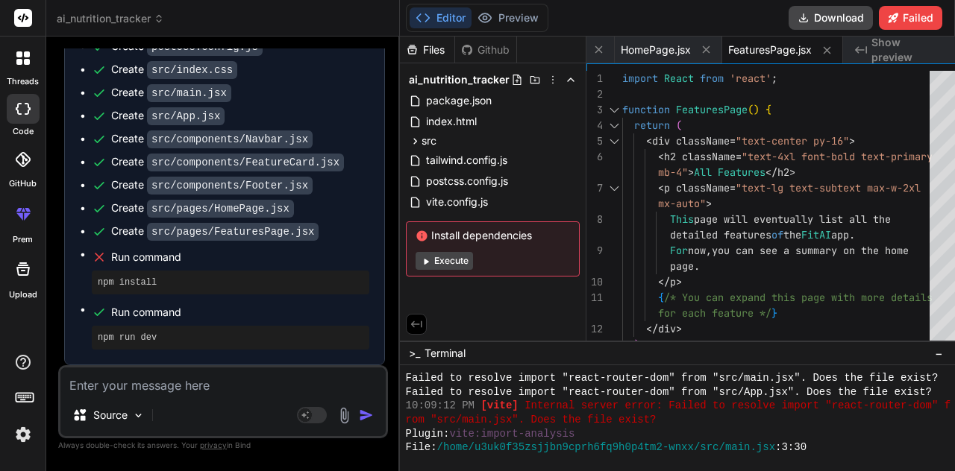
scroll to position [0, 0]
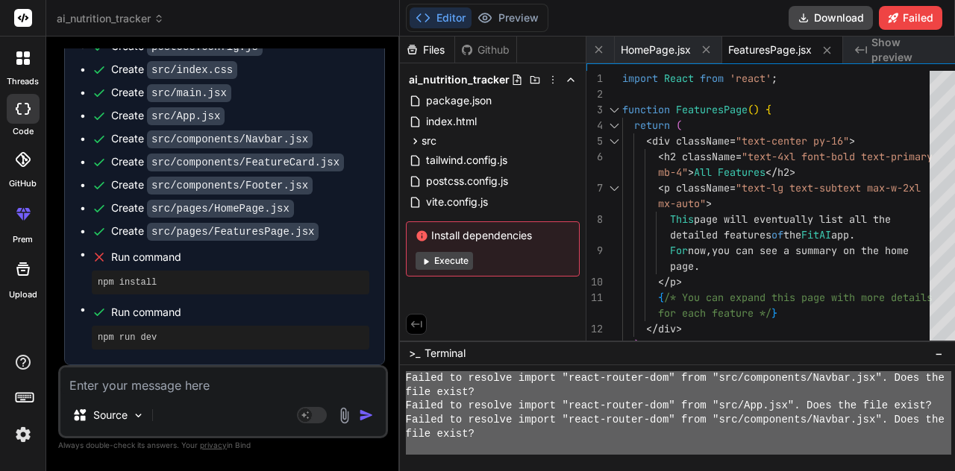
drag, startPoint x: 389, startPoint y: 374, endPoint x: 509, endPoint y: 471, distance: 154.3
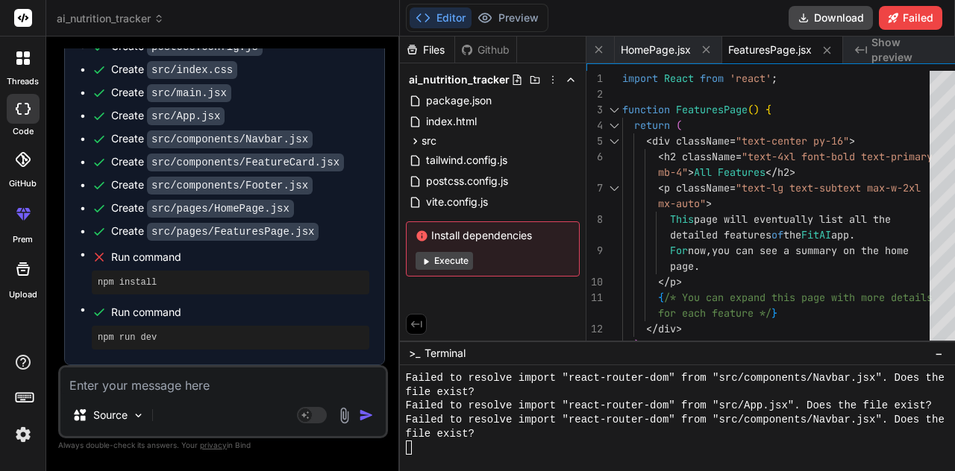
click at [262, 382] on textarea at bounding box center [222, 381] width 325 height 27
paste textarea "[plugin:vite:import-analysis] Failed to resolve import "react-router-dom" from …"
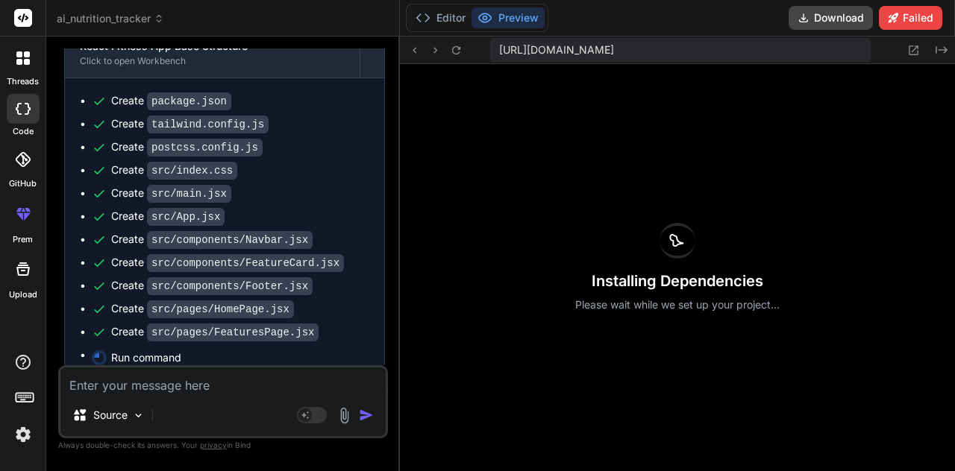
scroll to position [10140, 0]
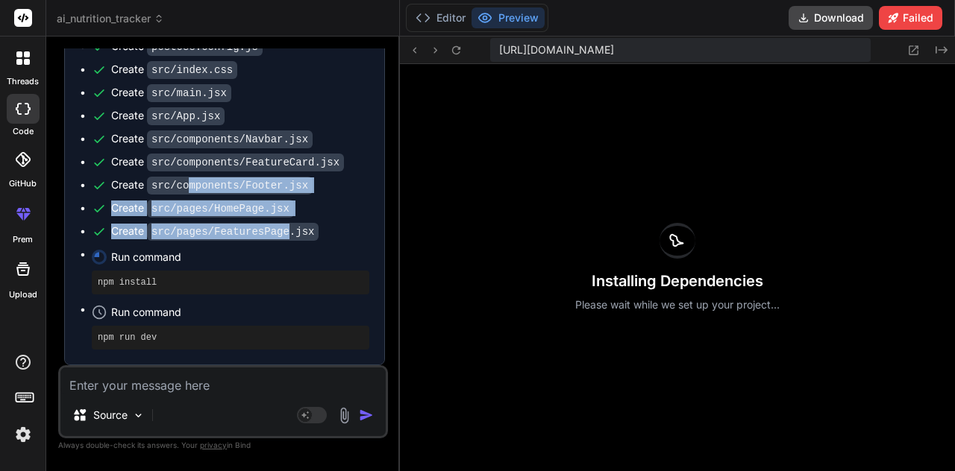
drag, startPoint x: 280, startPoint y: 238, endPoint x: 149, endPoint y: 172, distance: 146.1
click at [149, 172] on ul "Create package.json Create tailwind.config.js Create postcss.config.js Create s…" at bounding box center [224, 171] width 289 height 357
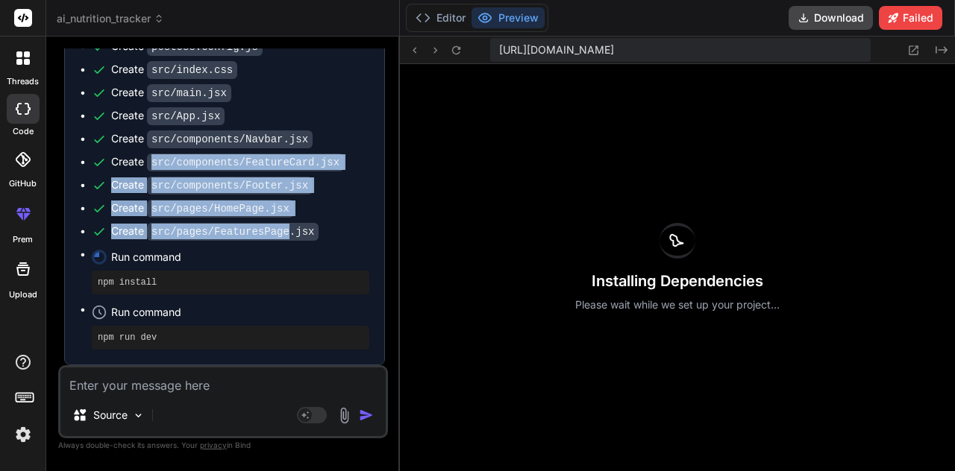
click at [149, 172] on code "src/components/FeatureCard.jsx" at bounding box center [245, 163] width 197 height 18
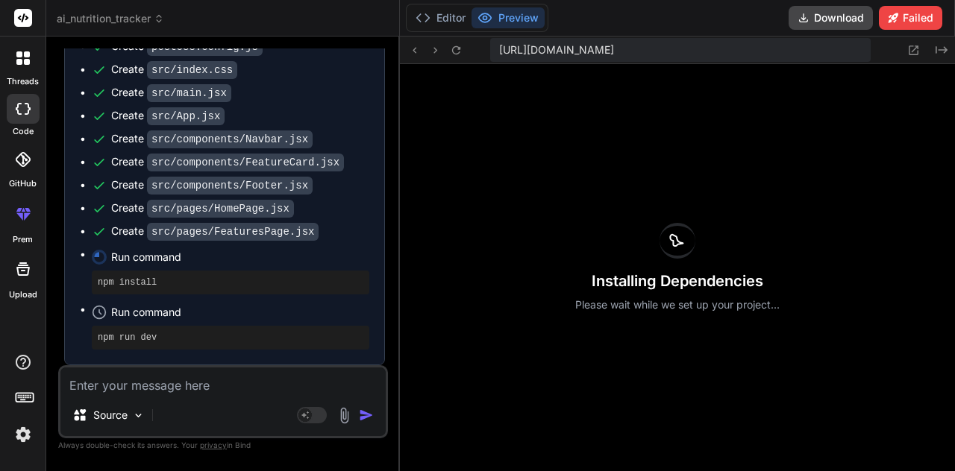
click at [223, 378] on textarea at bounding box center [222, 381] width 325 height 27
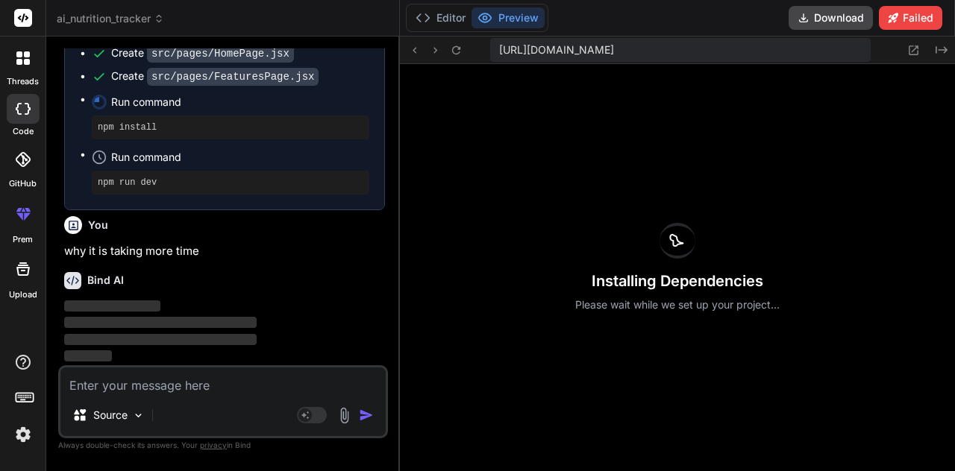
scroll to position [10294, 0]
drag, startPoint x: 91, startPoint y: 248, endPoint x: 267, endPoint y: 289, distance: 180.5
click at [267, 289] on div "You **Core Features Built:** 1. **Beautiful User Onboarding** - Smart profile s…" at bounding box center [224, 206] width 327 height 317
click at [267, 289] on div "Bind AI" at bounding box center [224, 280] width 321 height 17
drag, startPoint x: 267, startPoint y: 289, endPoint x: 88, endPoint y: 268, distance: 180.2
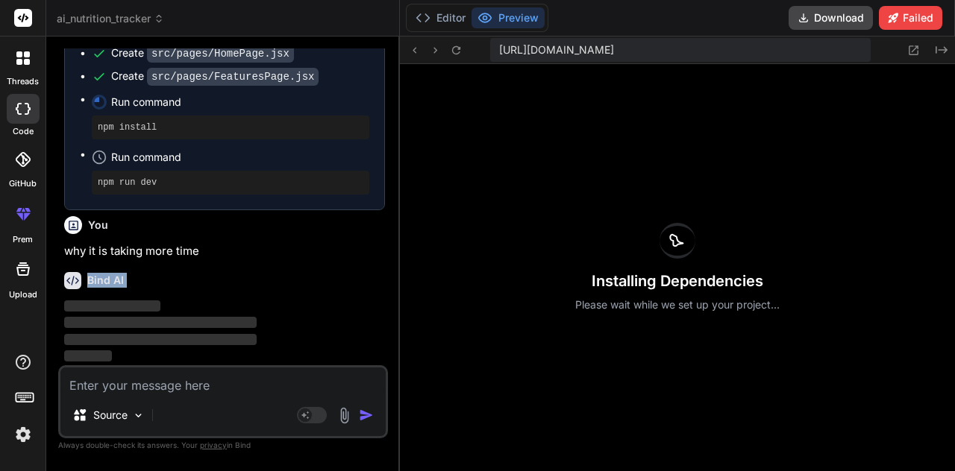
click at [88, 268] on div "Bind AI ‌ ‌ ‌ ‌" at bounding box center [224, 312] width 321 height 105
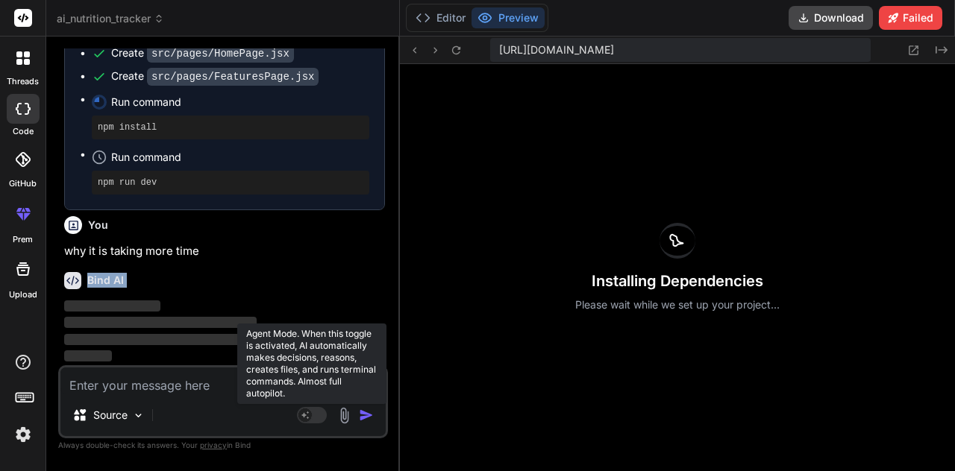
click at [297, 413] on rect at bounding box center [312, 415] width 30 height 16
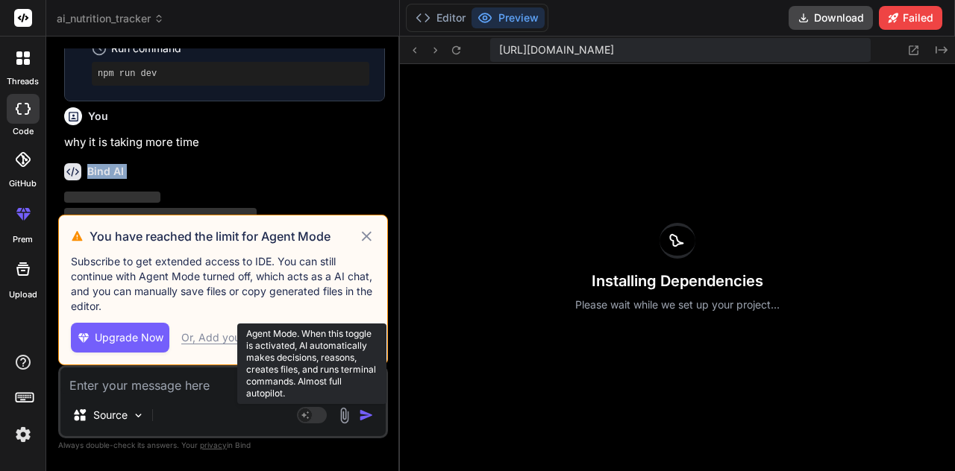
click at [297, 413] on rect at bounding box center [312, 415] width 30 height 16
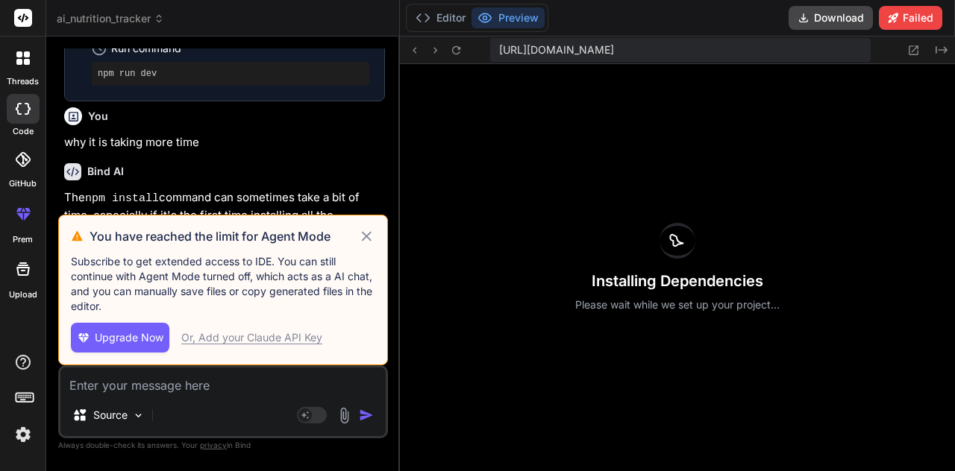
click at [362, 240] on icon at bounding box center [367, 236] width 10 height 10
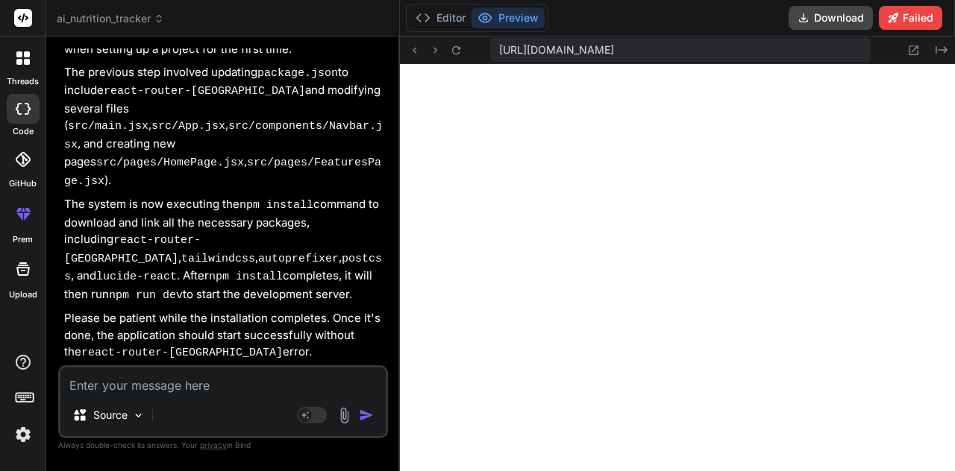
scroll to position [10606, 0]
click at [435, 17] on button "Editor" at bounding box center [440, 17] width 62 height 21
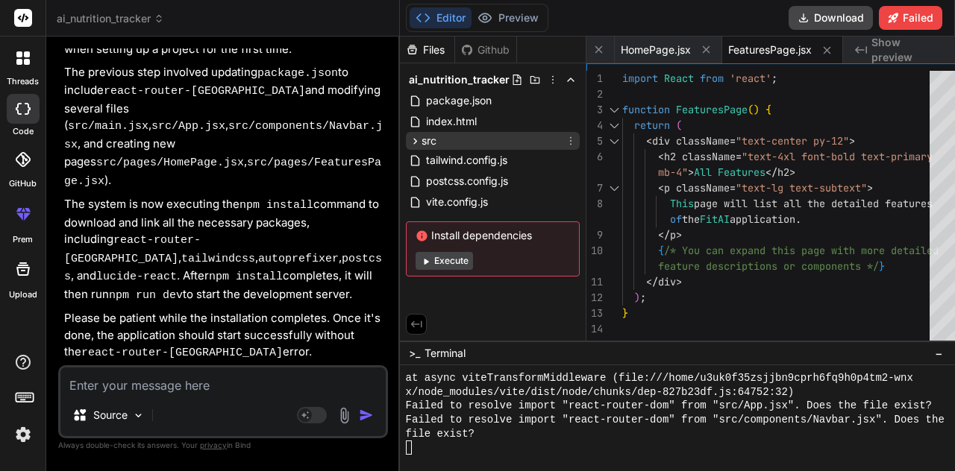
click at [450, 132] on div "src" at bounding box center [493, 141] width 174 height 18
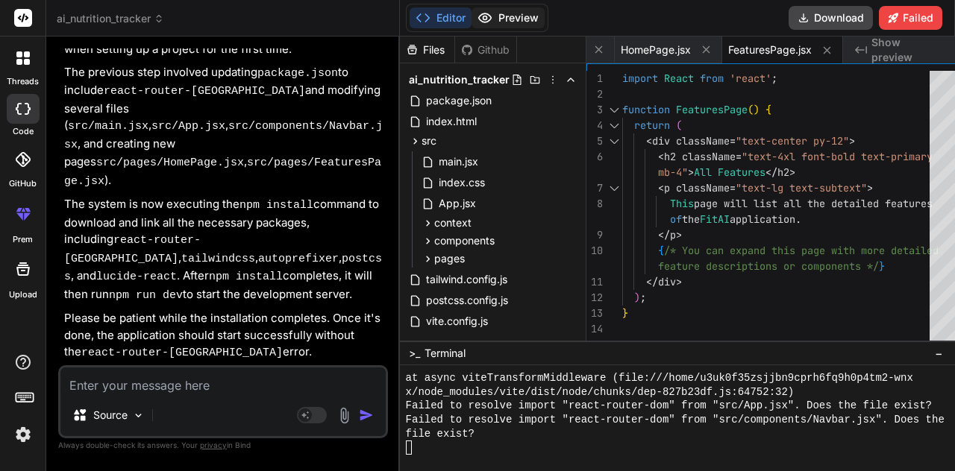
click at [503, 10] on button "Preview" at bounding box center [507, 17] width 73 height 21
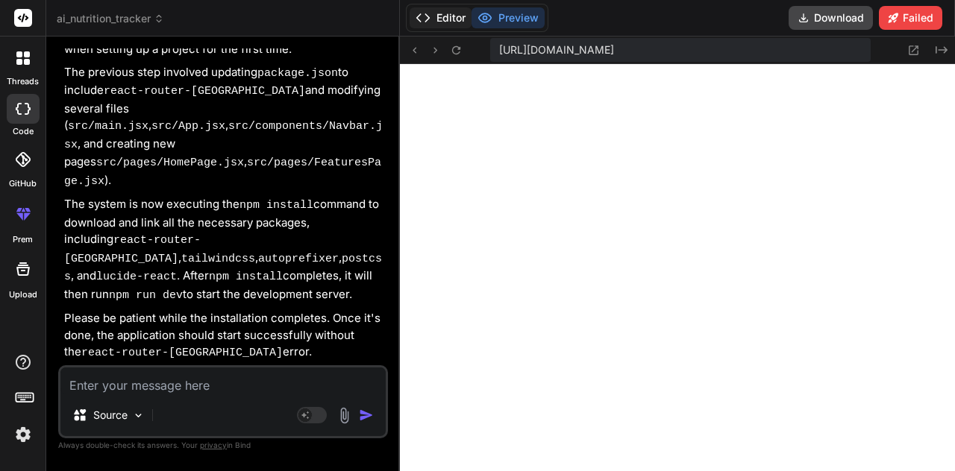
click at [438, 13] on button "Editor" at bounding box center [440, 17] width 62 height 21
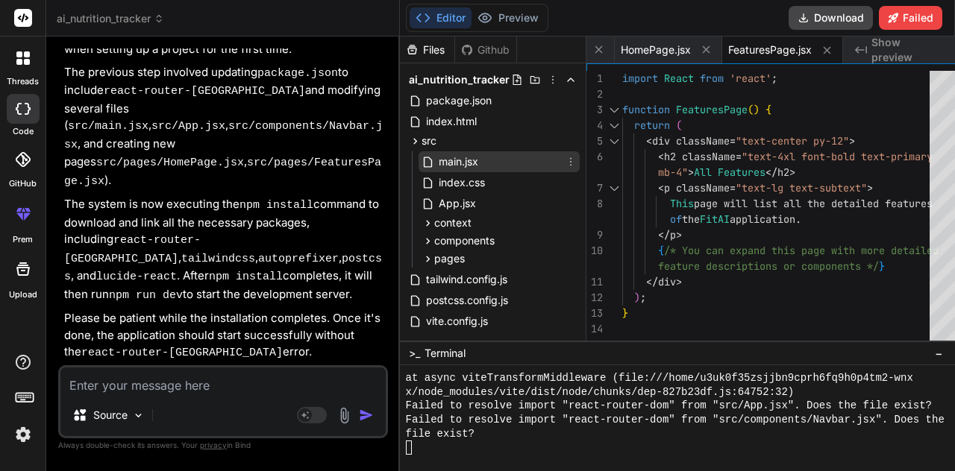
click at [463, 162] on div "main.jsx" at bounding box center [498, 161] width 161 height 21
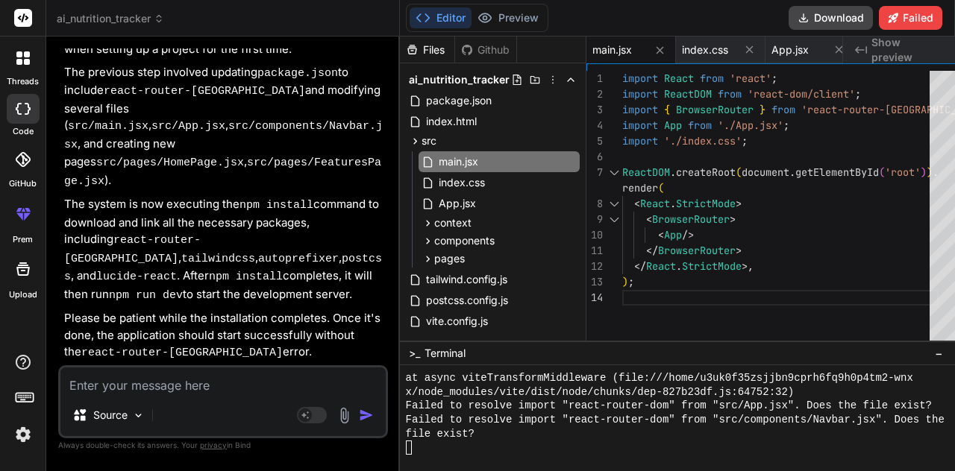
scroll to position [0, 0]
click at [804, 330] on div "ReactDOM . createRoot ( document . getElementById ( 'root' ) ) . import './inde…" at bounding box center [780, 262] width 316 height 383
click at [589, 451] on div at bounding box center [678, 448] width 545 height 14
click at [470, 239] on span "components" at bounding box center [464, 240] width 60 height 15
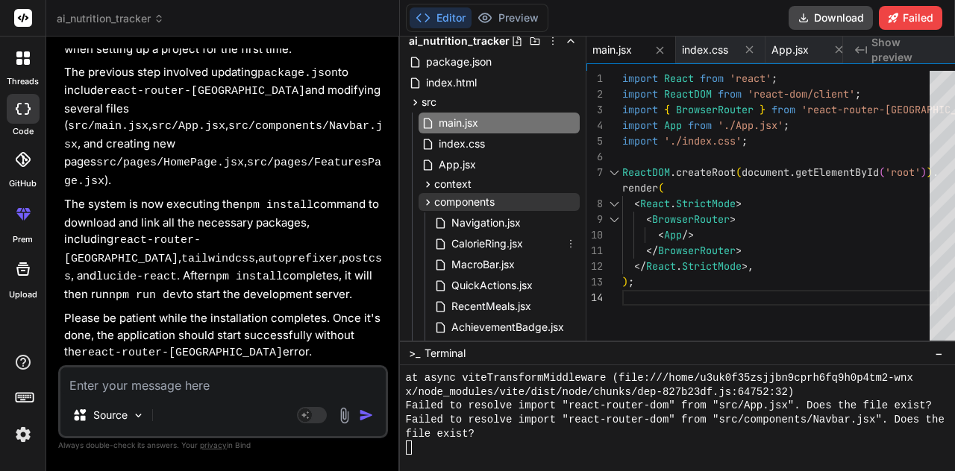
scroll to position [22, 0]
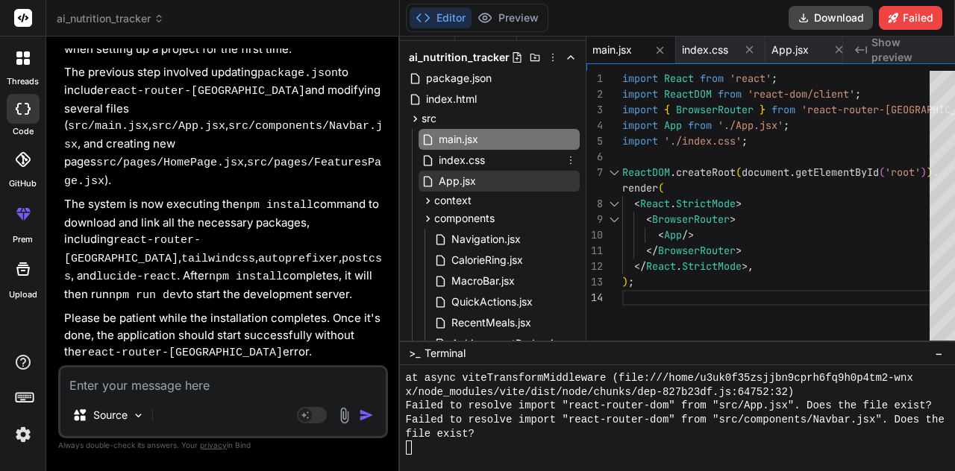
drag, startPoint x: 458, startPoint y: 184, endPoint x: 467, endPoint y: 172, distance: 14.9
click at [467, 172] on div "App.jsx" at bounding box center [498, 181] width 161 height 21
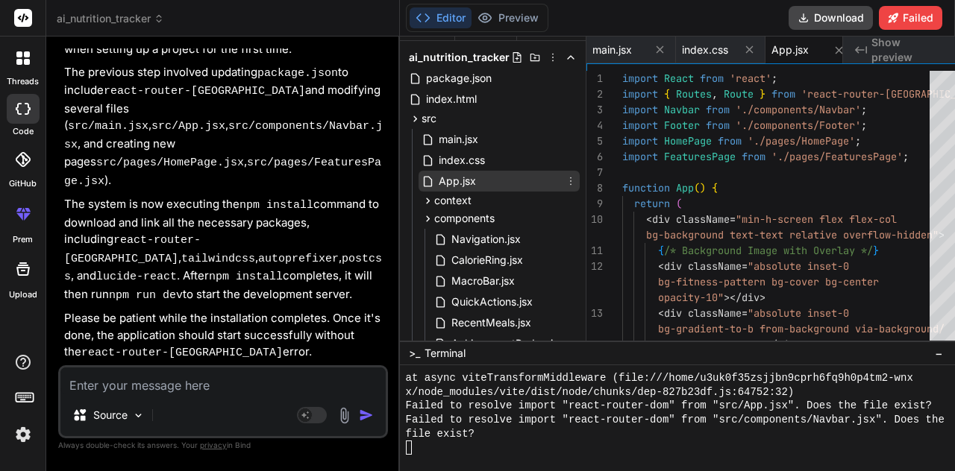
click at [467, 172] on div "App.jsx" at bounding box center [498, 181] width 161 height 21
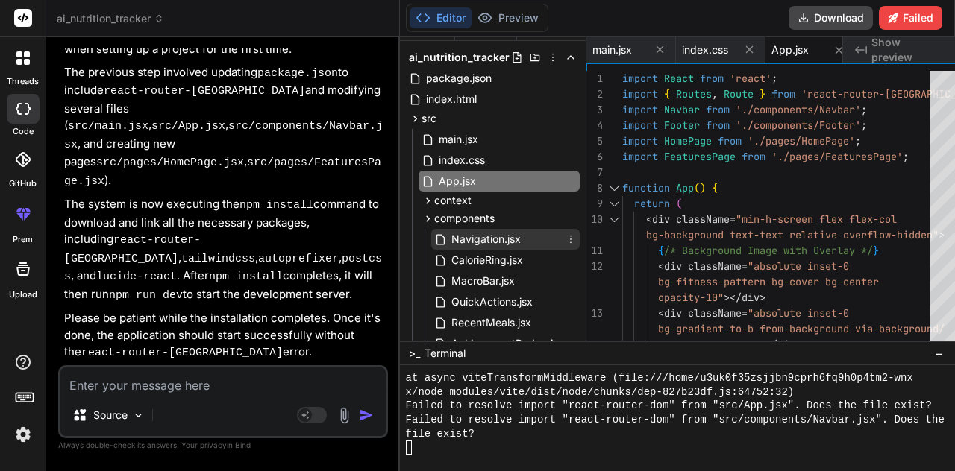
drag, startPoint x: 467, startPoint y: 172, endPoint x: 471, endPoint y: 239, distance: 67.3
click at [471, 239] on div "main.jsx index.css App.jsx context UserContext.jsx ThemeContext.jsx components …" at bounding box center [498, 376] width 161 height 495
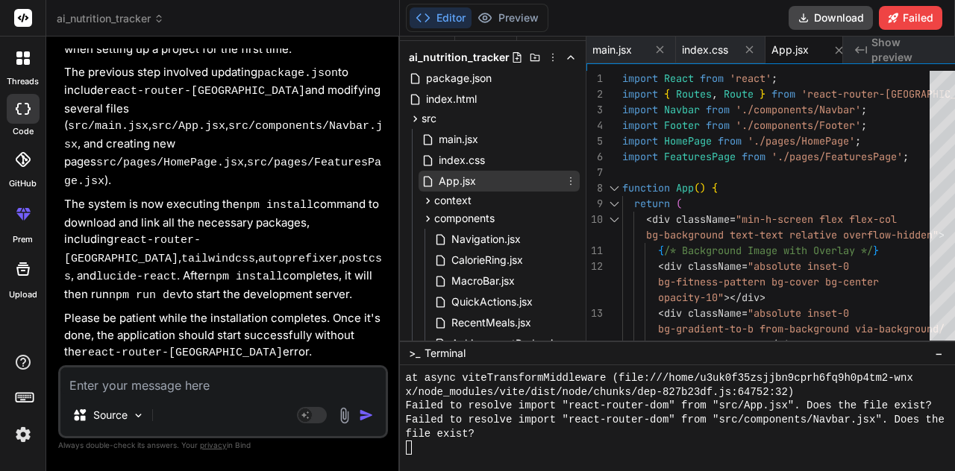
click at [565, 180] on icon at bounding box center [571, 181] width 12 height 12
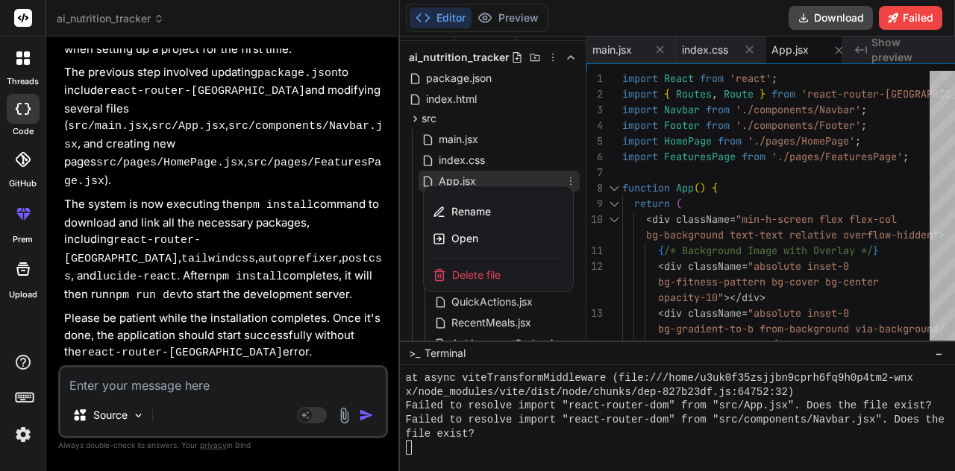
click at [483, 174] on div at bounding box center [677, 254] width 555 height 435
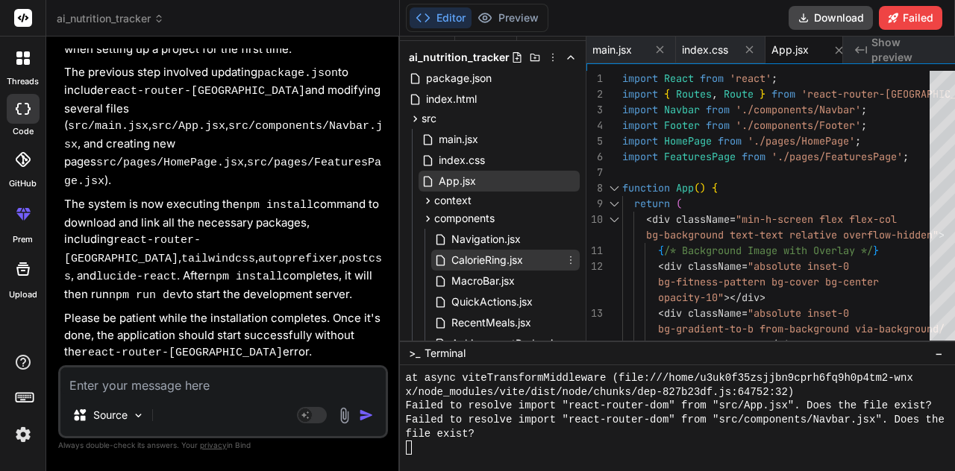
drag, startPoint x: 483, startPoint y: 174, endPoint x: 466, endPoint y: 257, distance: 85.3
click at [466, 257] on div "main.jsx index.css App.jsx context UserContext.jsx ThemeContext.jsx components …" at bounding box center [498, 376] width 161 height 495
drag, startPoint x: 466, startPoint y: 257, endPoint x: 479, endPoint y: 171, distance: 87.4
click at [479, 171] on div "main.jsx index.css App.jsx context UserContext.jsx ThemeContext.jsx components …" at bounding box center [498, 376] width 161 height 495
